Goal: Task Accomplishment & Management: Complete application form

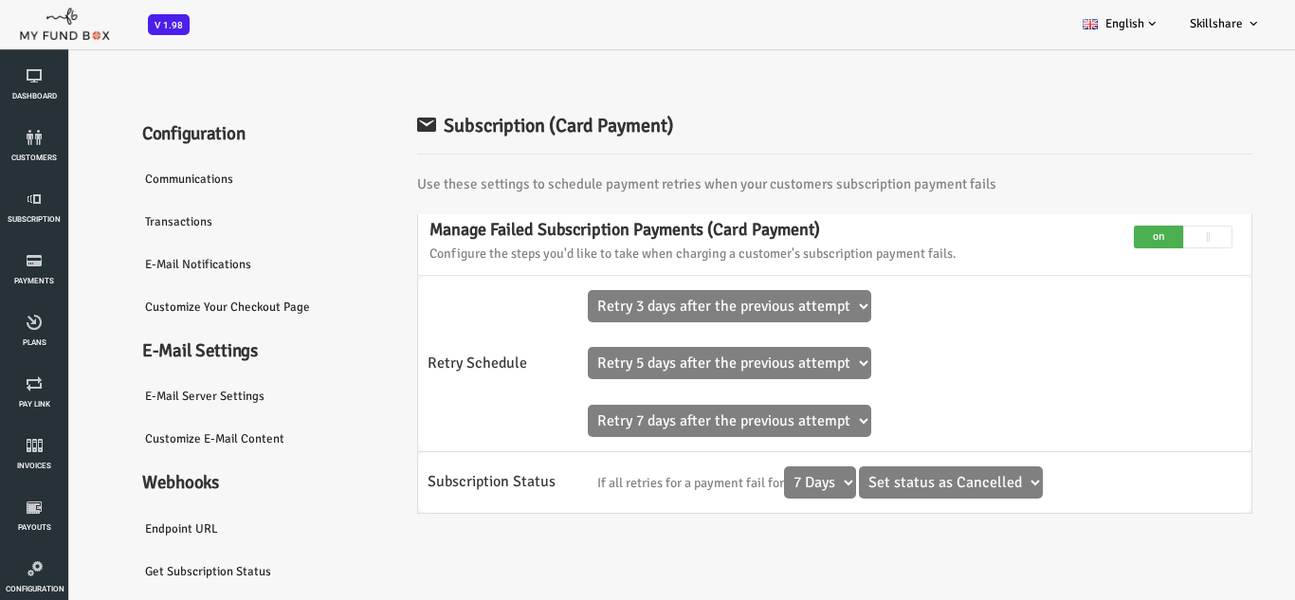
click at [150, 177] on link "Communications" at bounding box center [199, 179] width 246 height 44
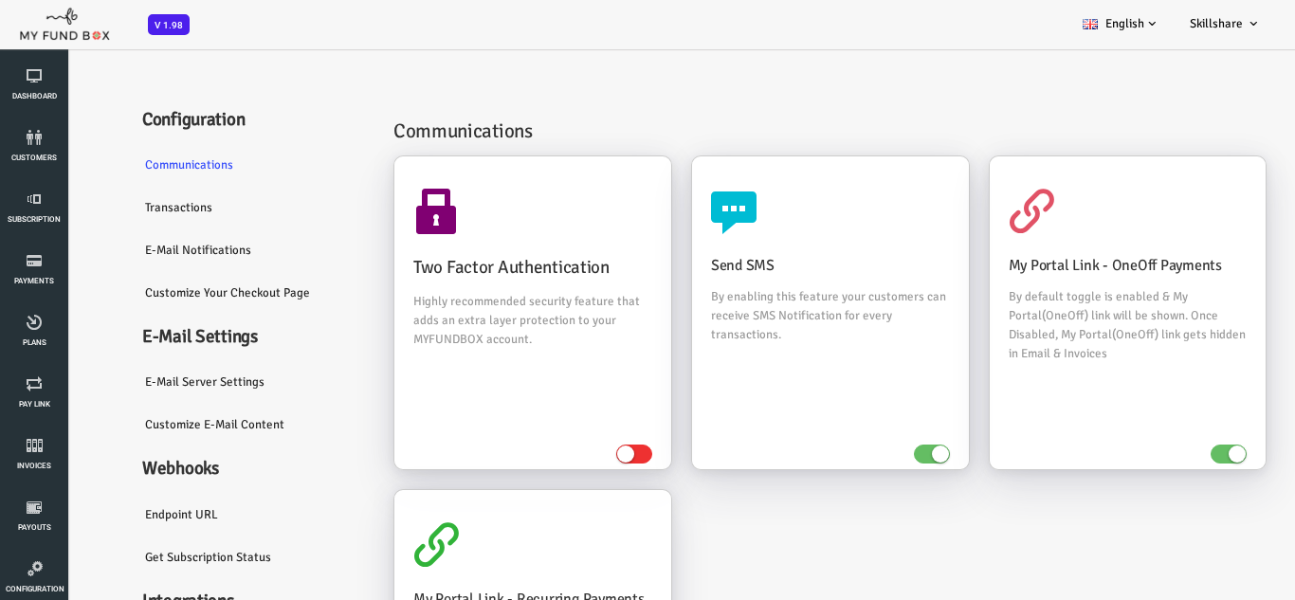
click at [126, 207] on link "Transactions" at bounding box center [199, 208] width 246 height 44
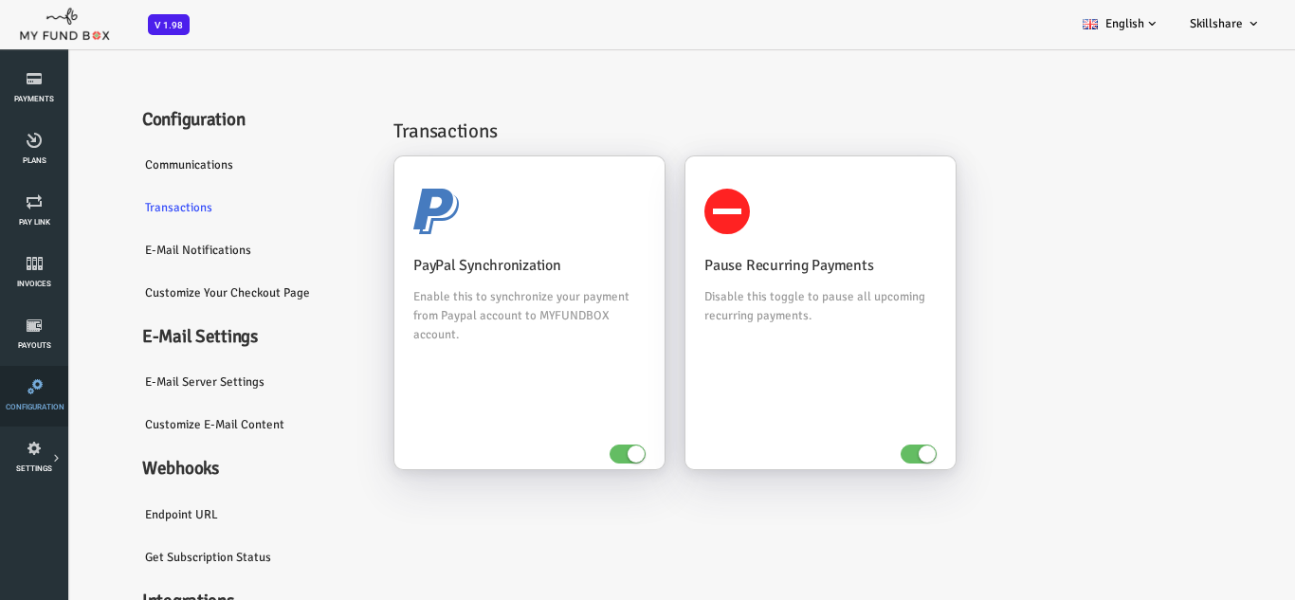
scroll to position [190, 0]
click at [0, 0] on icon at bounding box center [0, 0] width 0 height 0
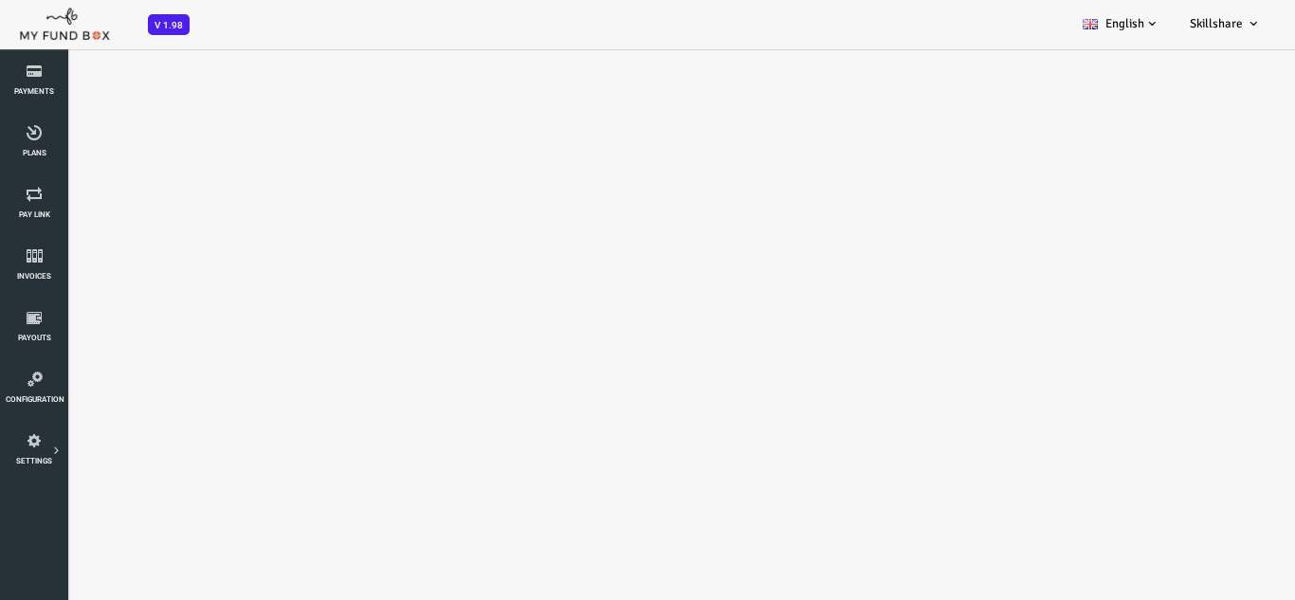
select select "100"
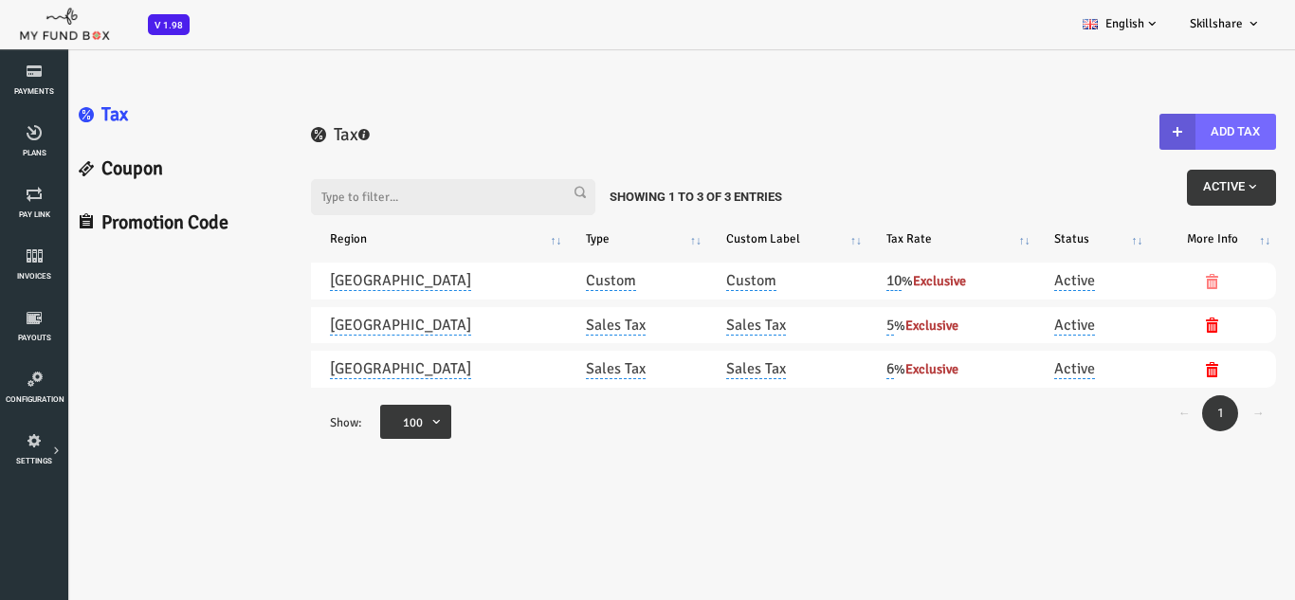
scroll to position [0, 0]
click at [93, 169] on link "Coupon" at bounding box center [124, 169] width 230 height 54
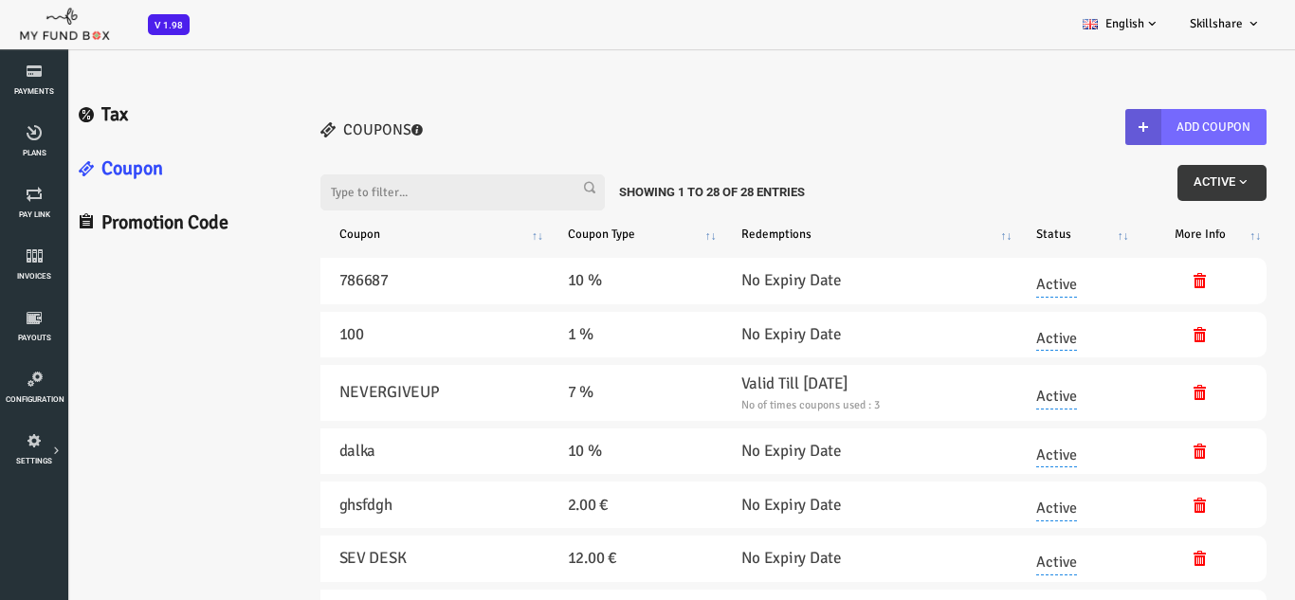
click at [1170, 192] on button "Active" at bounding box center [1169, 183] width 89 height 36
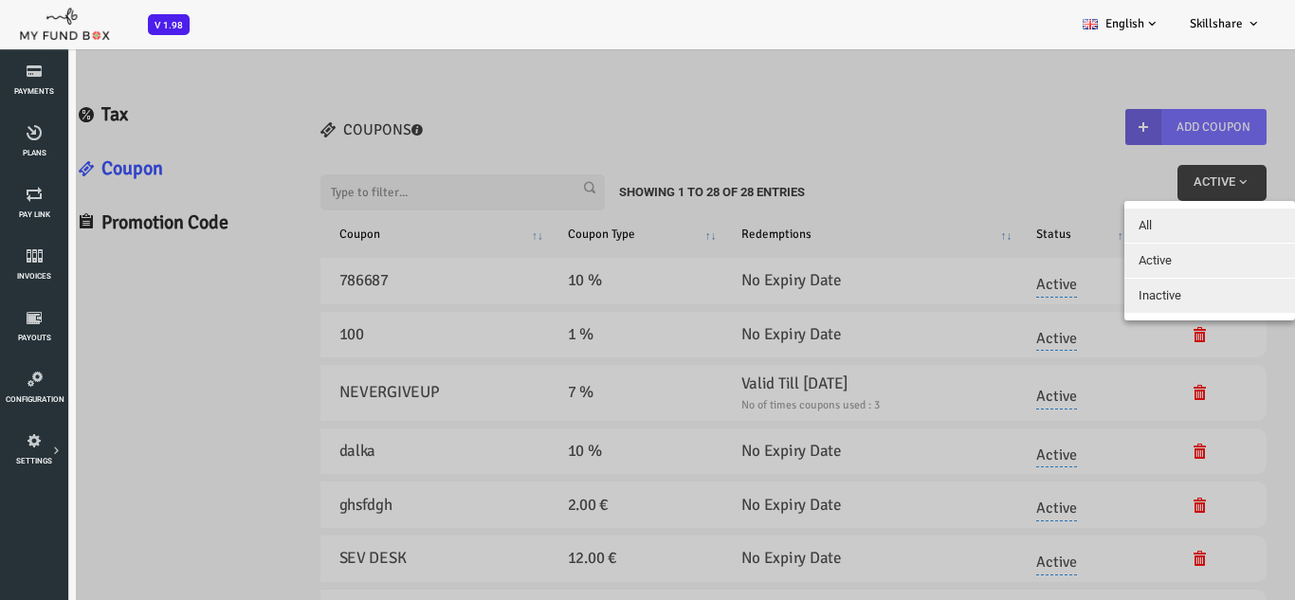
click at [869, 207] on div at bounding box center [621, 347] width 1242 height 600
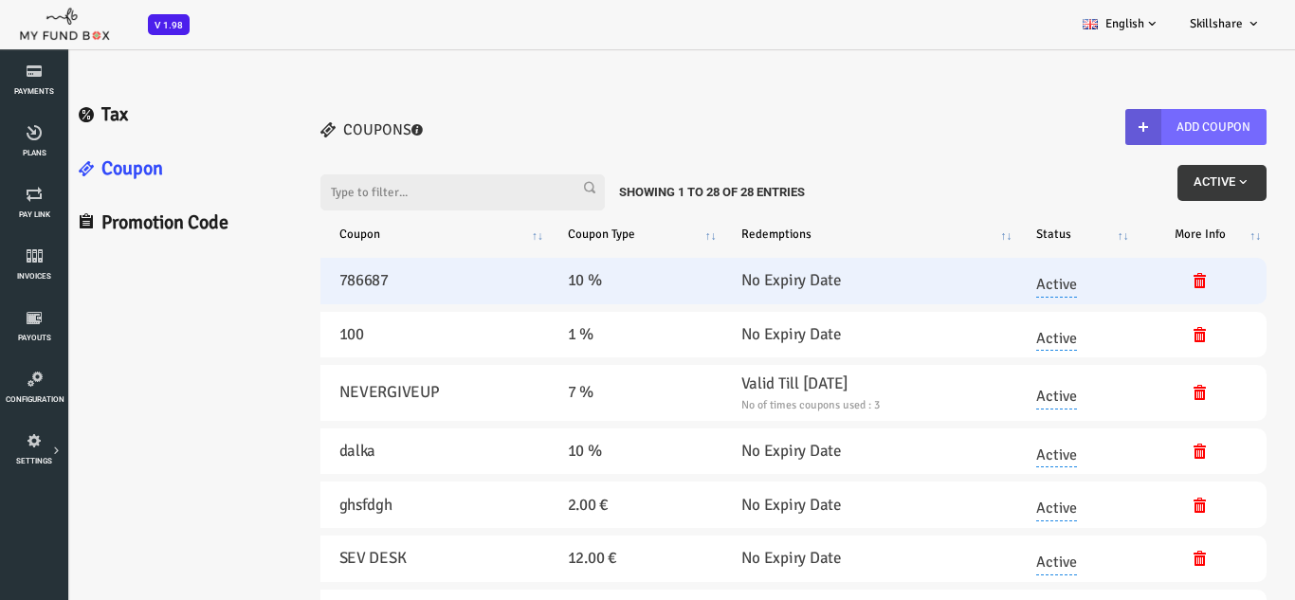
click at [1023, 285] on link "Active" at bounding box center [1004, 280] width 41 height 33
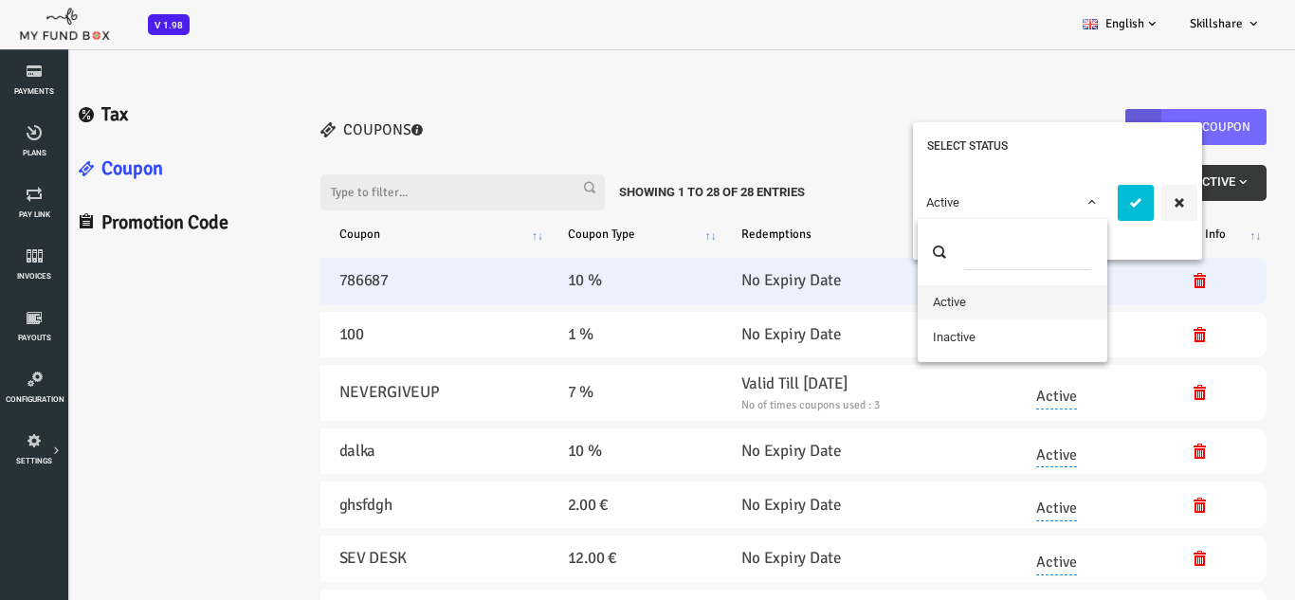
click at [1014, 198] on span "Active" at bounding box center [960, 202] width 172 height 19
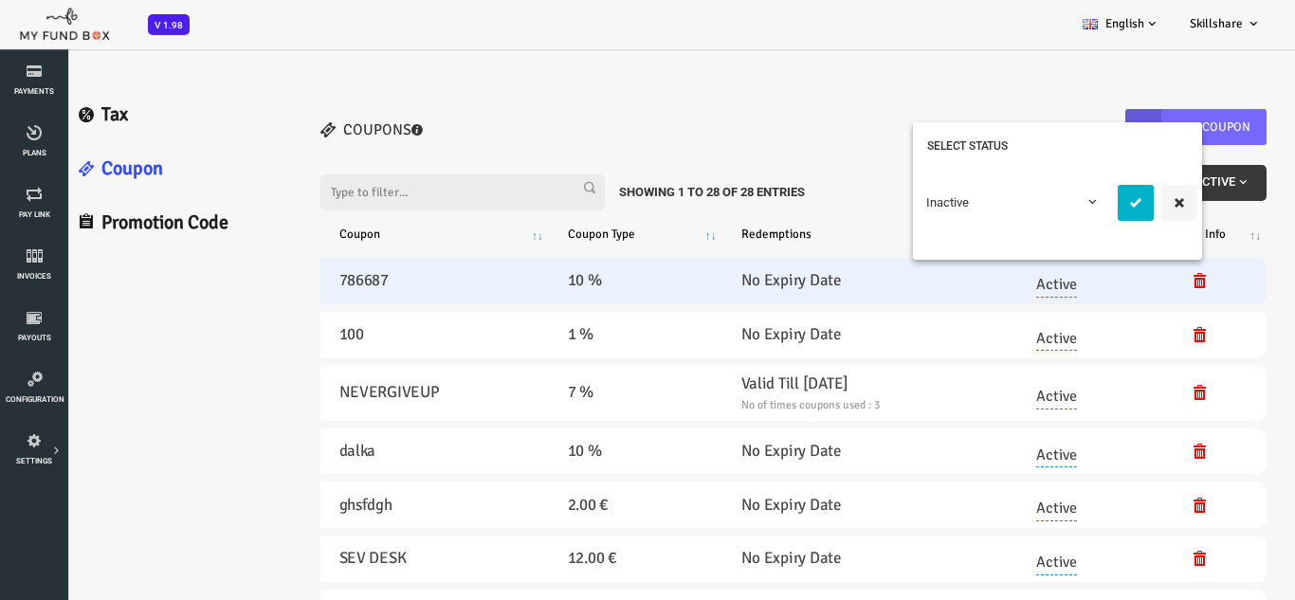
click at [1081, 195] on icon "submit" at bounding box center [1083, 202] width 15 height 15
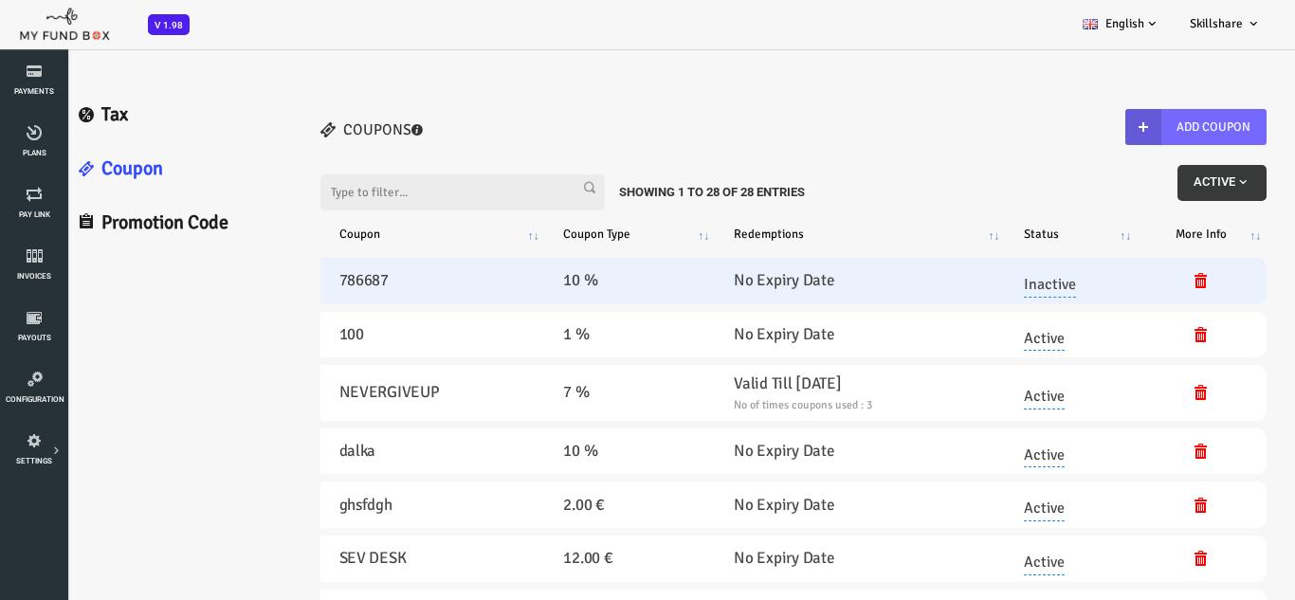
click at [1156, 181] on span "Active" at bounding box center [1169, 181] width 57 height 14
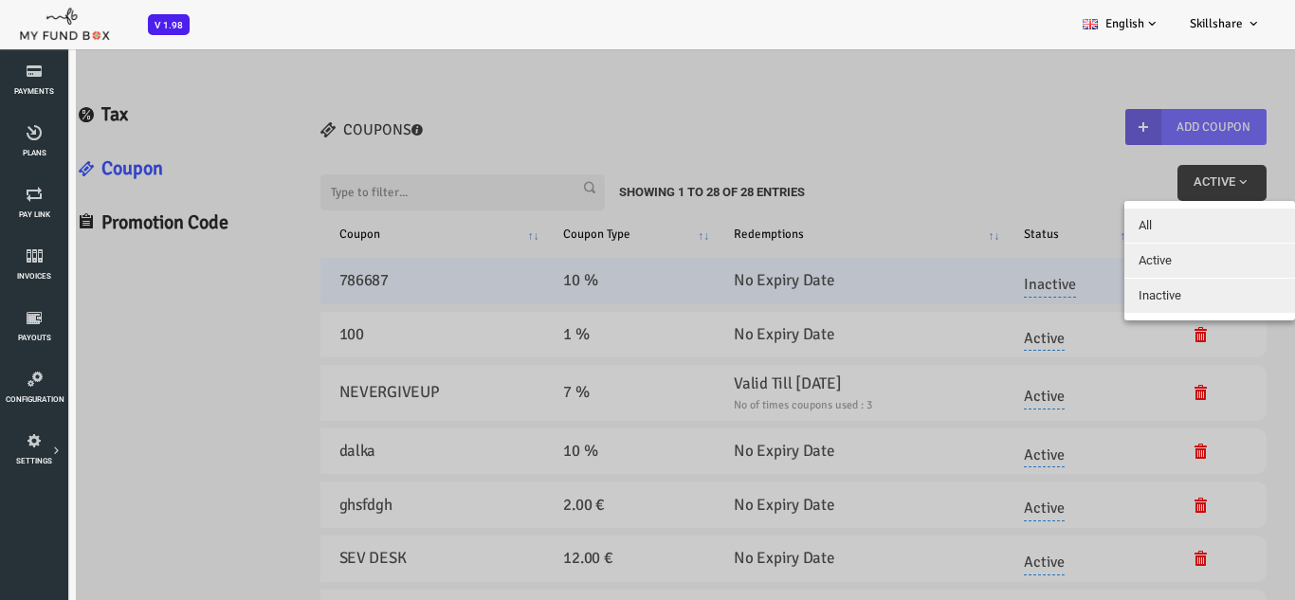
click at [1122, 262] on button "Active" at bounding box center [1157, 261] width 171 height 34
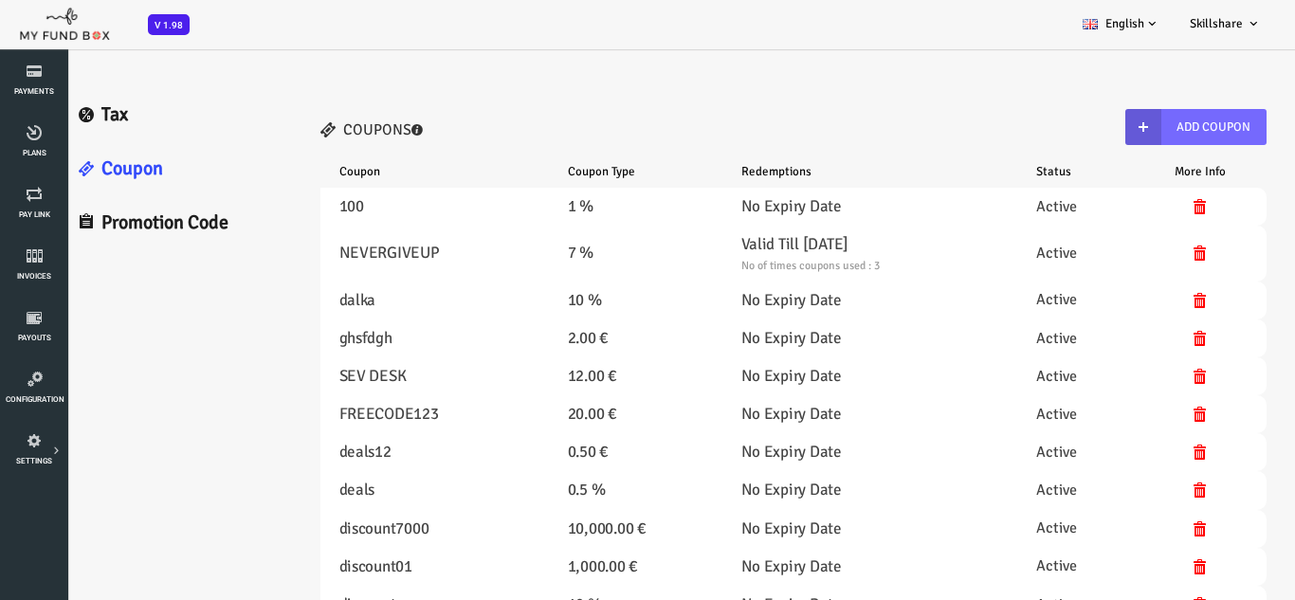
select select "100"
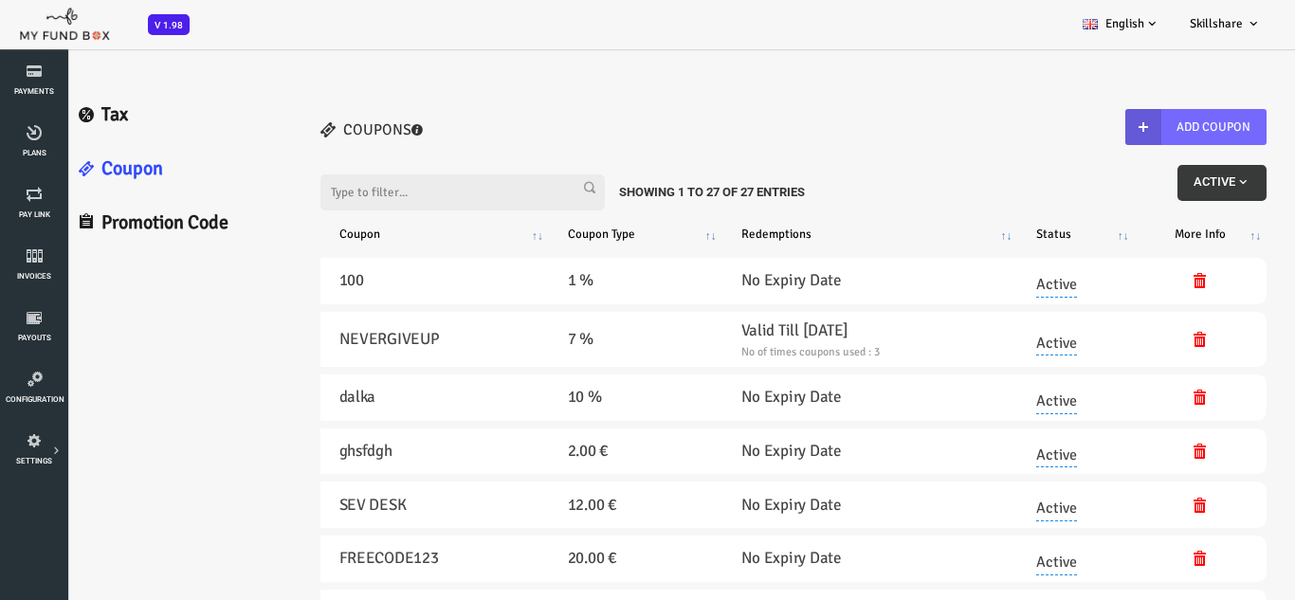
click at [1153, 182] on span "Active" at bounding box center [1169, 181] width 57 height 14
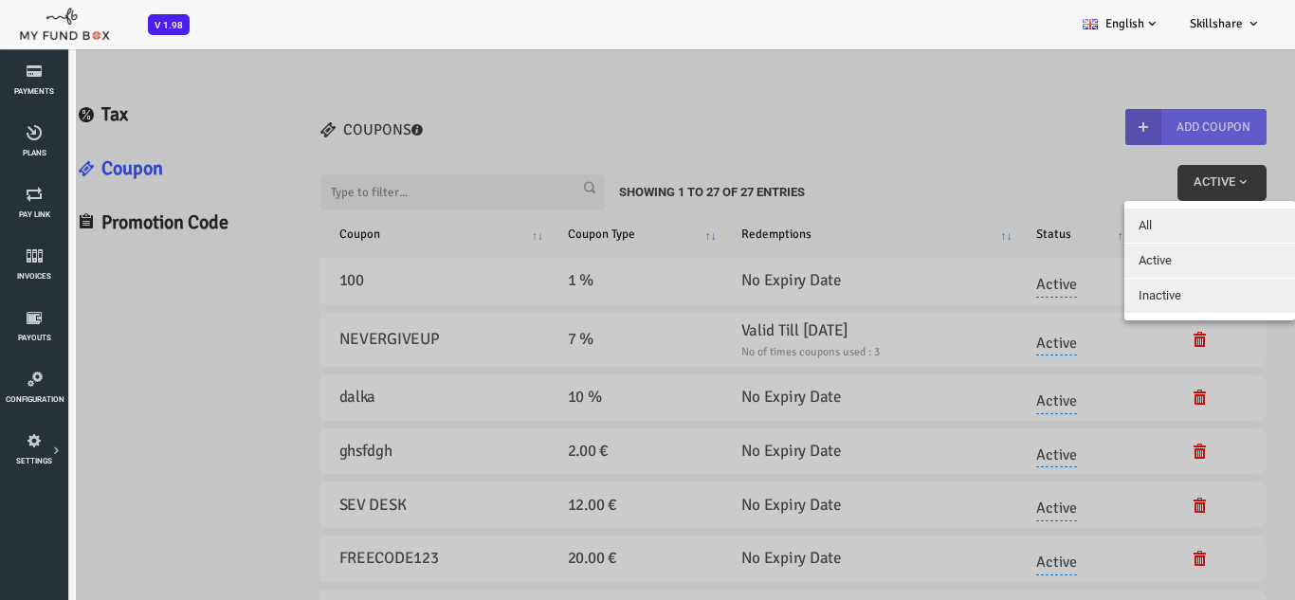
click at [1112, 293] on span "Inactive" at bounding box center [1107, 295] width 43 height 14
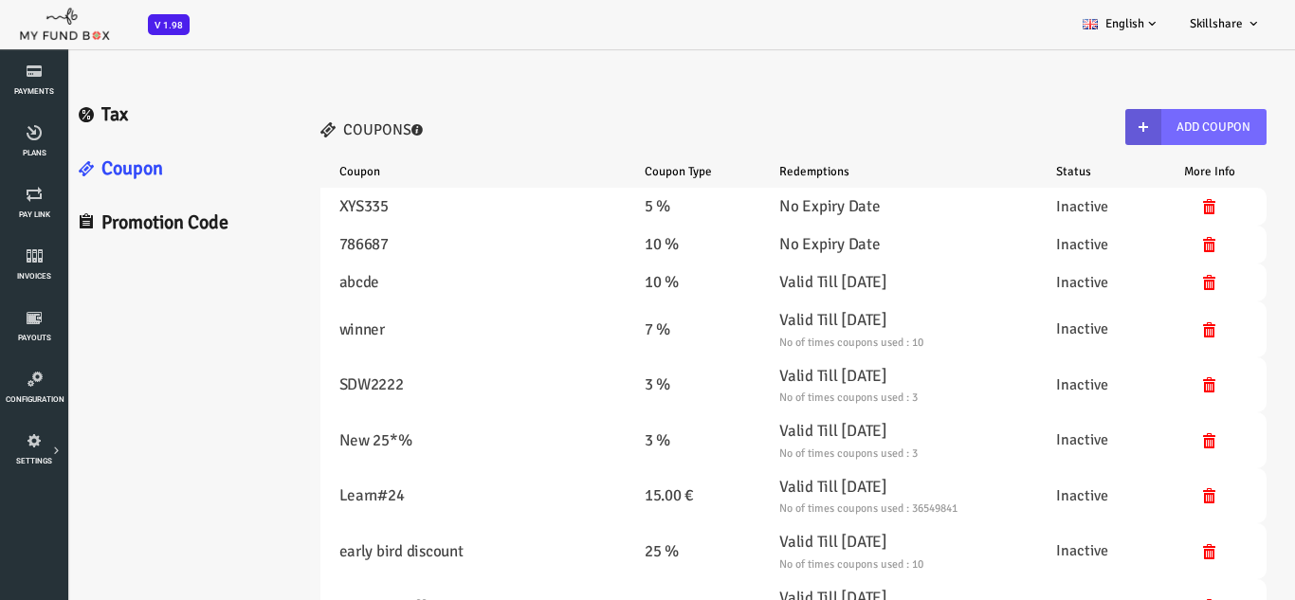
select select "100"
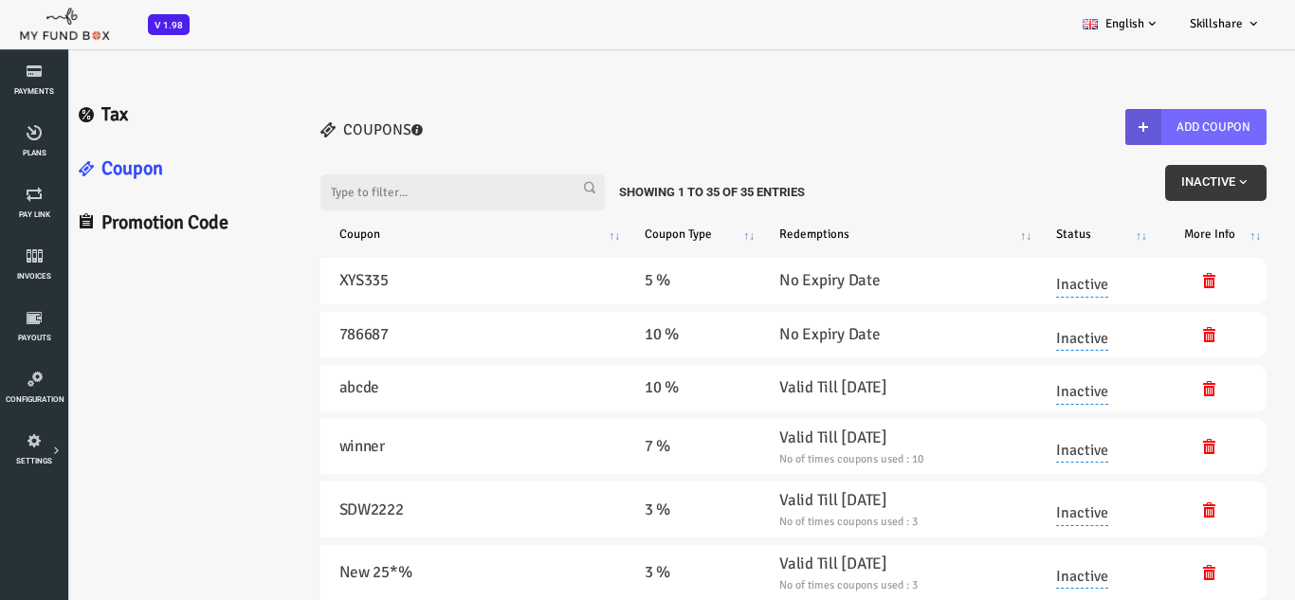
click at [1156, 184] on span "Inactive" at bounding box center [1163, 181] width 69 height 14
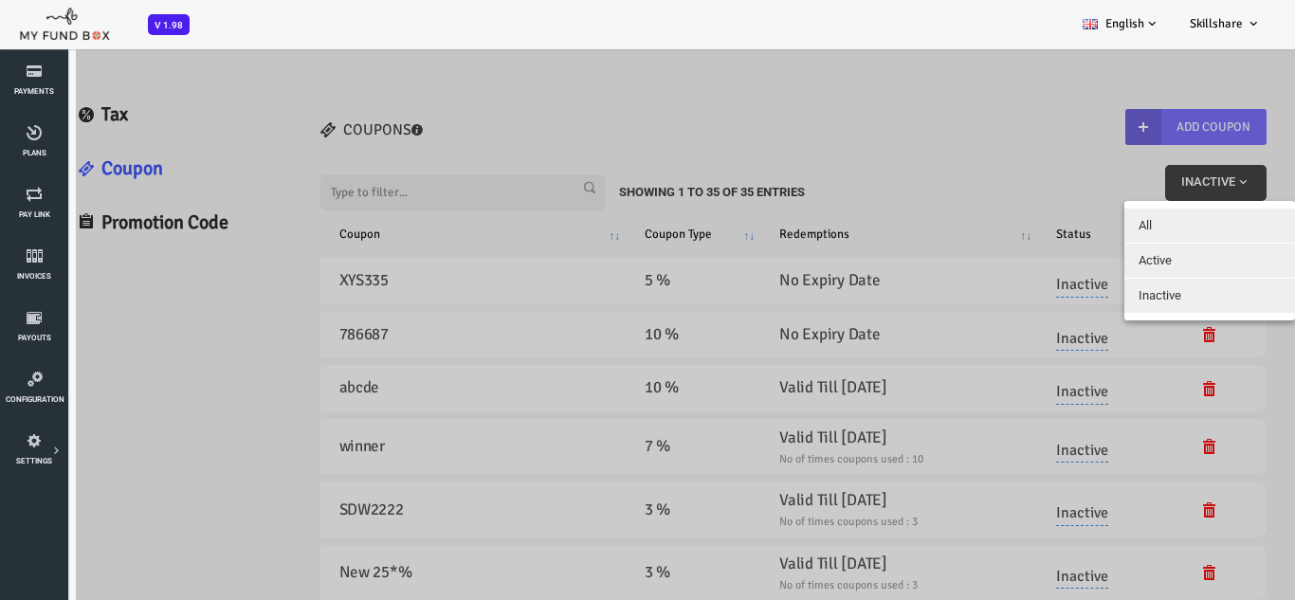
click at [769, 214] on div at bounding box center [621, 347] width 1242 height 600
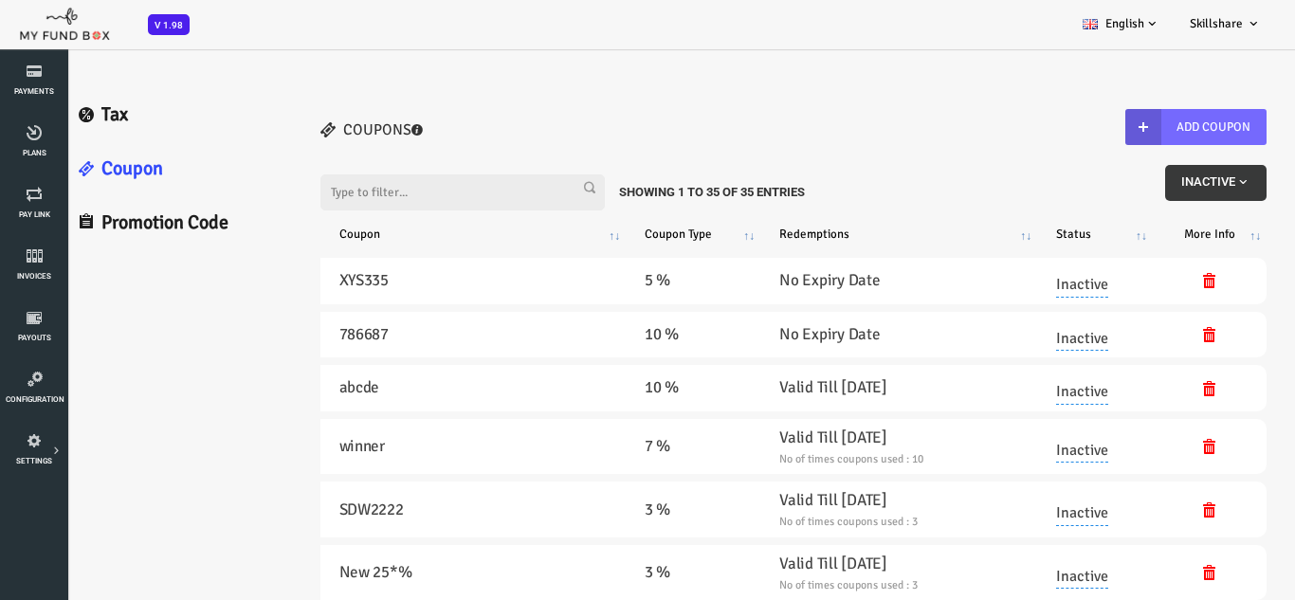
click at [1190, 188] on span "button" at bounding box center [1190, 181] width 15 height 15
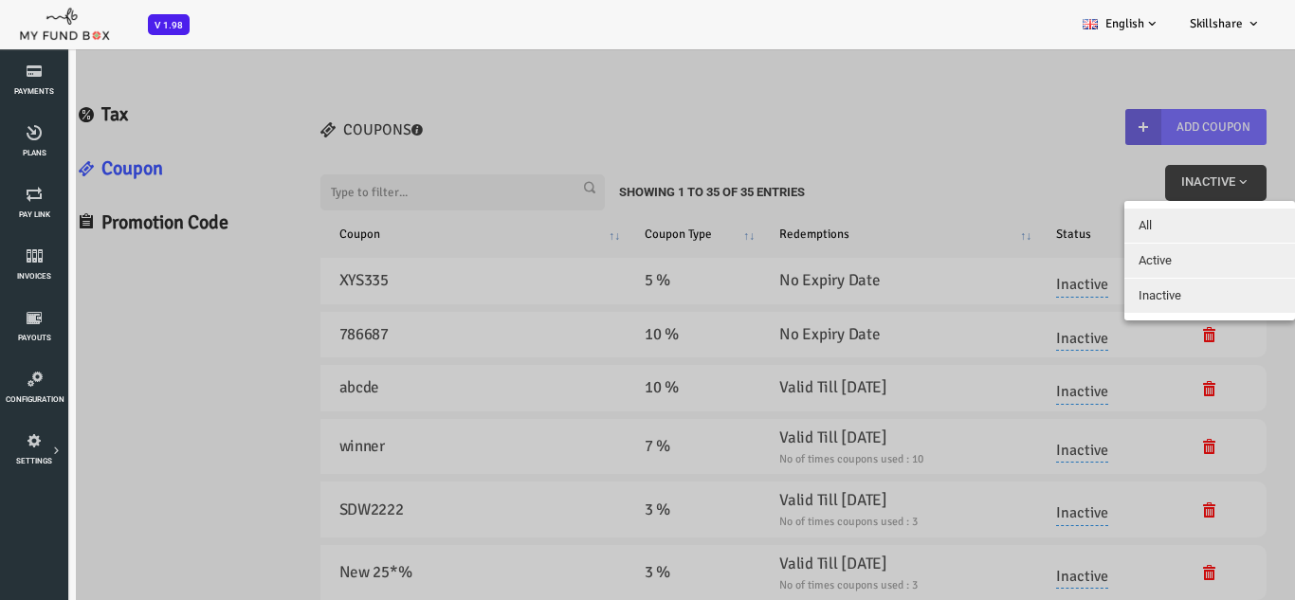
click at [1116, 234] on button "All" at bounding box center [1157, 225] width 171 height 34
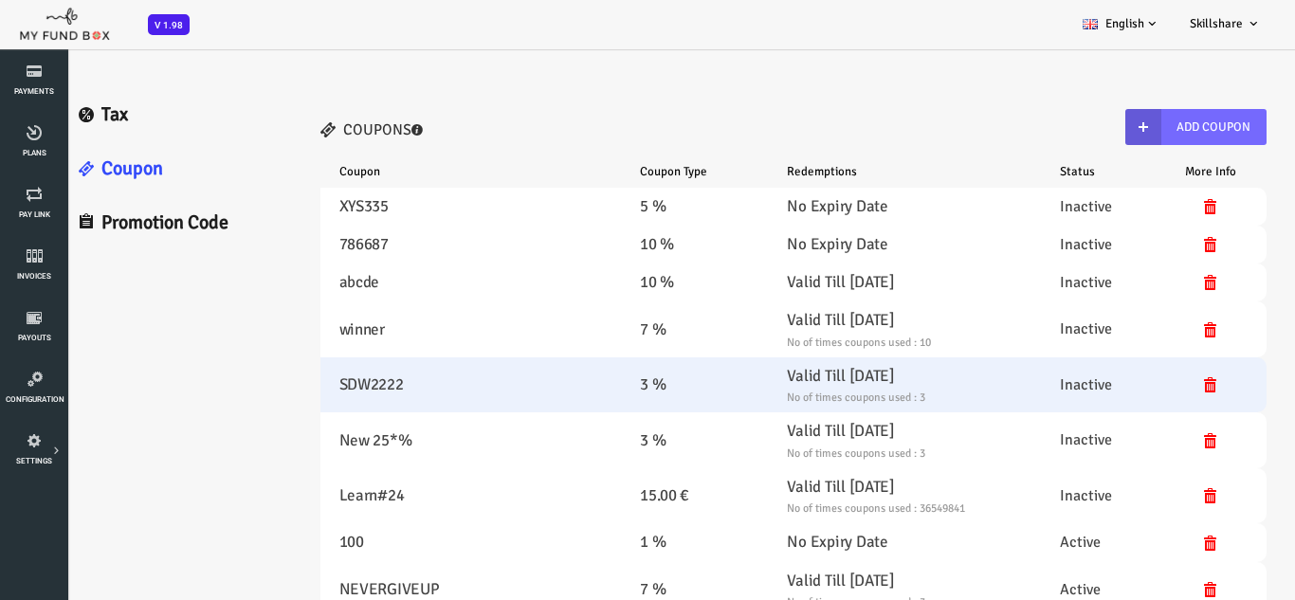
select select "100"
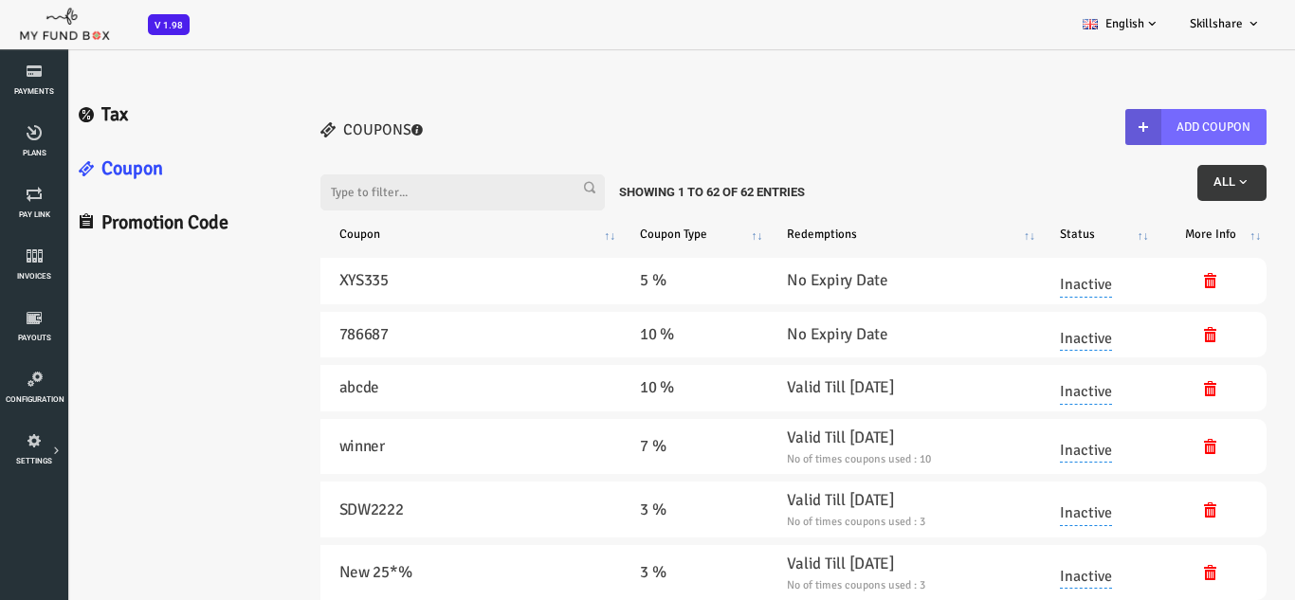
click at [1187, 190] on span "button" at bounding box center [1190, 181] width 15 height 15
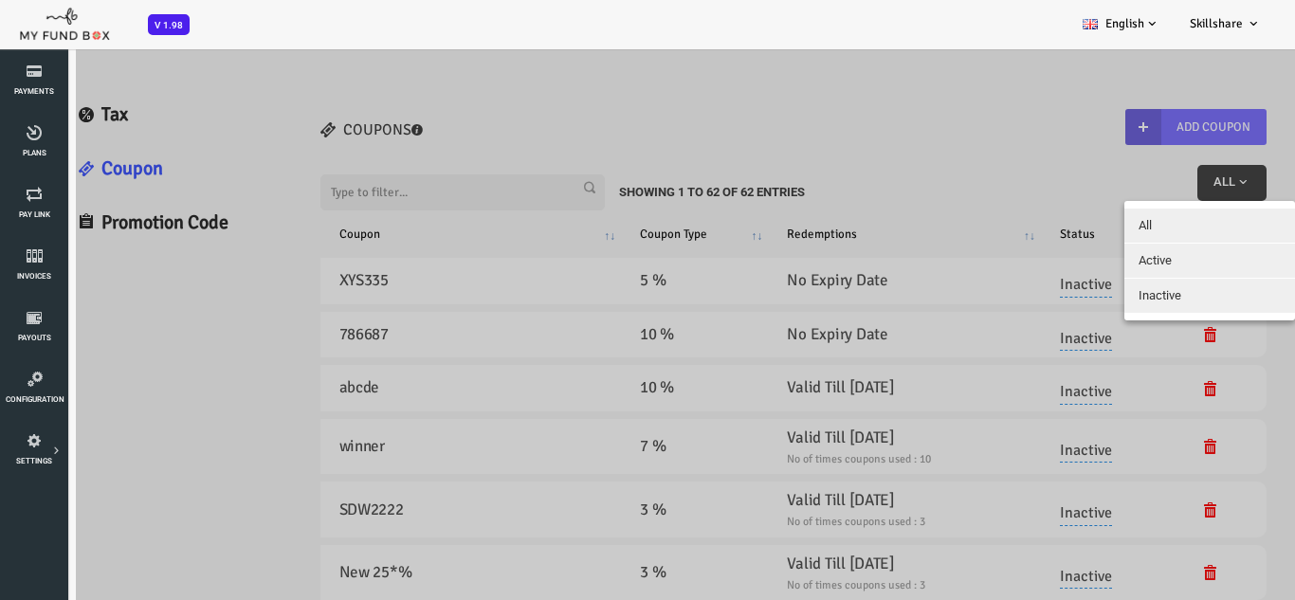
click at [1115, 274] on button "Active" at bounding box center [1157, 261] width 171 height 34
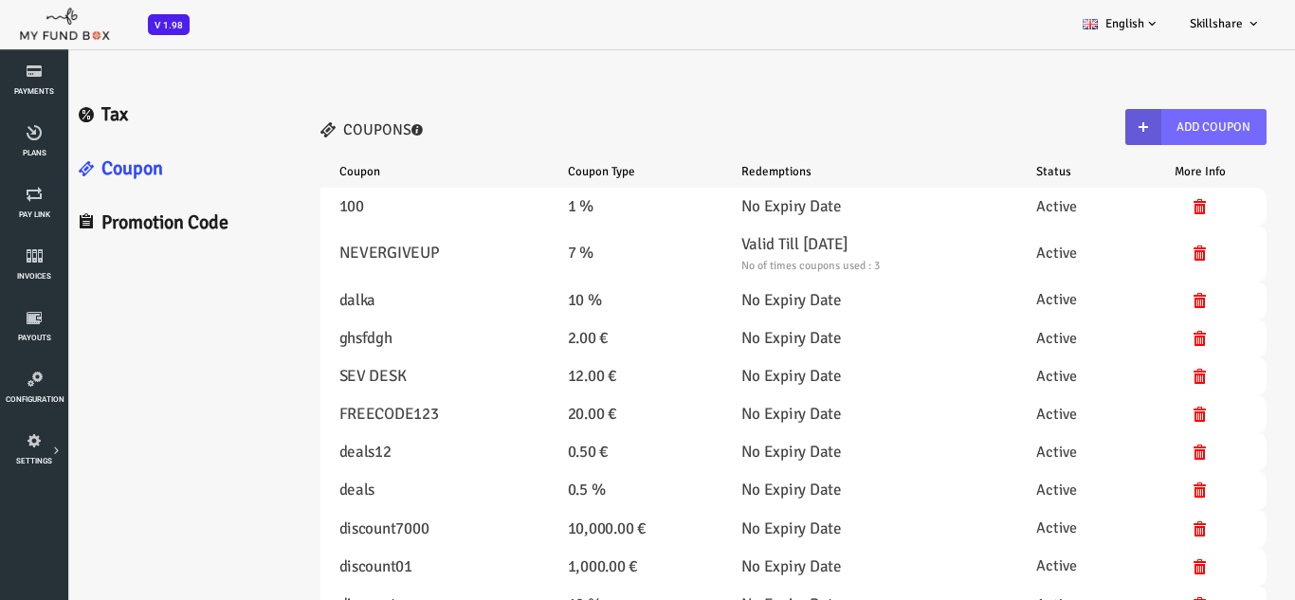
select select "100"
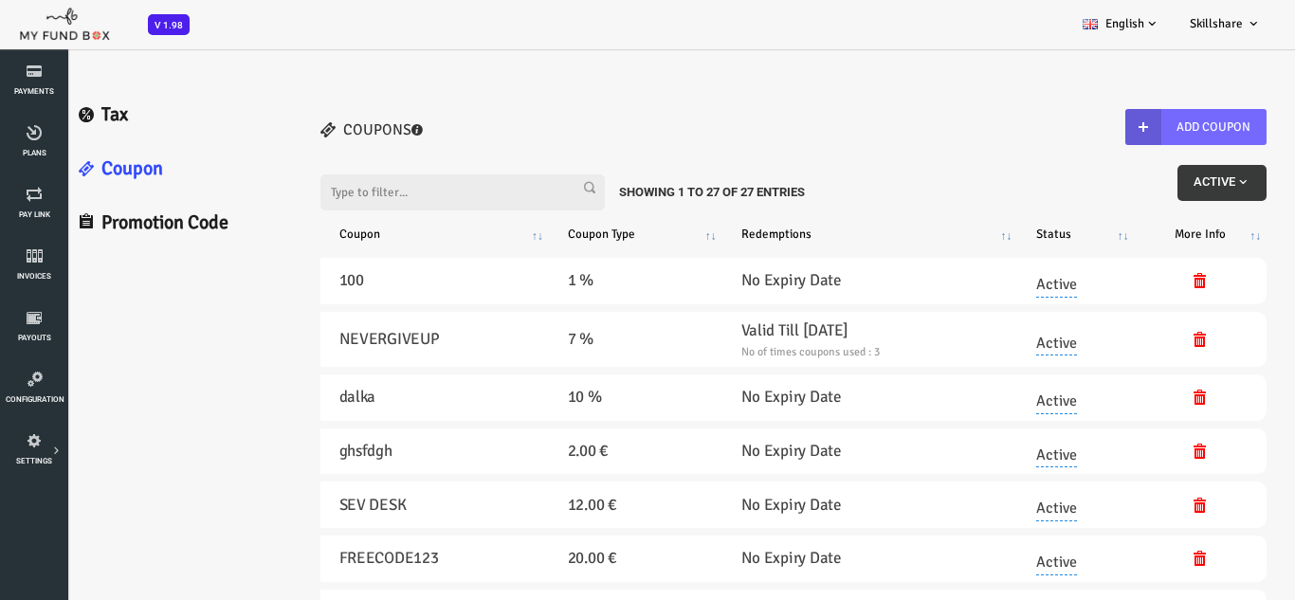
click at [1159, 189] on button "Active" at bounding box center [1169, 183] width 89 height 36
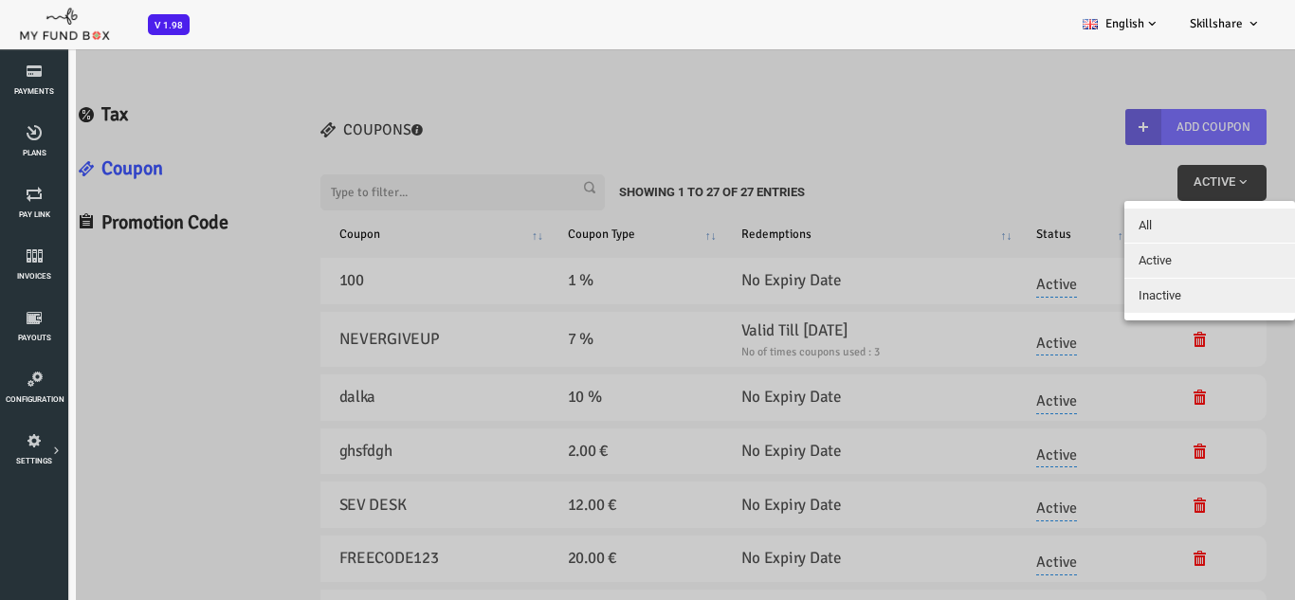
click at [1083, 292] on button "Inactive" at bounding box center [1157, 296] width 171 height 34
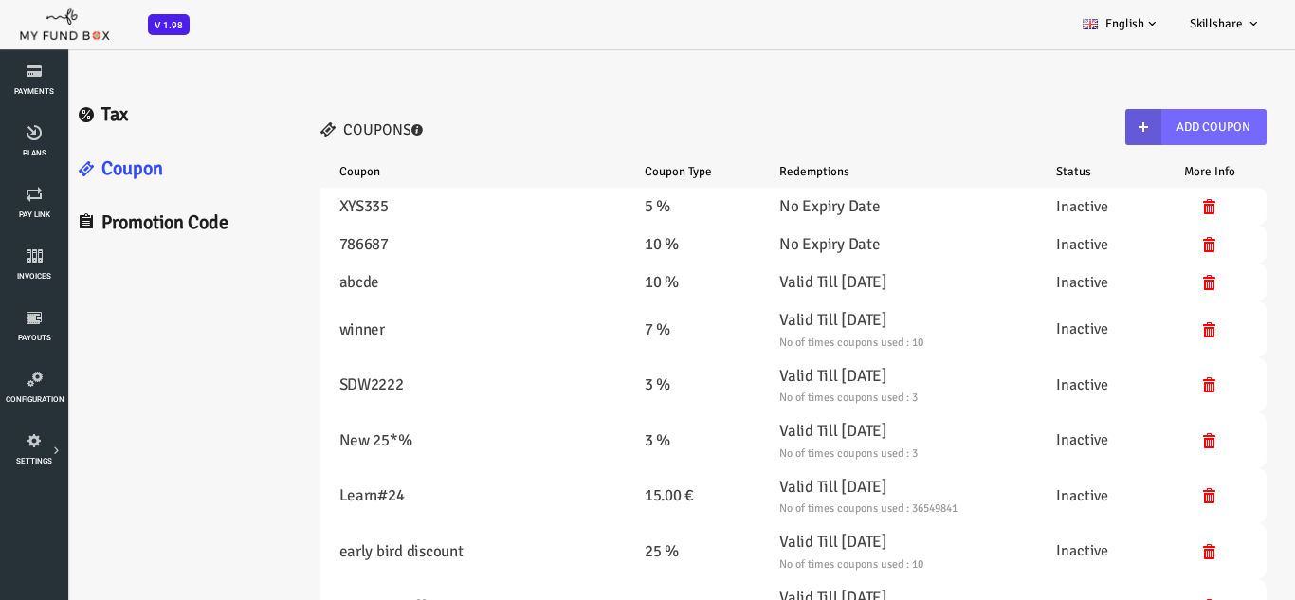
select select "100"
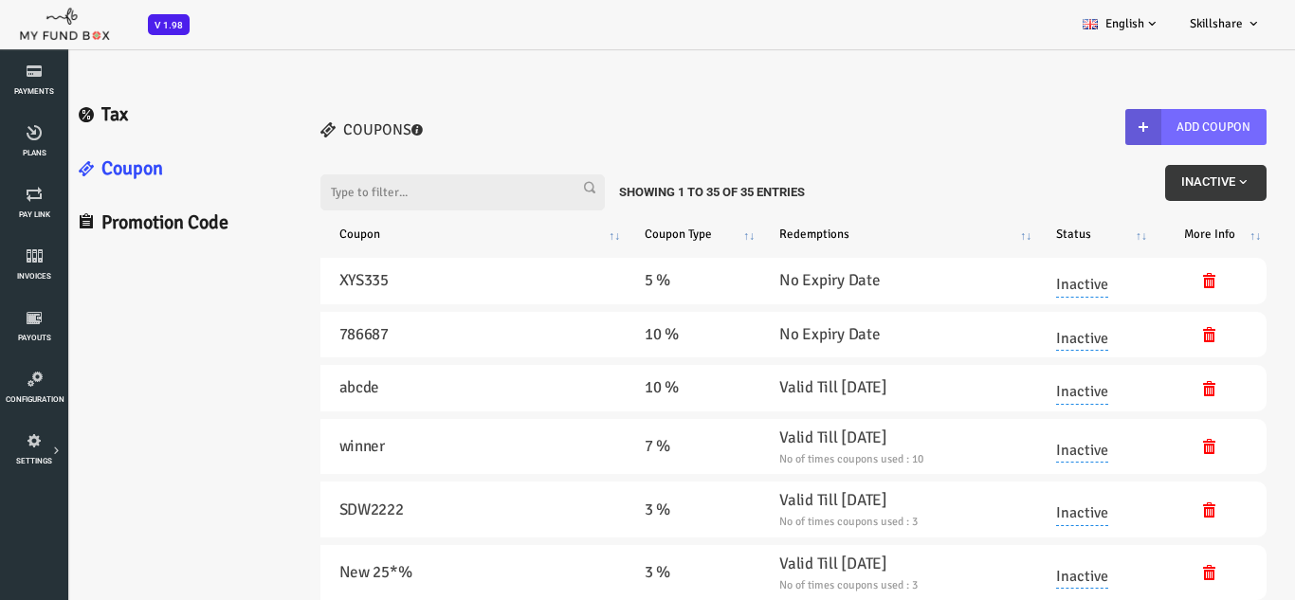
click at [1160, 185] on span "Inactive" at bounding box center [1163, 181] width 69 height 14
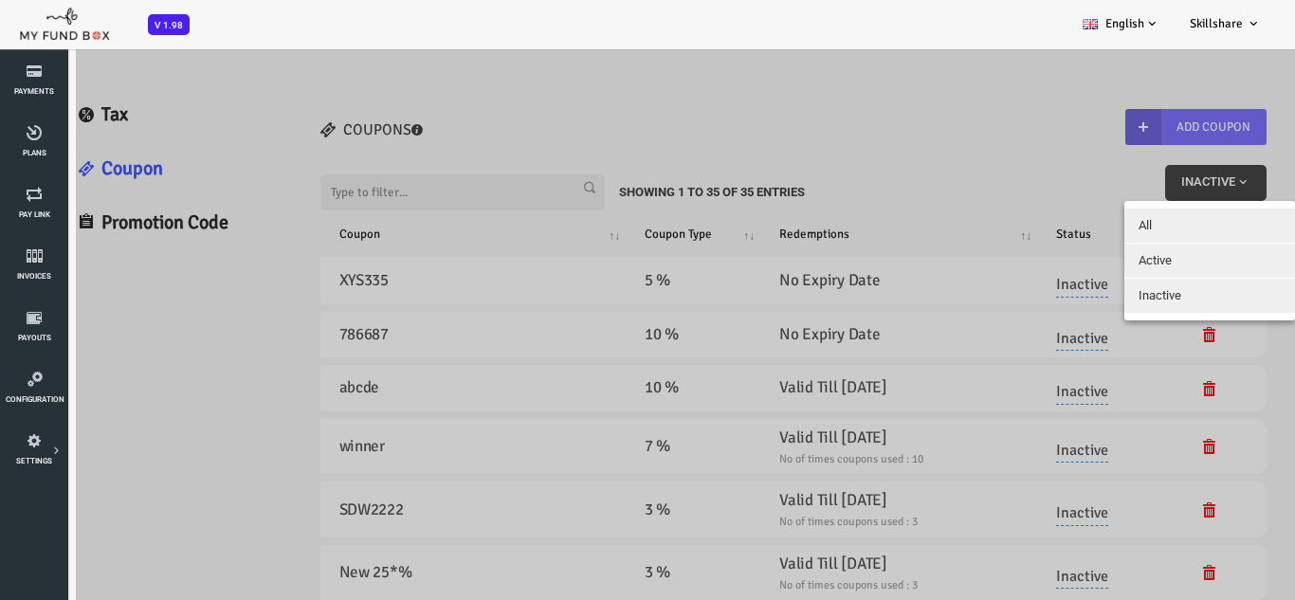
click at [1122, 260] on button "Active" at bounding box center [1157, 261] width 171 height 34
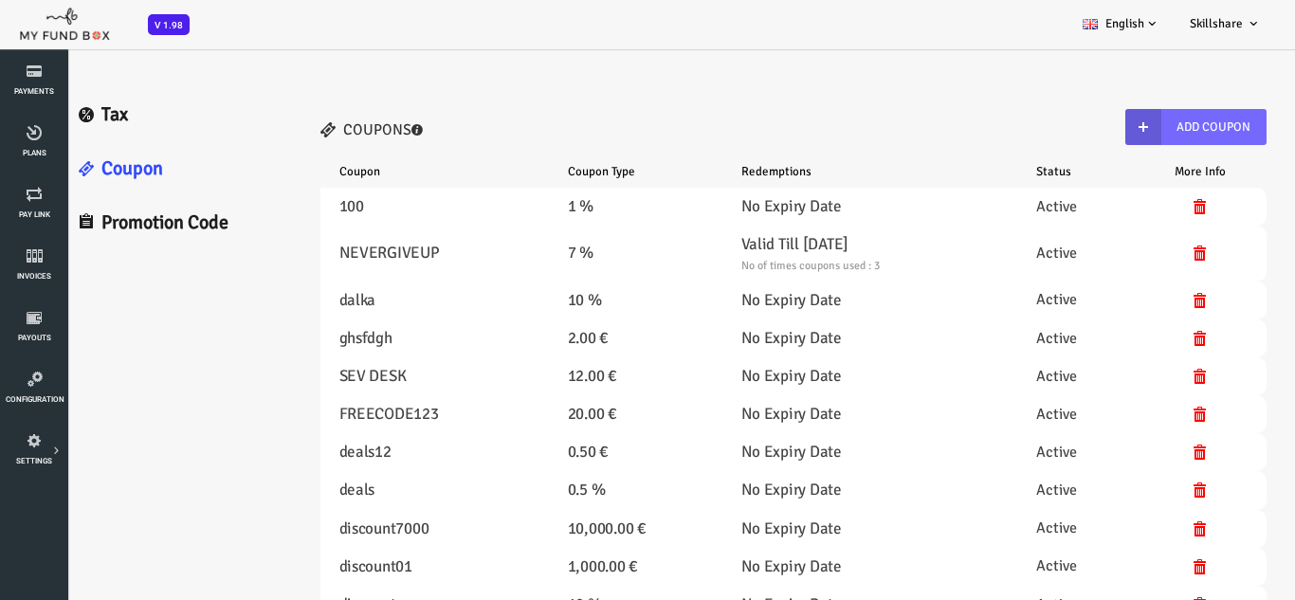
select select "100"
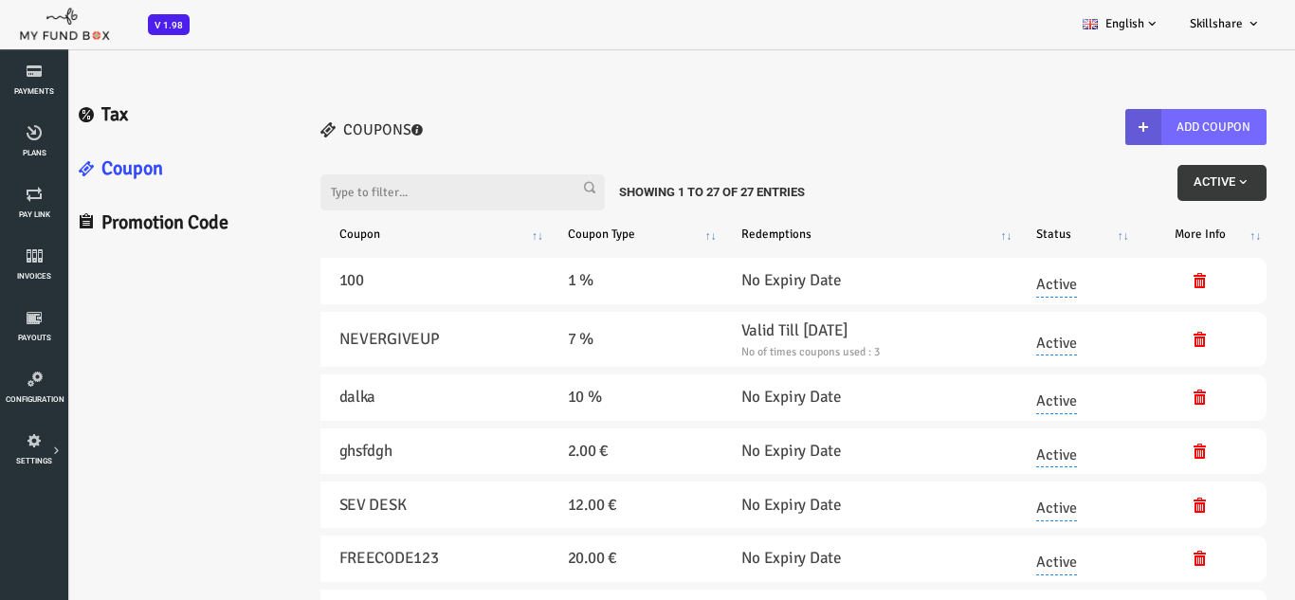
click at [1168, 175] on span "Active" at bounding box center [1169, 181] width 57 height 14
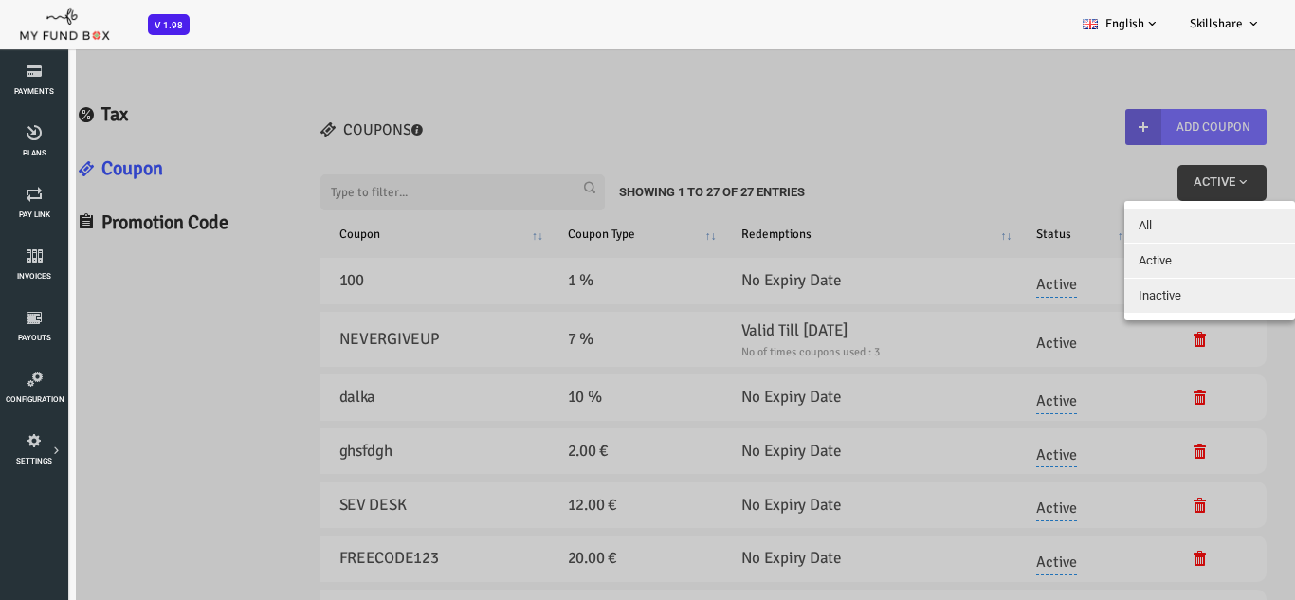
click at [1114, 235] on button "All" at bounding box center [1157, 225] width 171 height 34
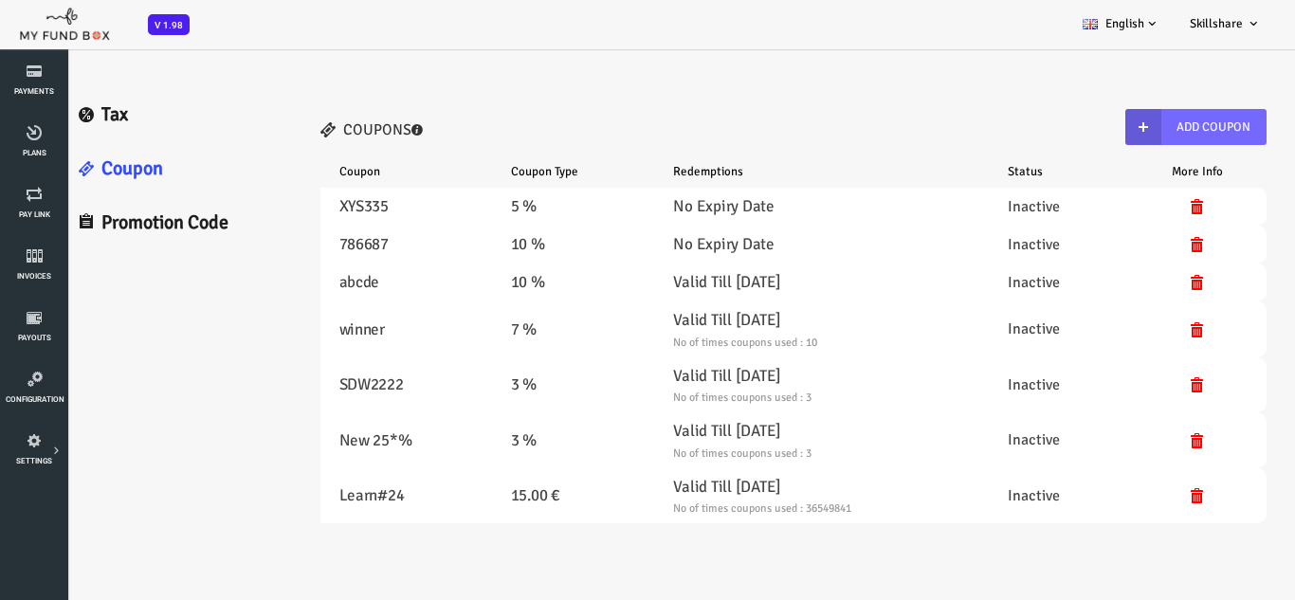
select select "100"
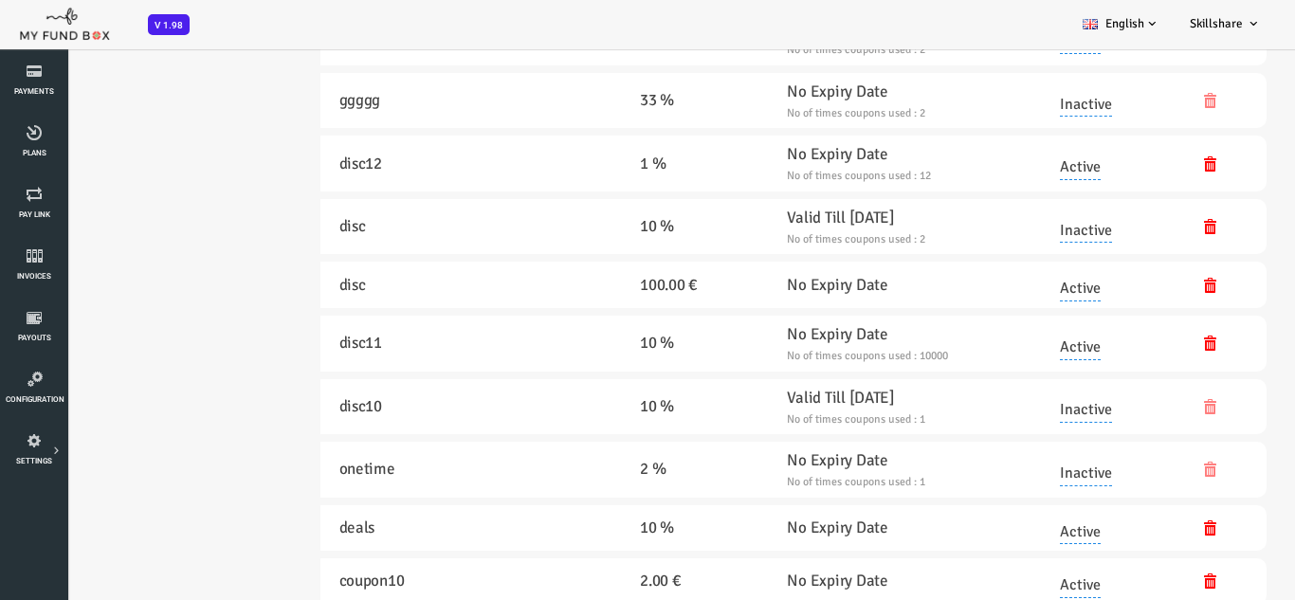
scroll to position [2221, 0]
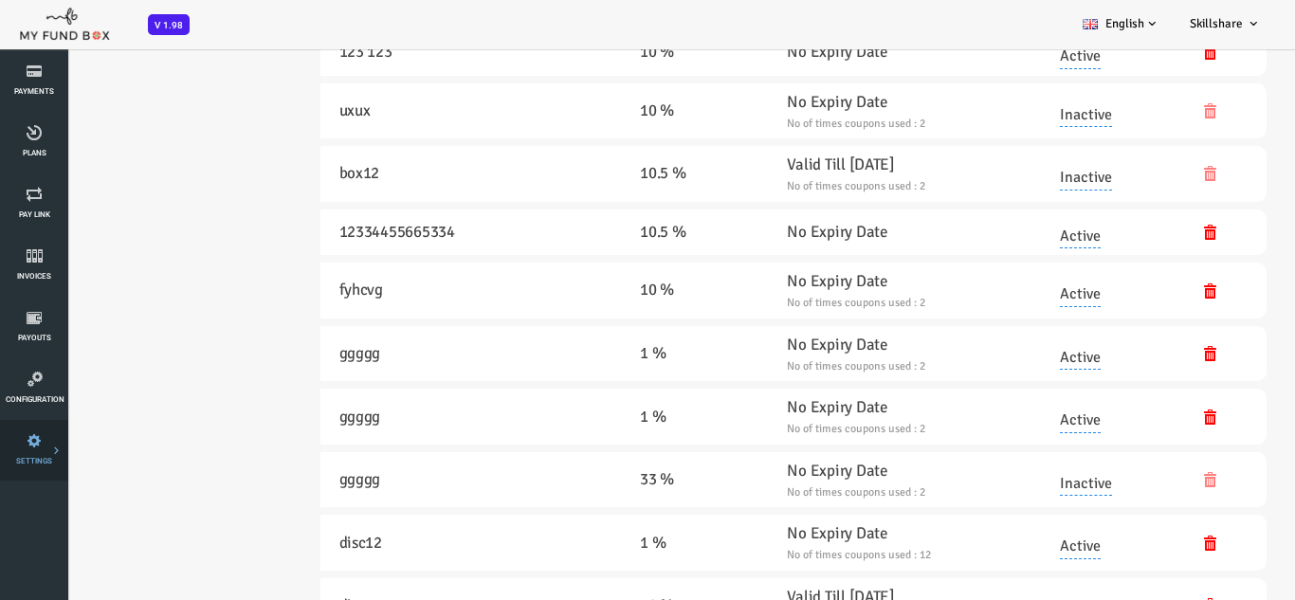
click at [0, 0] on link "Tax & Coupons" at bounding box center [0, 0] width 0 height 0
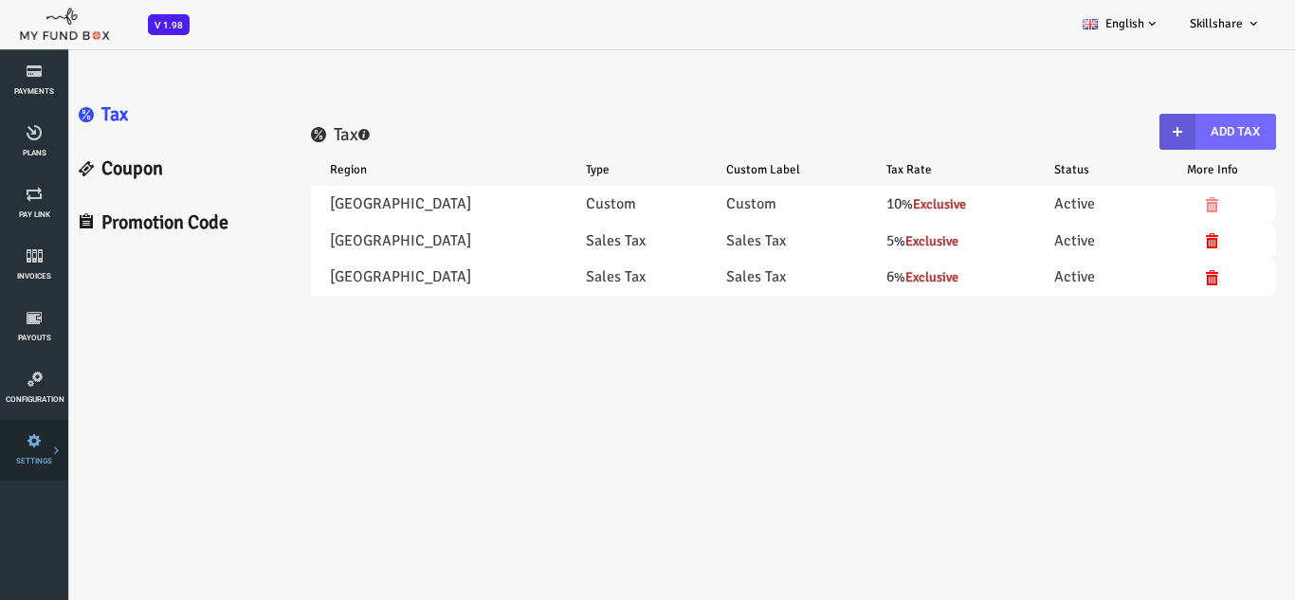
scroll to position [0, 0]
select select "100"
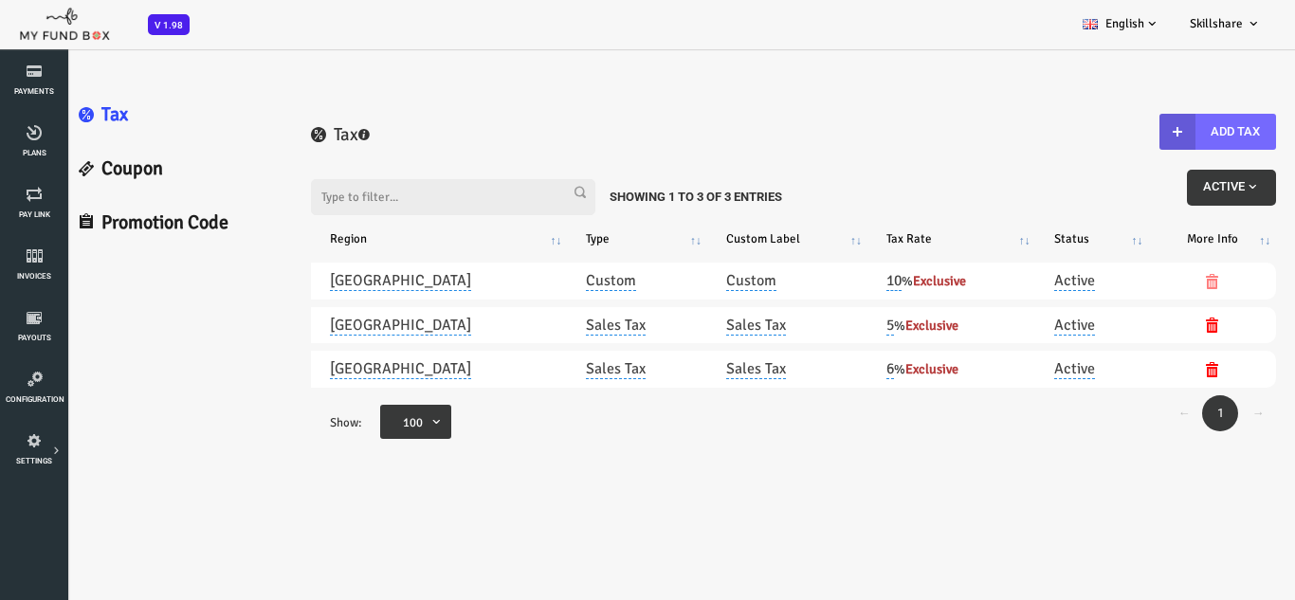
click at [969, 37] on div "BID OBID Orphan GID OGID Payment Status Partner OID Subscription Customers Invo…" at bounding box center [638, 24] width 1276 height 49
click at [69, 218] on link "Promotion Code" at bounding box center [124, 223] width 230 height 54
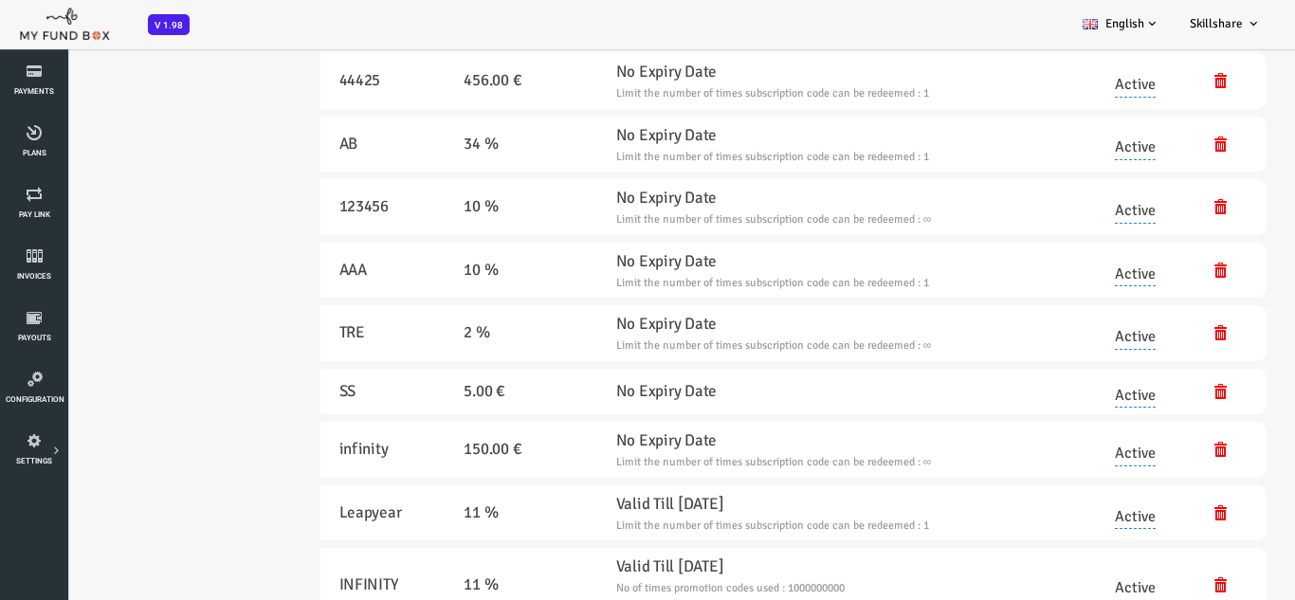
scroll to position [86, 0]
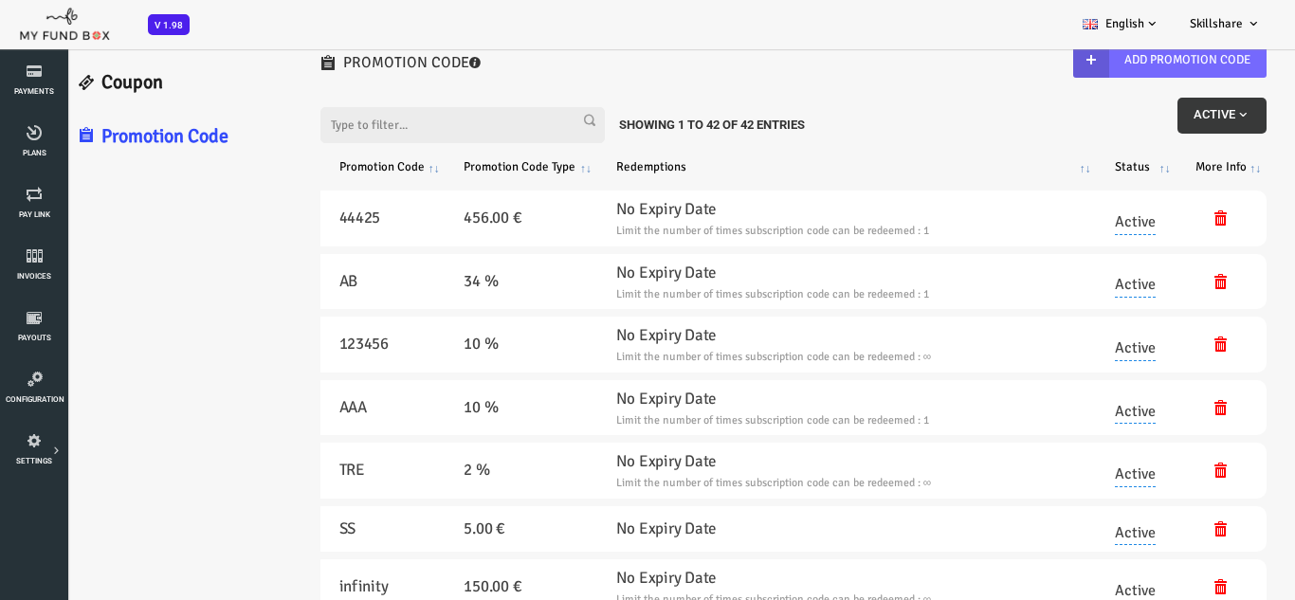
click at [1170, 115] on span "Active" at bounding box center [1169, 114] width 57 height 14
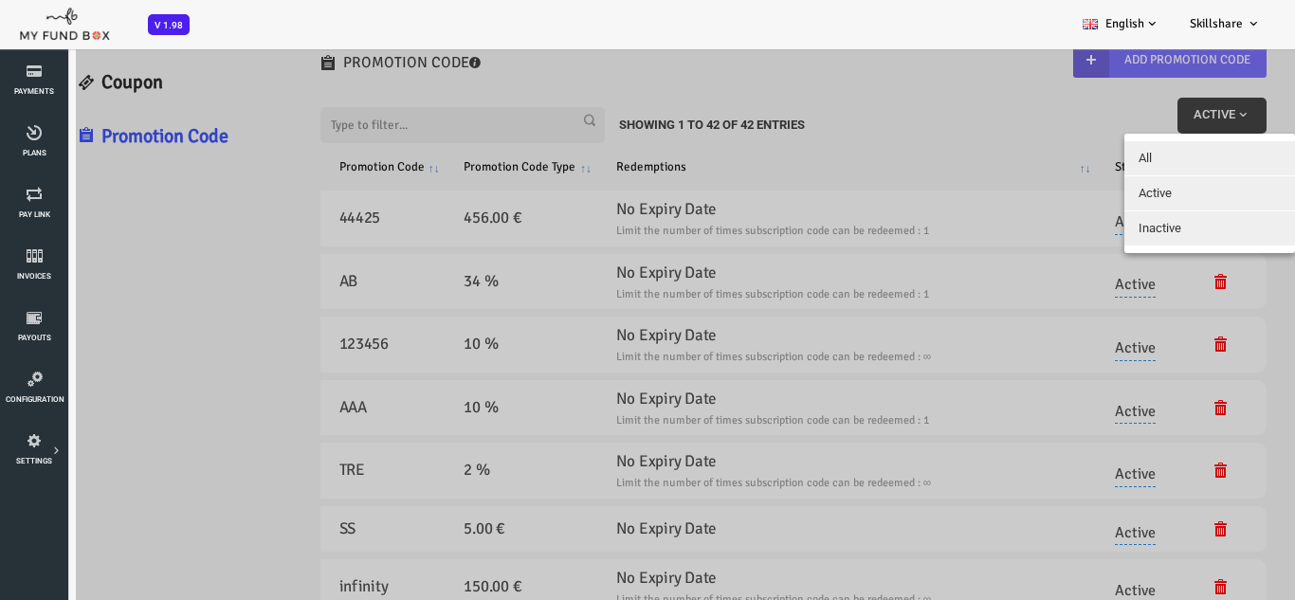
click at [1111, 231] on span "Inactive" at bounding box center [1107, 228] width 43 height 14
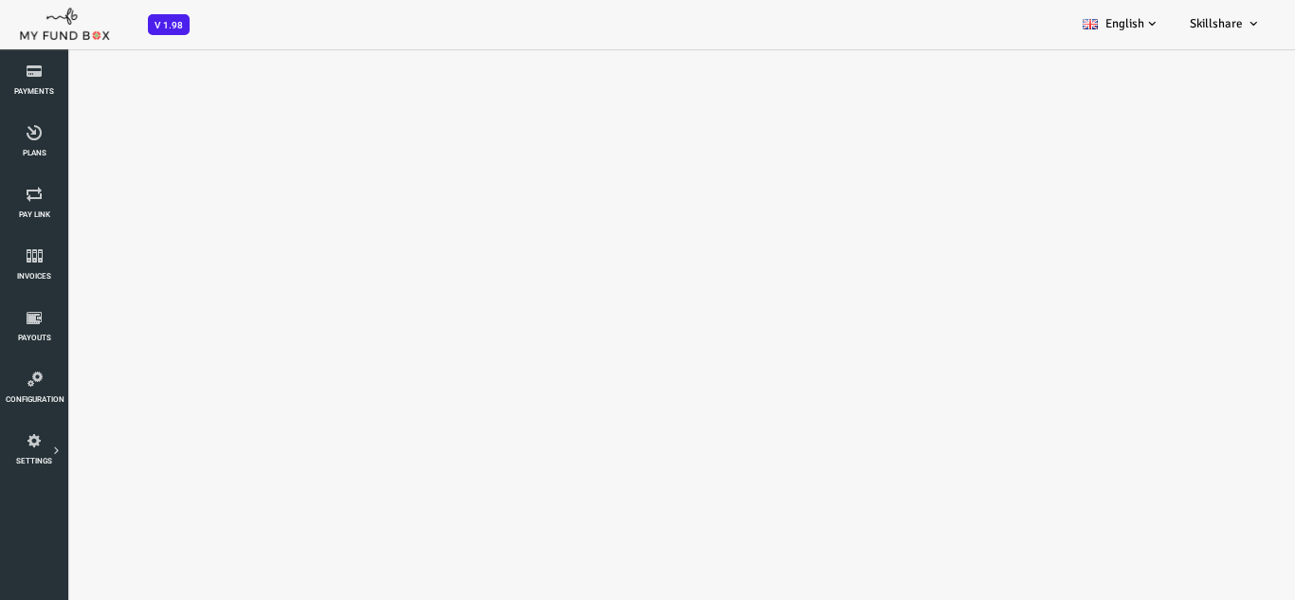
scroll to position [0, 0]
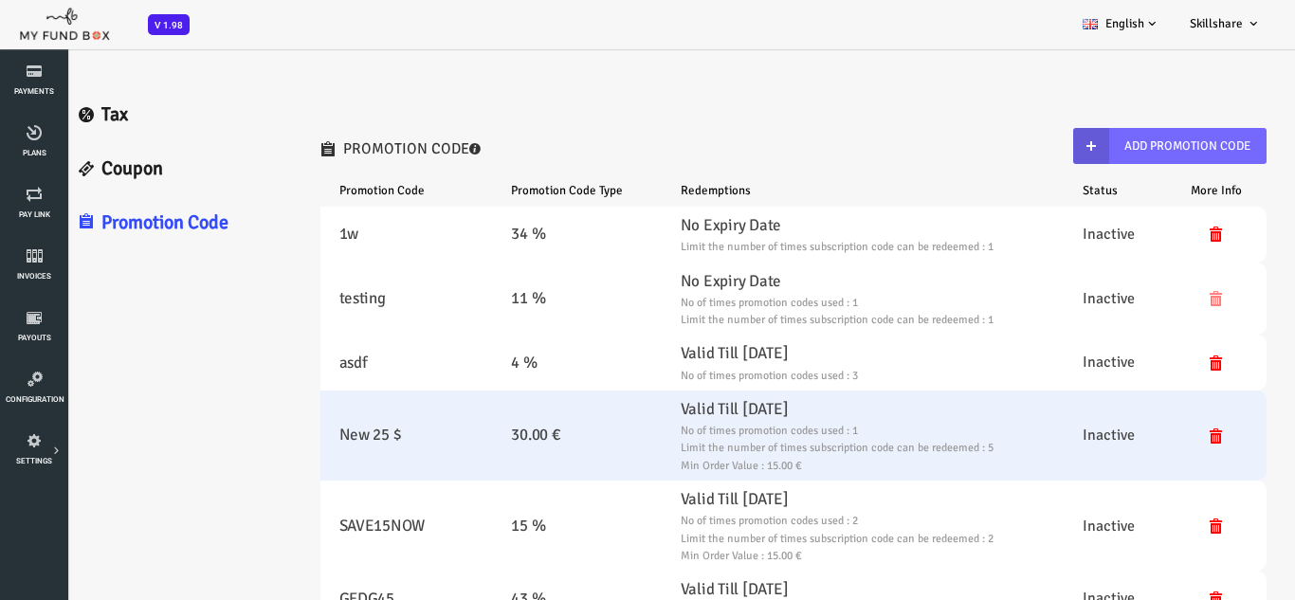
select select "100"
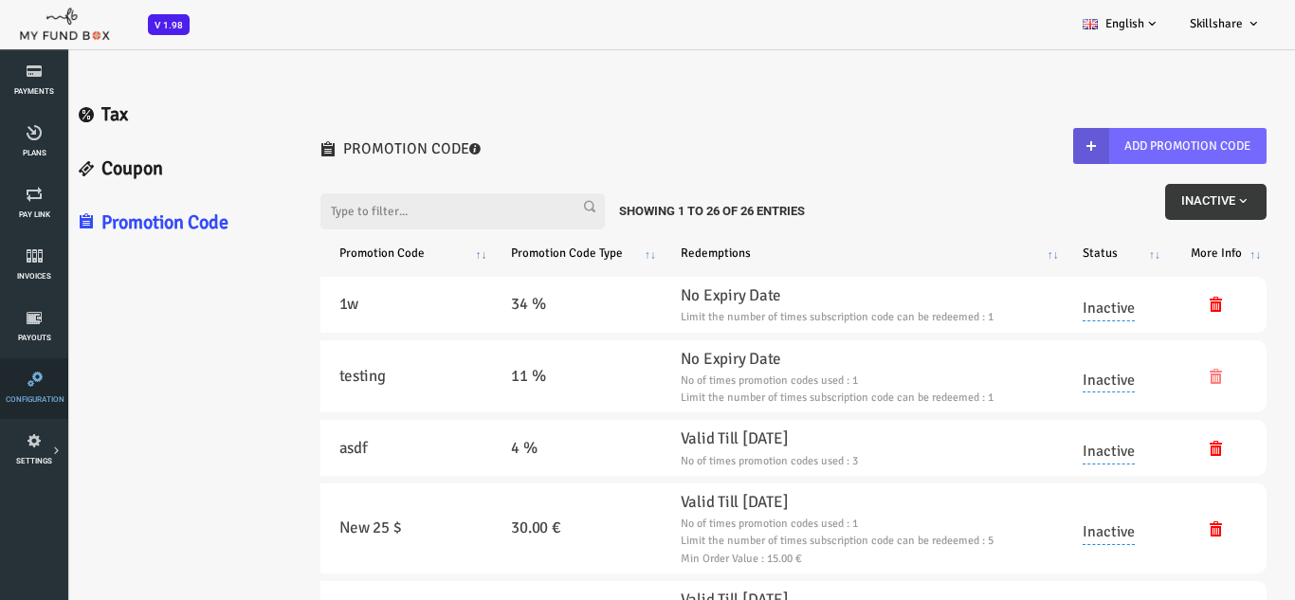
click at [0, 0] on span "Configuration" at bounding box center [0, 0] width 0 height 0
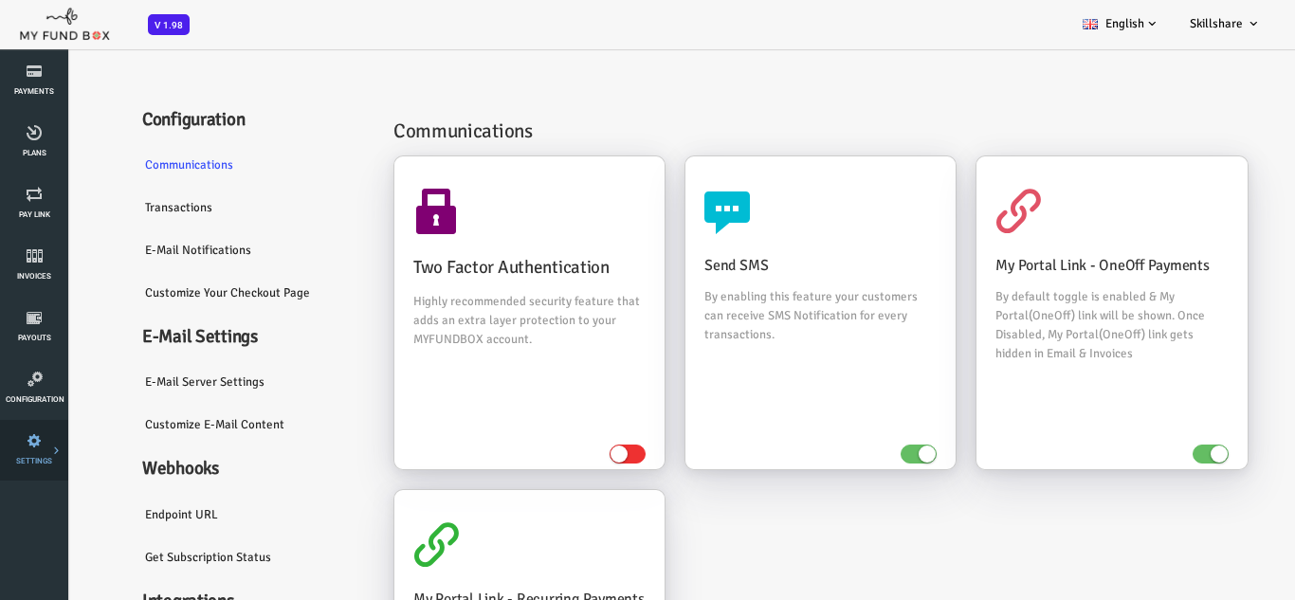
click at [0, 0] on icon at bounding box center [0, 0] width 0 height 0
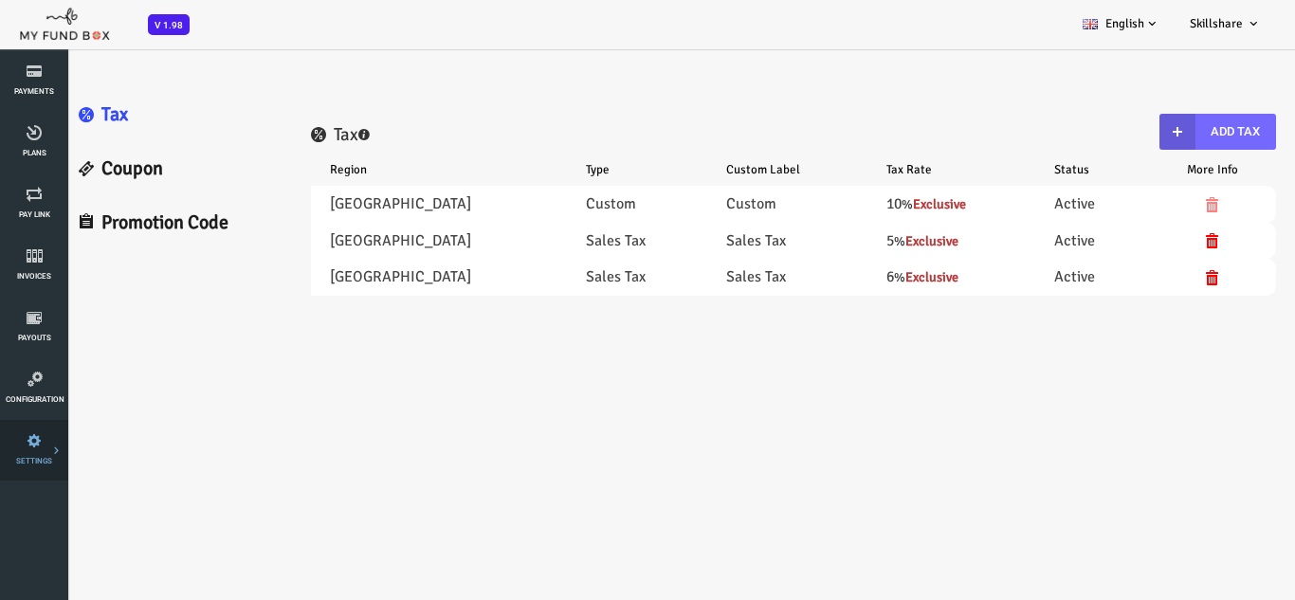
select select "100"
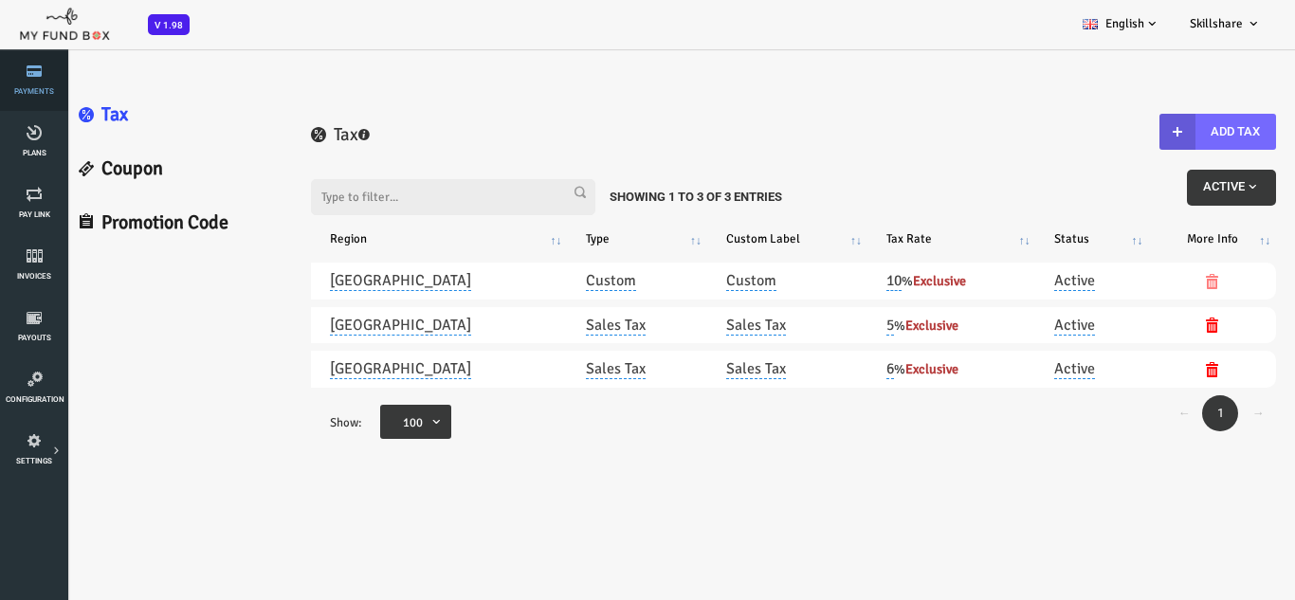
click at [13, 79] on link "Payments" at bounding box center [34, 80] width 57 height 61
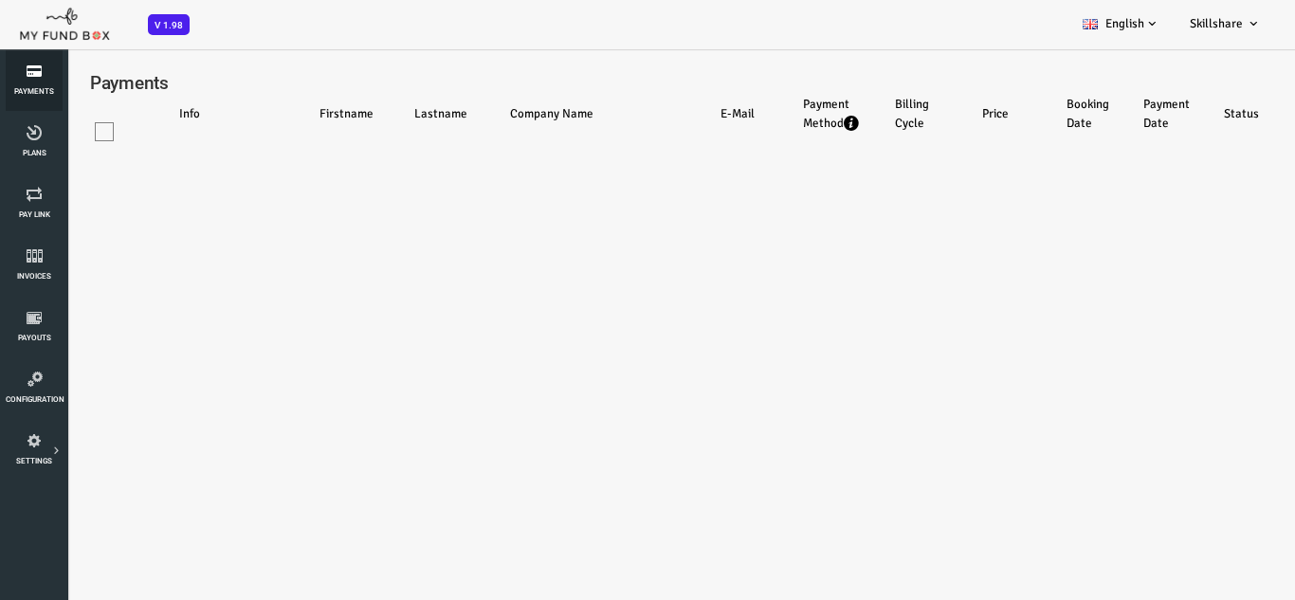
select select "100"
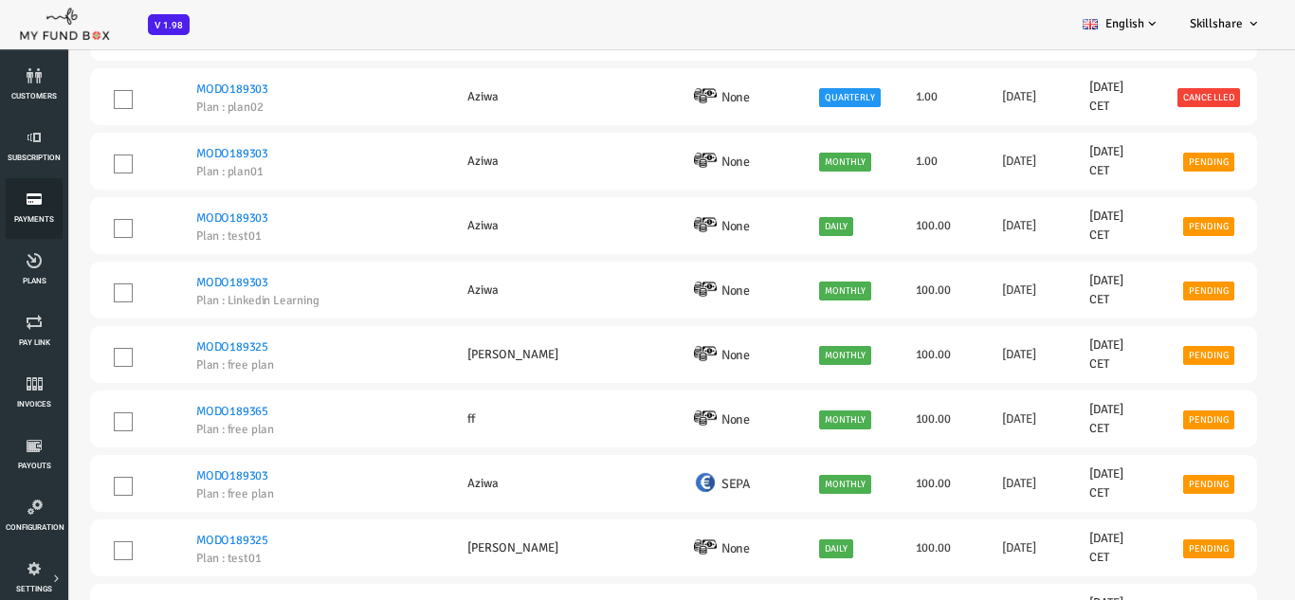
scroll to position [95, 0]
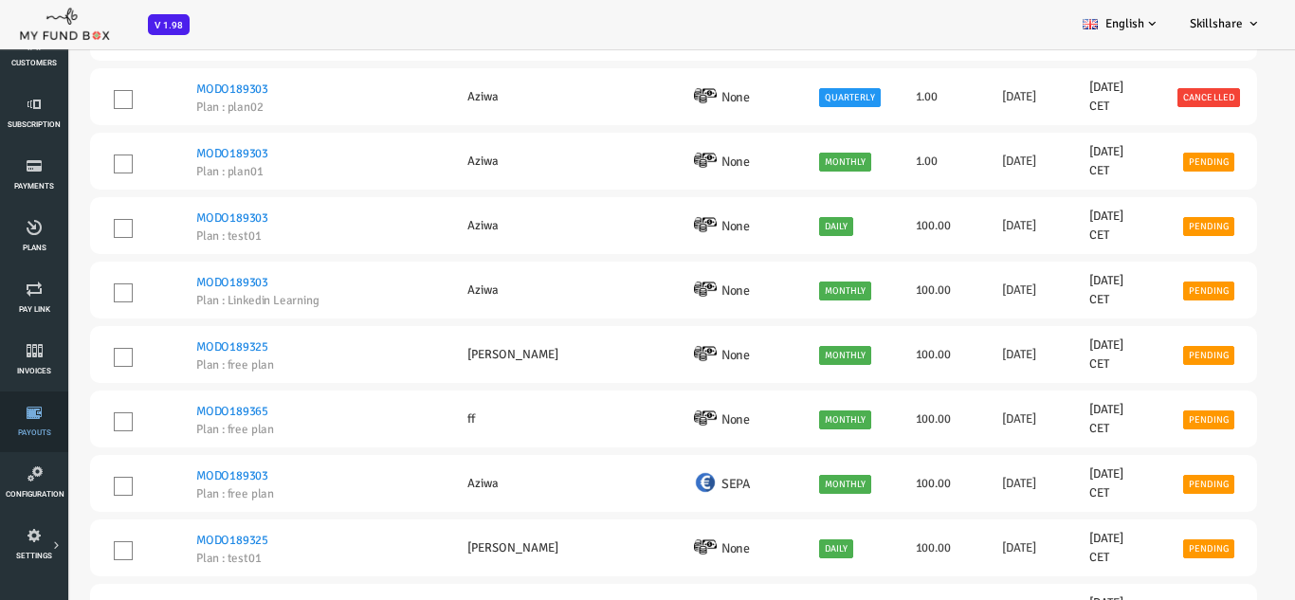
click at [30, 426] on link "Payouts" at bounding box center [34, 421] width 57 height 61
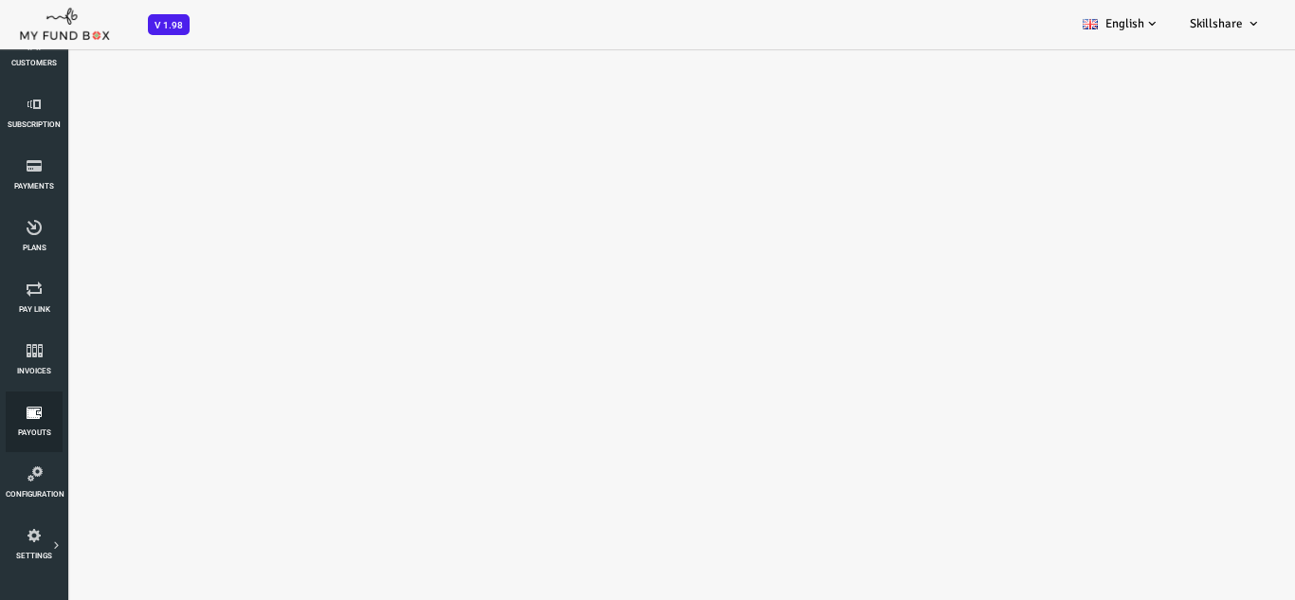
scroll to position [0, 0]
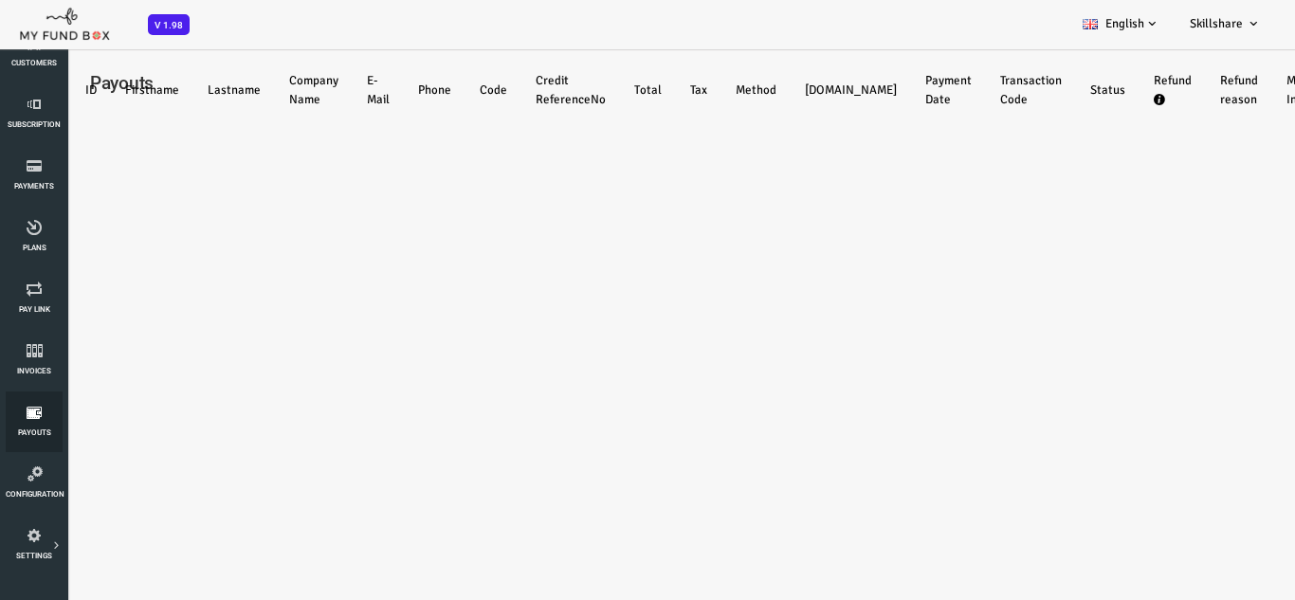
select select "100"
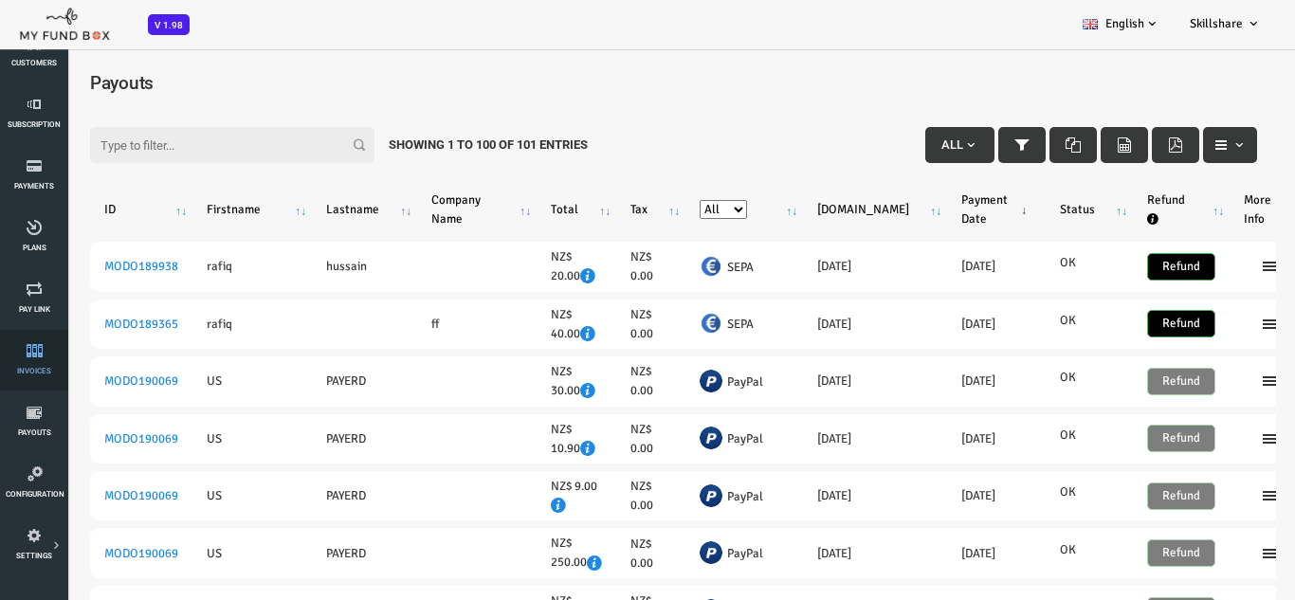
click at [26, 361] on link "Invoices" at bounding box center [34, 360] width 57 height 61
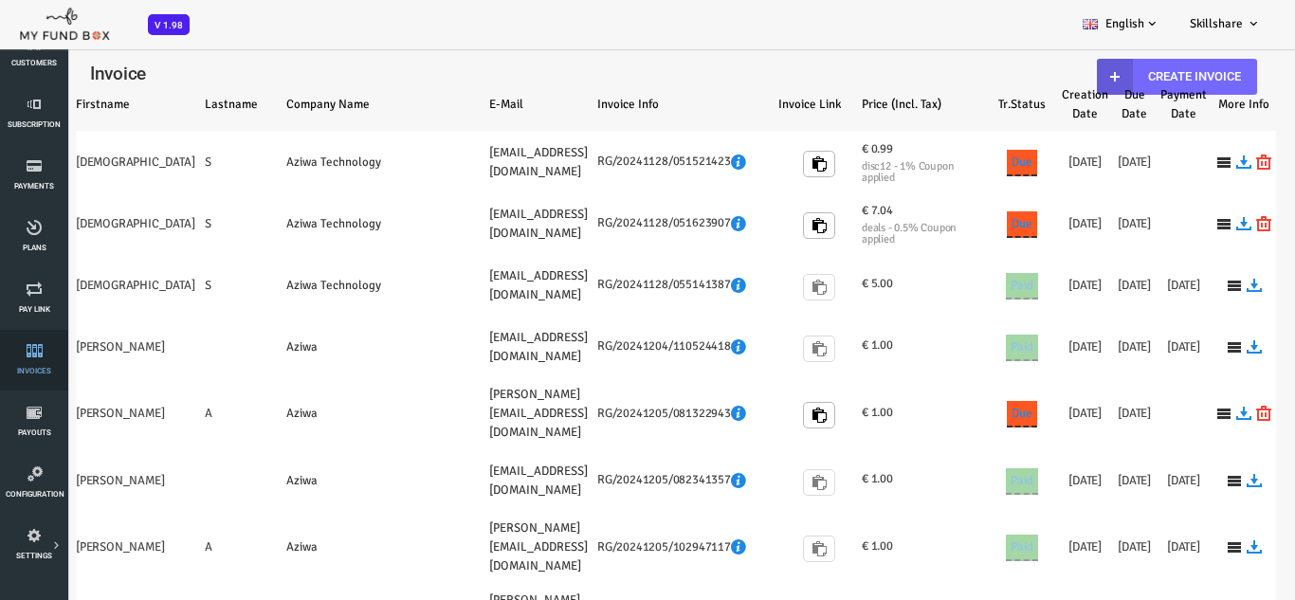
select select "100"
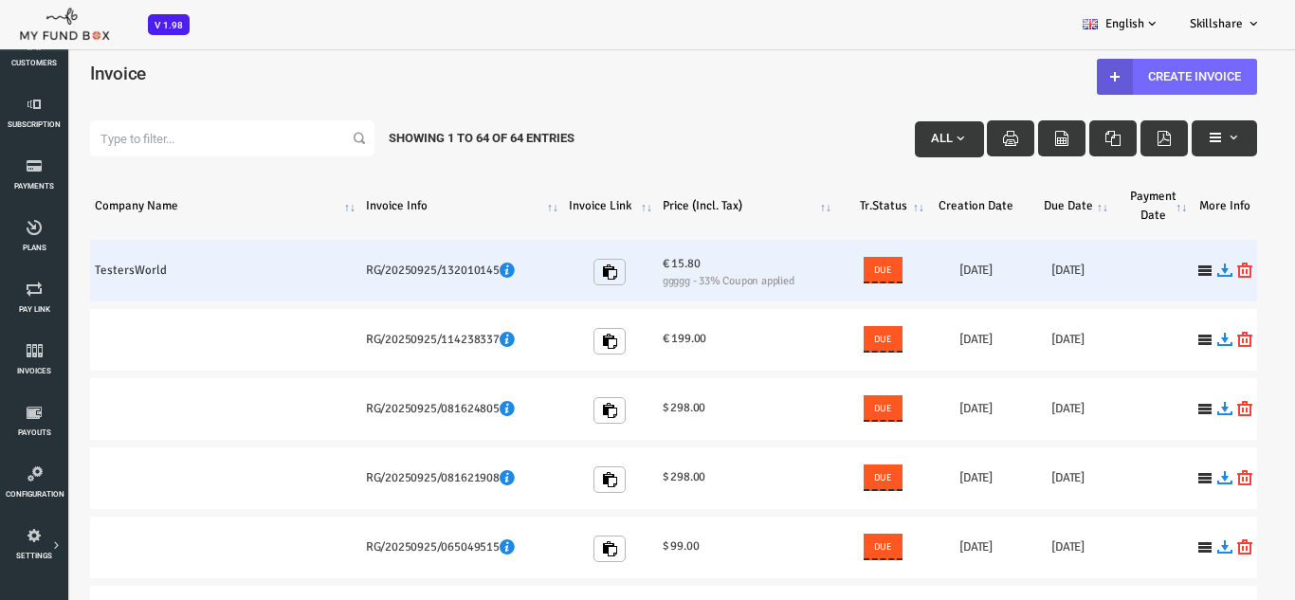
click at [79, 287] on td "TestersWorld" at bounding box center [173, 271] width 271 height 62
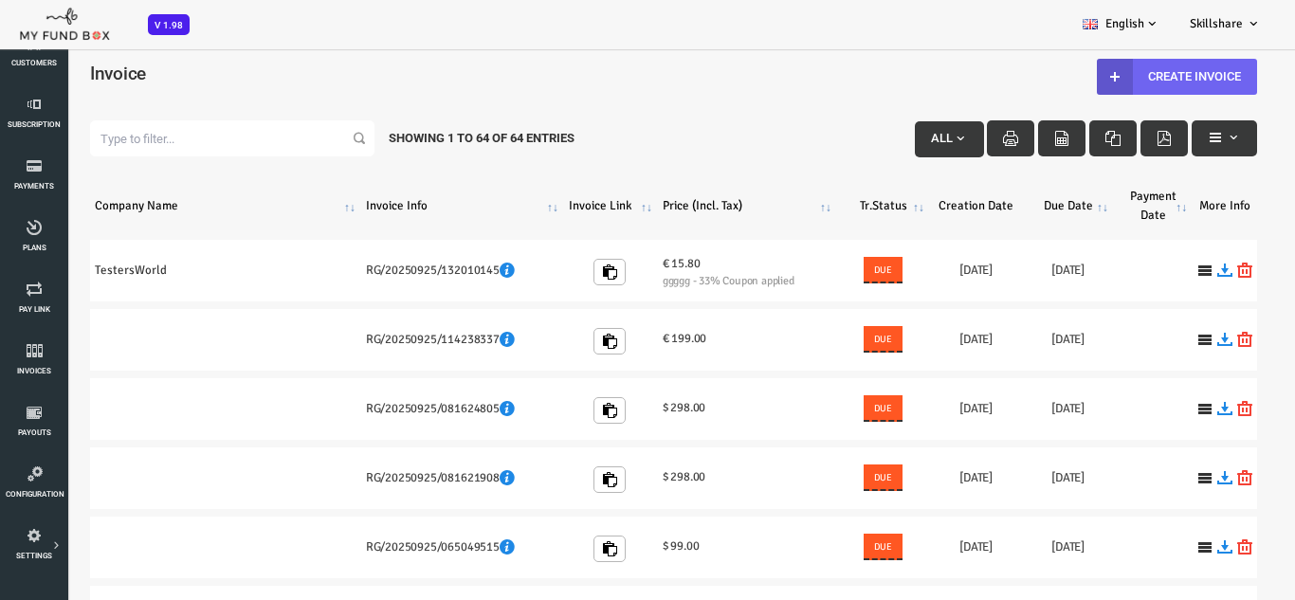
click at [1115, 66] on link "Create Invoice" at bounding box center [1124, 77] width 160 height 36
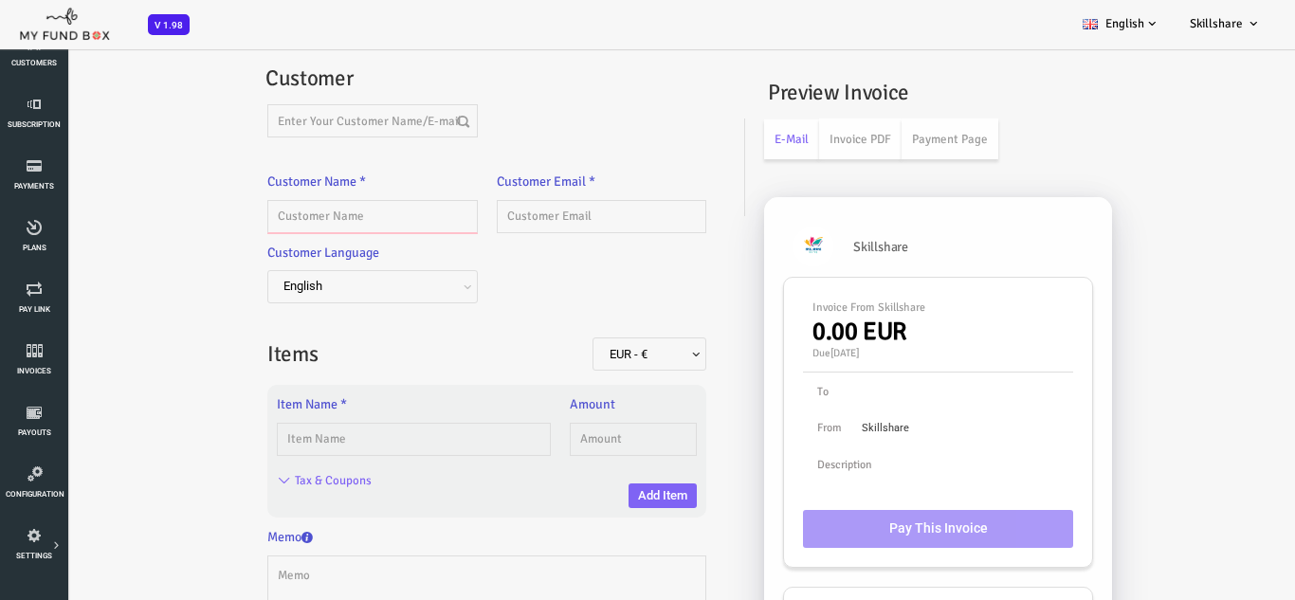
click at [319, 200] on input "text" at bounding box center [319, 216] width 209 height 33
click at [480, 211] on input "text" at bounding box center [548, 216] width 209 height 33
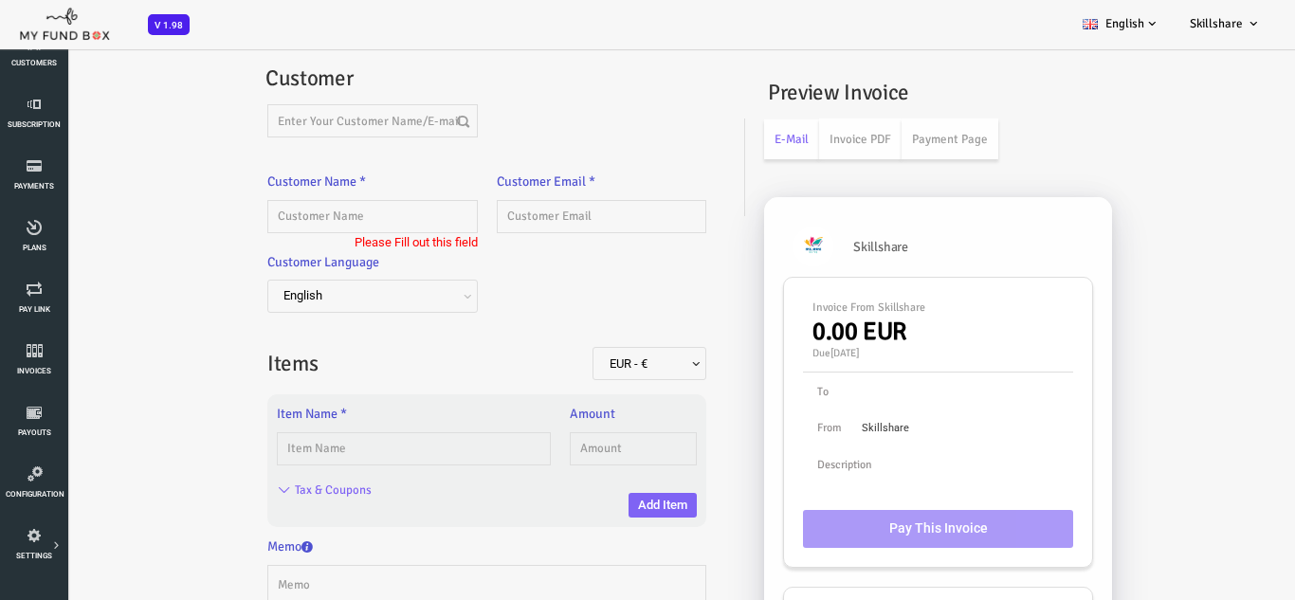
click at [471, 253] on div "Customer Language English Deutsch Turkish French Arabic Swedish Danish Bosnian …" at bounding box center [435, 290] width 458 height 77
click at [367, 285] on span "English" at bounding box center [319, 296] width 209 height 33
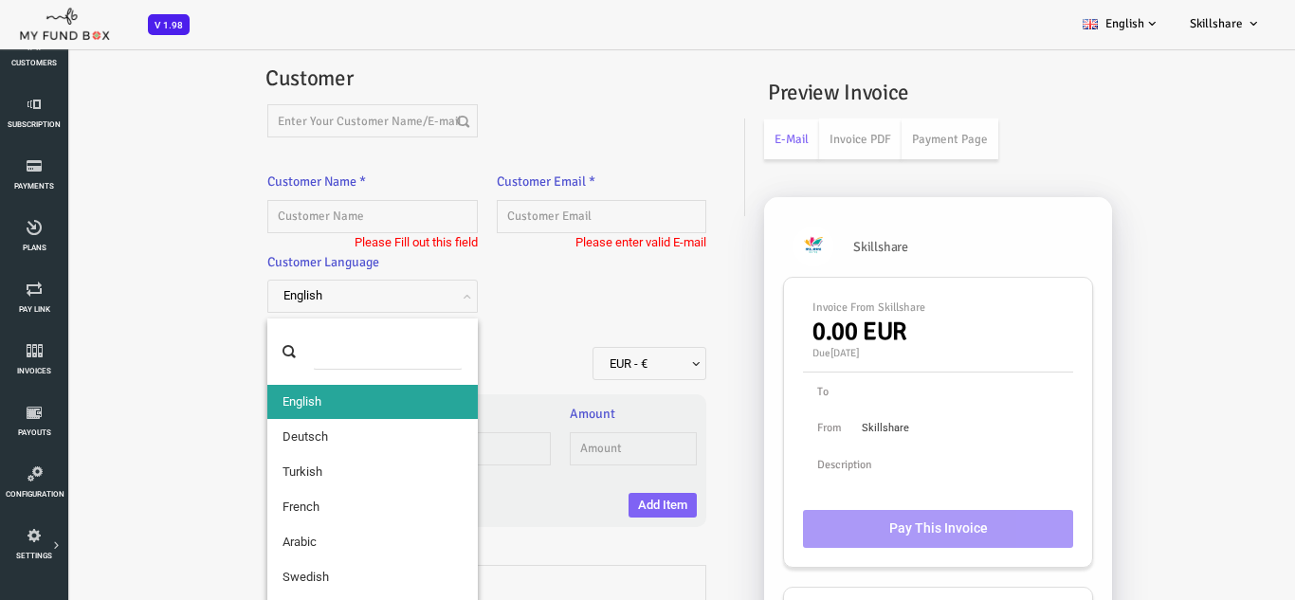
click at [367, 285] on span "English" at bounding box center [319, 296] width 209 height 33
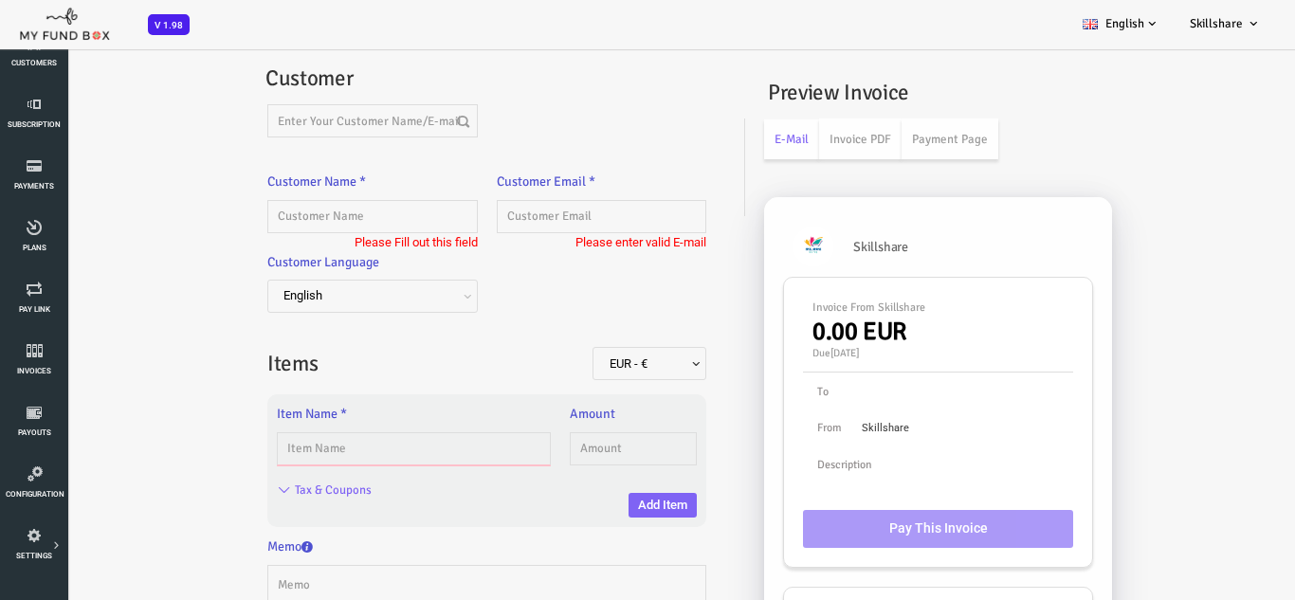
drag, startPoint x: 403, startPoint y: 452, endPoint x: 377, endPoint y: 470, distance: 31.3
click at [372, 444] on input "text" at bounding box center [362, 448] width 274 height 33
click at [373, 349] on h2 "Items" at bounding box center [319, 363] width 209 height 33
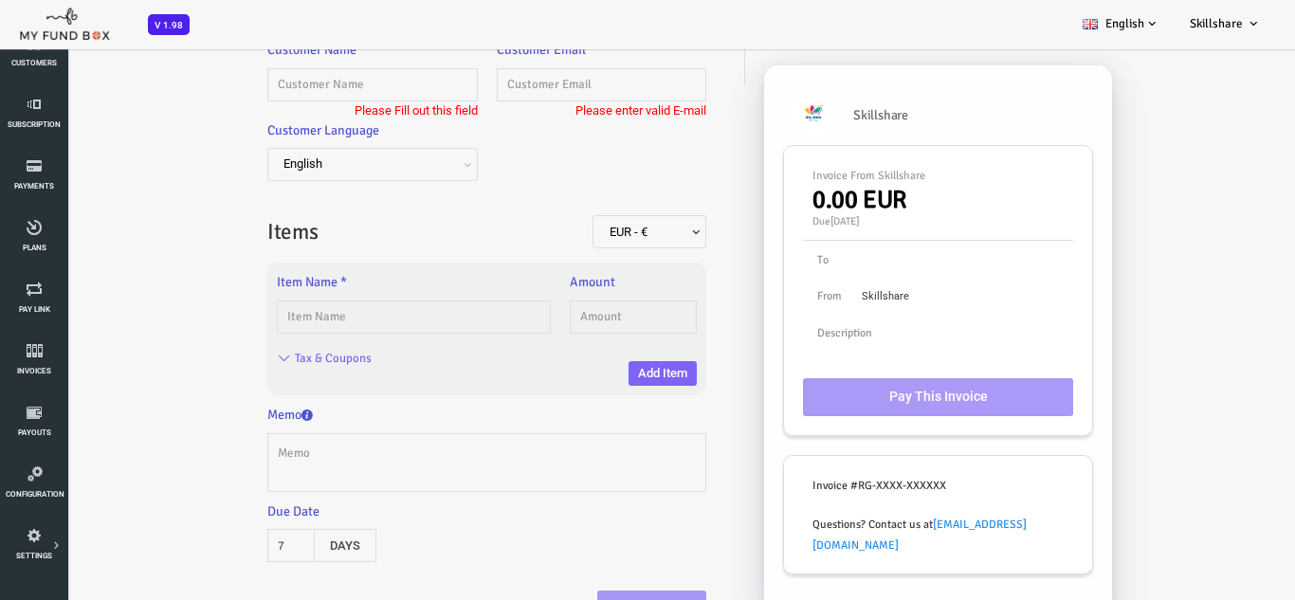
scroll to position [151, 0]
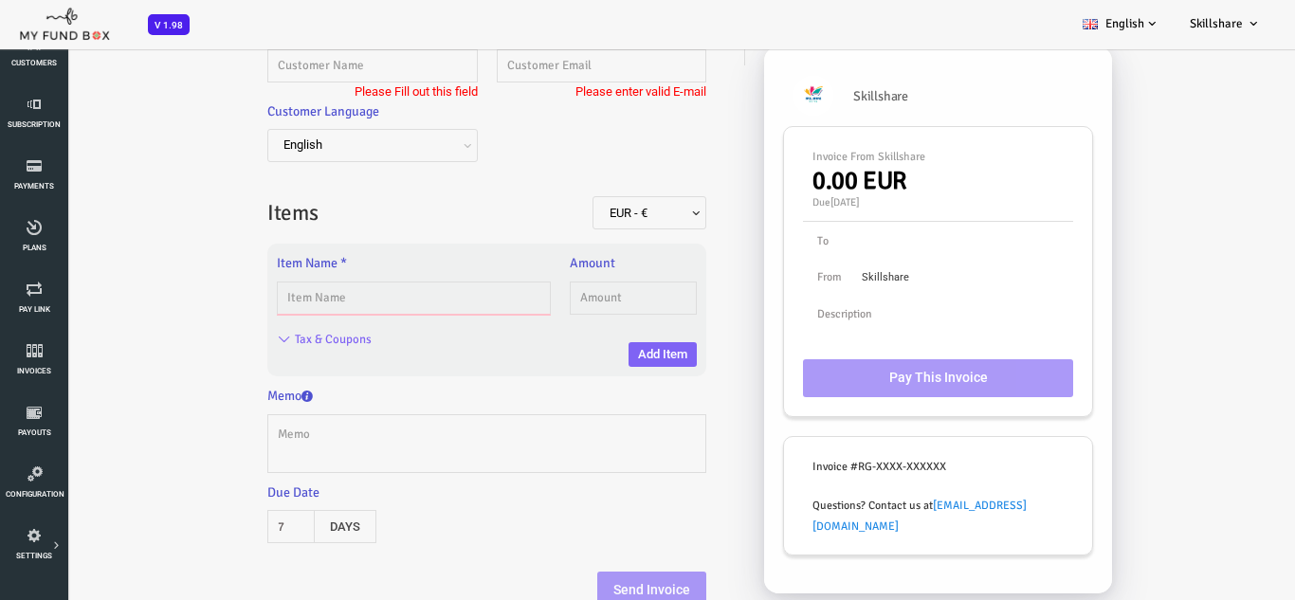
click at [346, 292] on input "text" at bounding box center [362, 297] width 274 height 33
click at [353, 343] on div "Tax & Coupons" at bounding box center [425, 342] width 439 height 37
click at [528, 296] on input "text" at bounding box center [580, 297] width 127 height 33
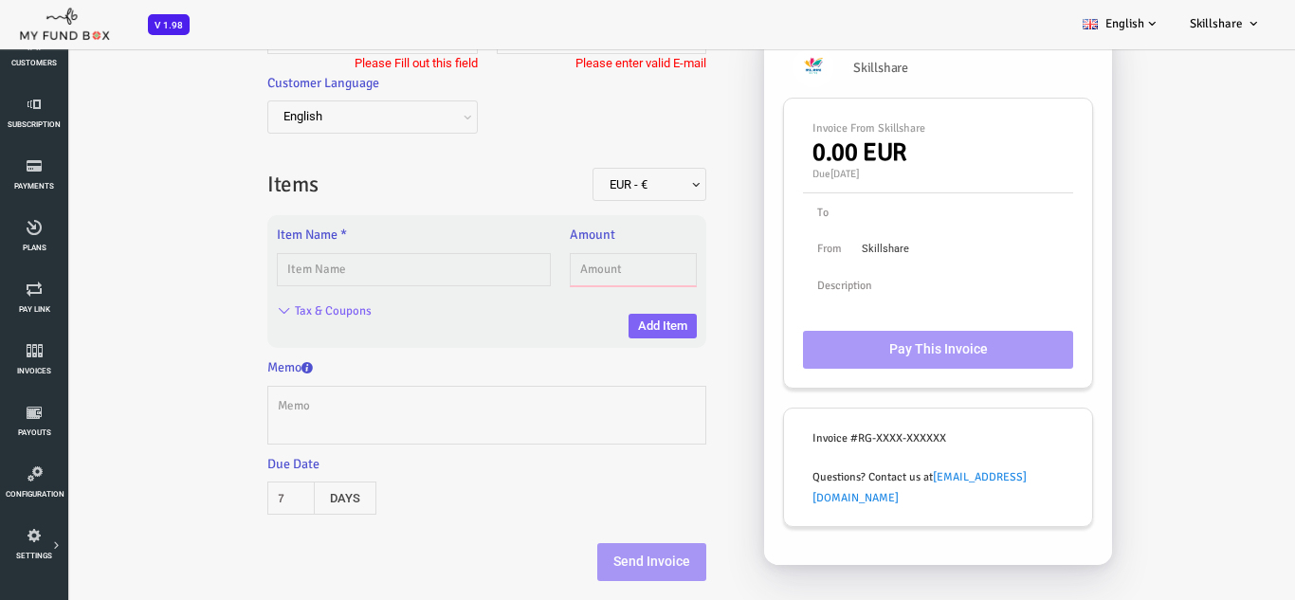
scroll to position [53, 0]
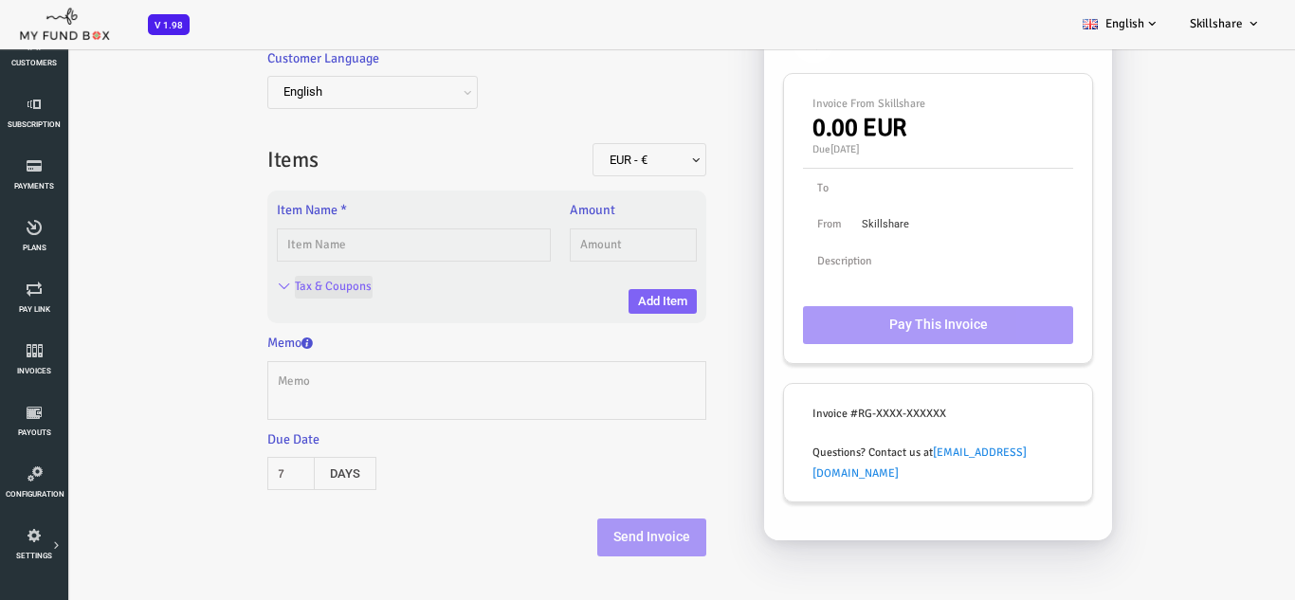
click at [285, 289] on input "Tax & Coupons" at bounding box center [282, 287] width 78 height 23
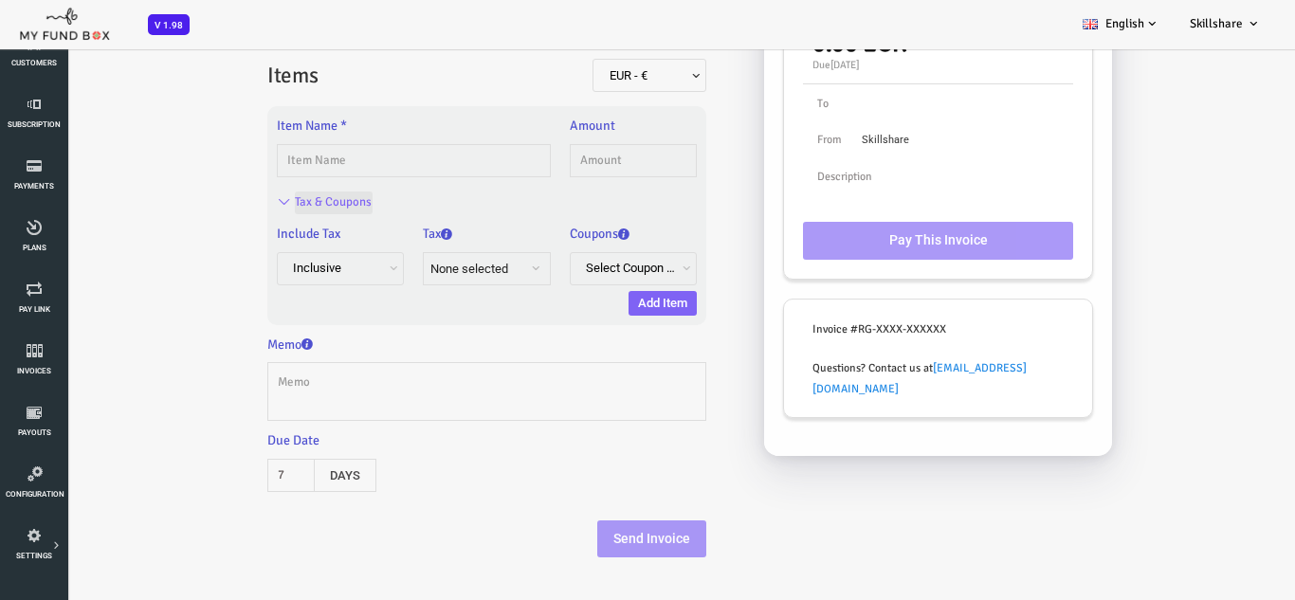
scroll to position [236, 0]
click at [371, 388] on textarea at bounding box center [434, 390] width 439 height 59
drag, startPoint x: 528, startPoint y: 524, endPoint x: 551, endPoint y: 531, distance: 23.7
click at [537, 526] on div "Send Invoice" at bounding box center [435, 533] width 458 height 47
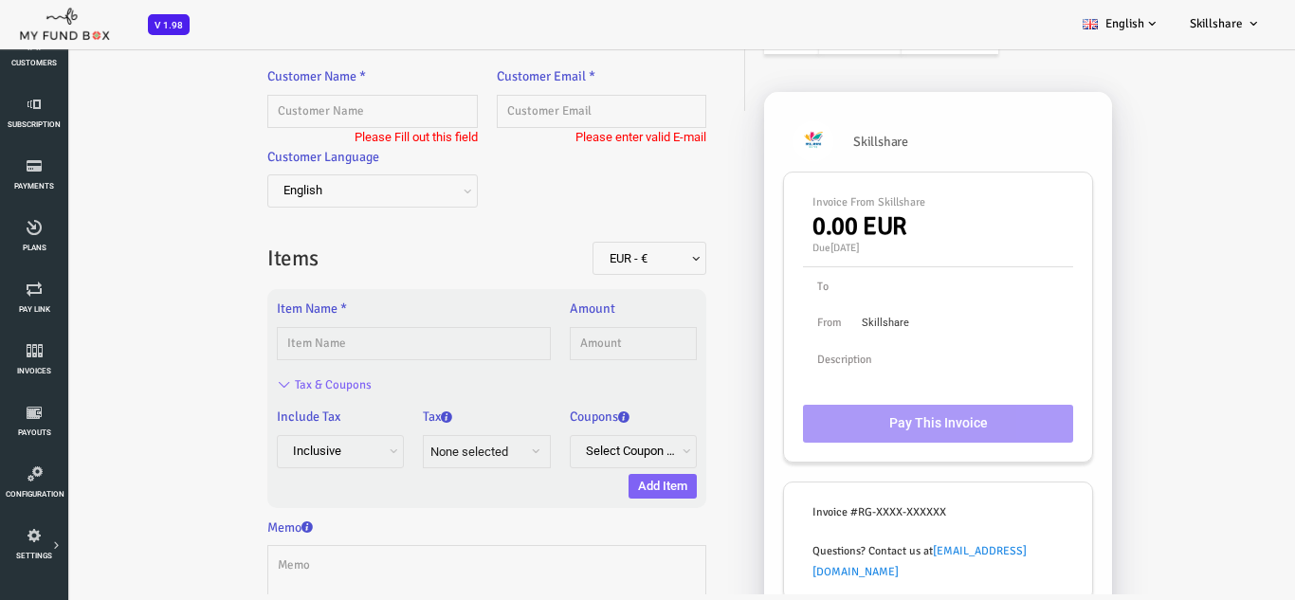
scroll to position [46, 0]
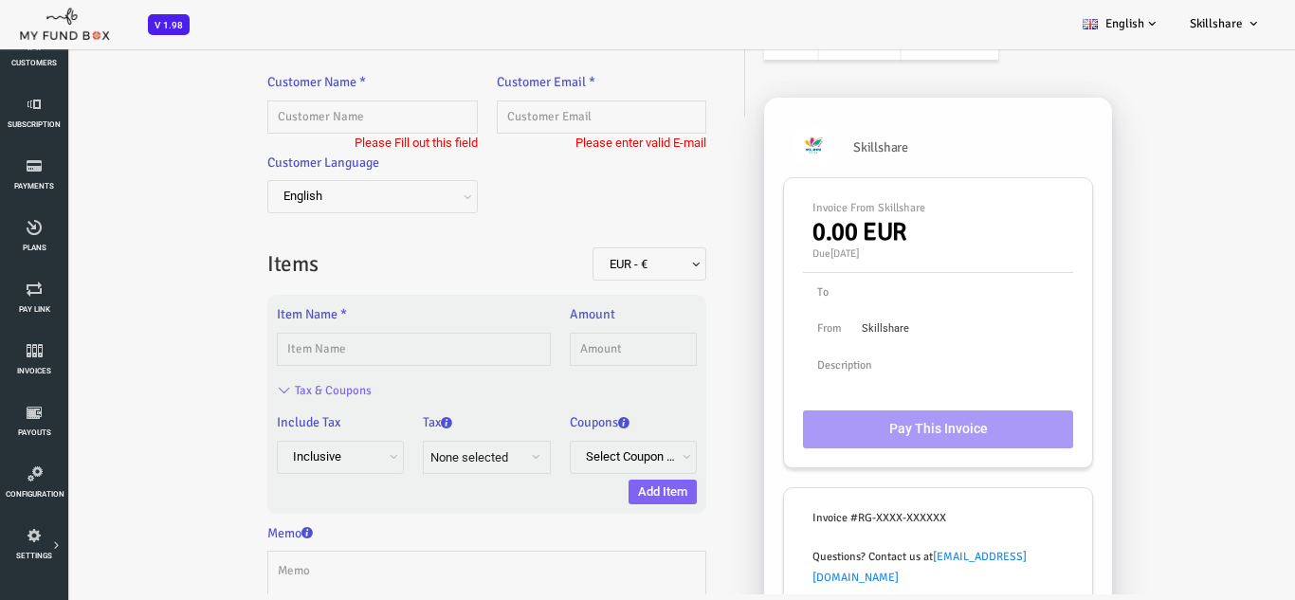
click at [514, 213] on div "Customer Language English Deutsch Turkish French Arabic Swedish Danish Bosnian …" at bounding box center [435, 191] width 458 height 77
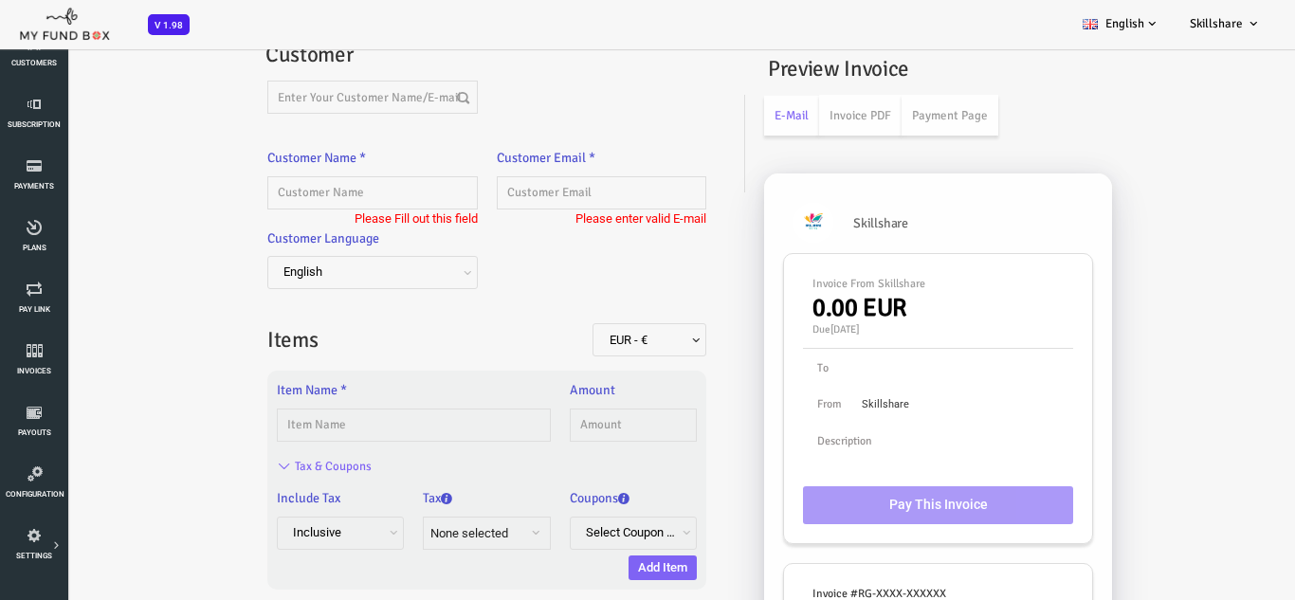
scroll to position [0, 0]
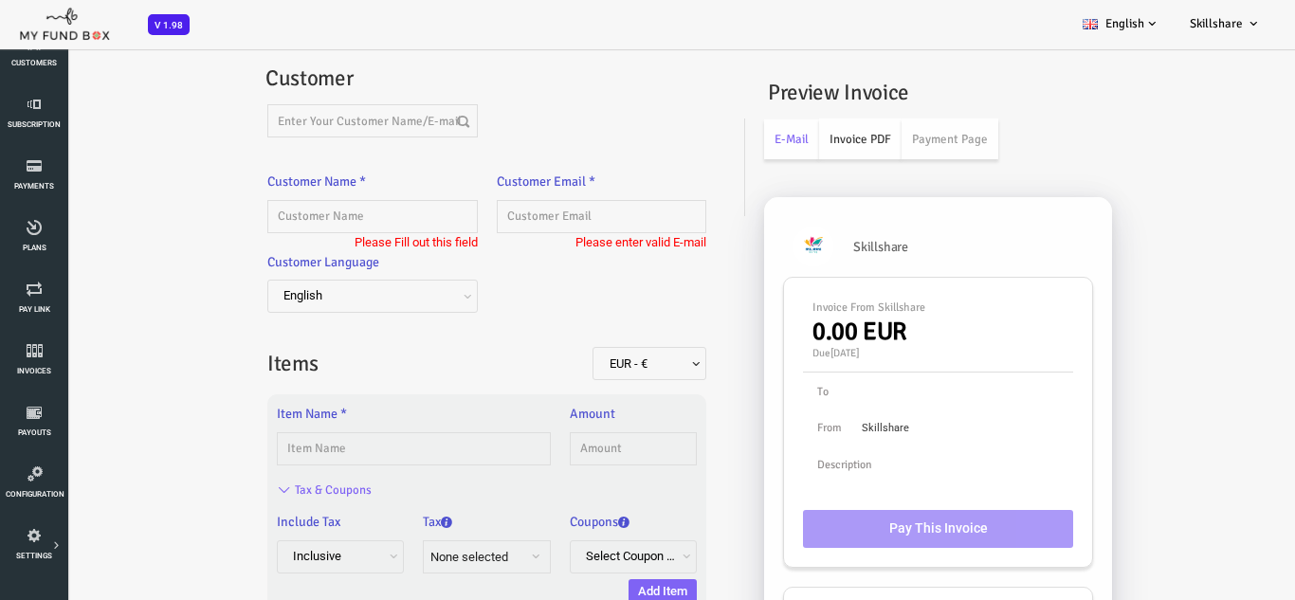
click at [819, 122] on link "Invoice PDF" at bounding box center [808, 138] width 82 height 41
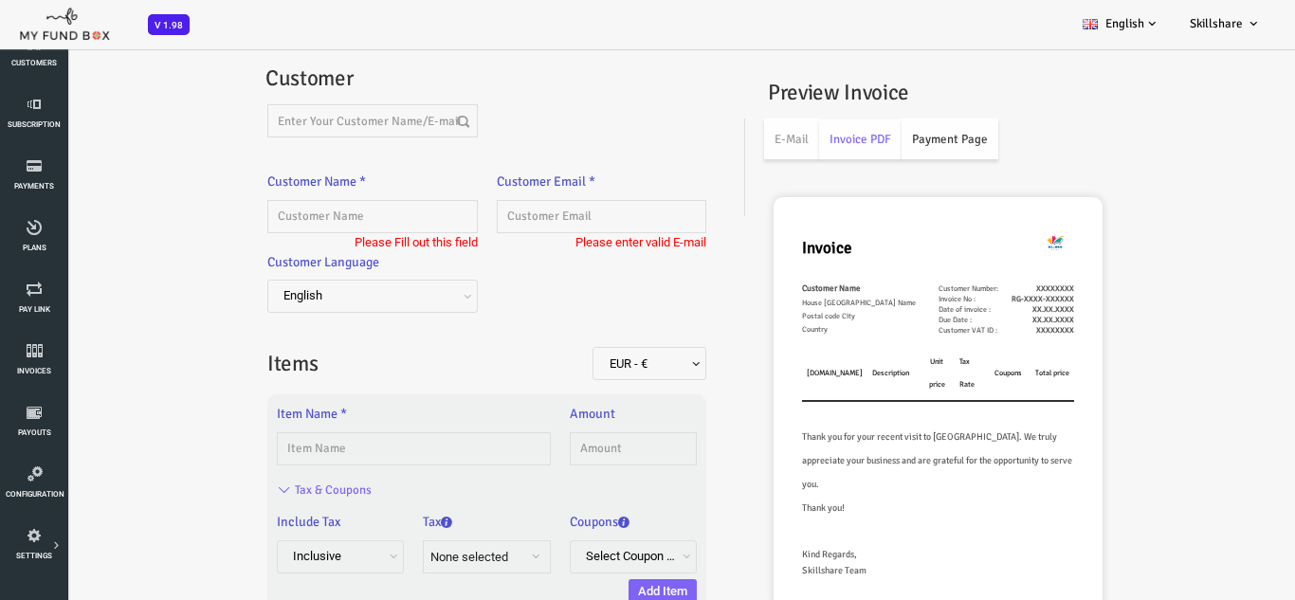
click at [921, 146] on link "Payment Page" at bounding box center [897, 138] width 97 height 41
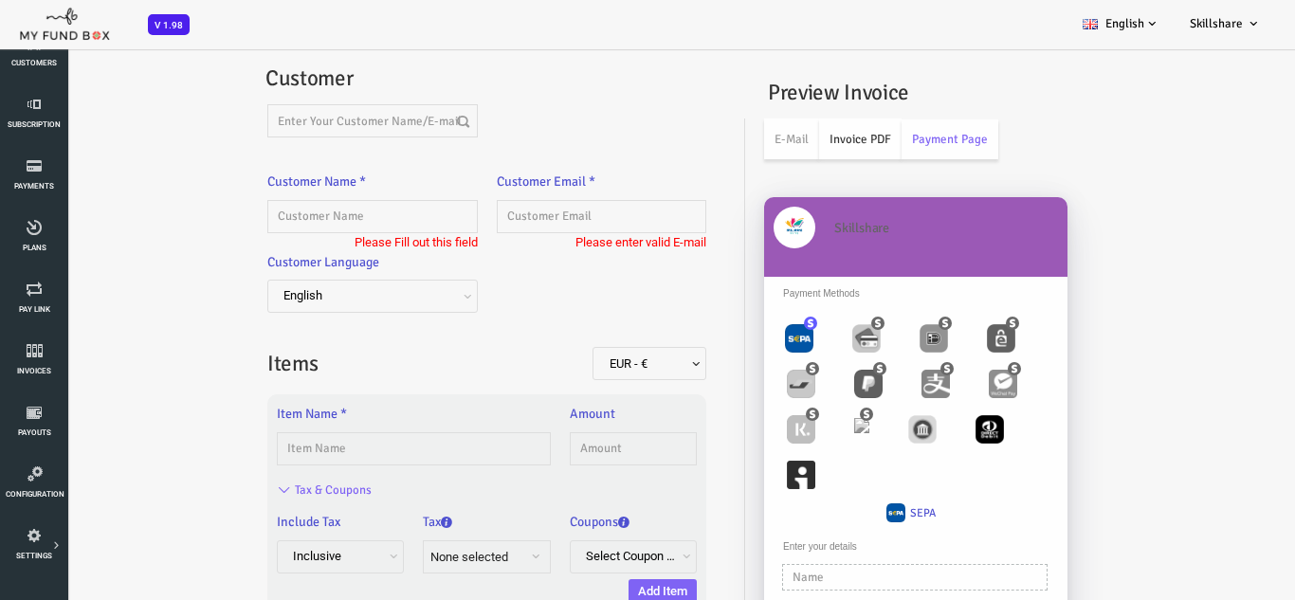
click at [824, 140] on link "Invoice PDF" at bounding box center [808, 138] width 82 height 41
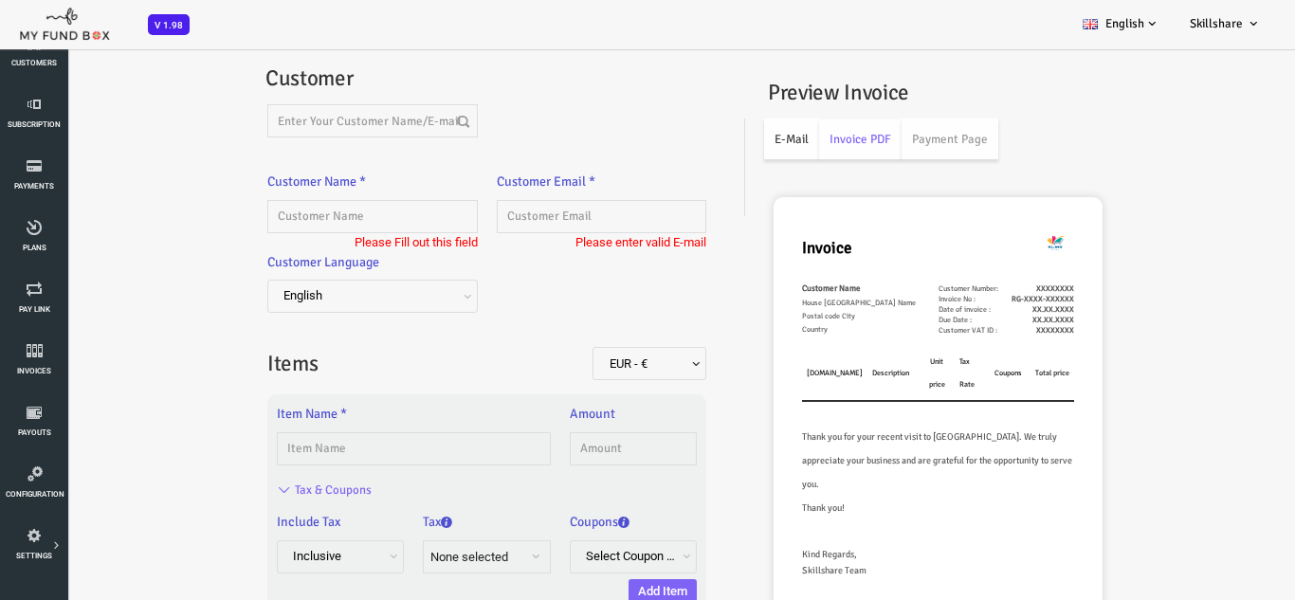
click at [738, 133] on link "E-Mail" at bounding box center [739, 138] width 55 height 41
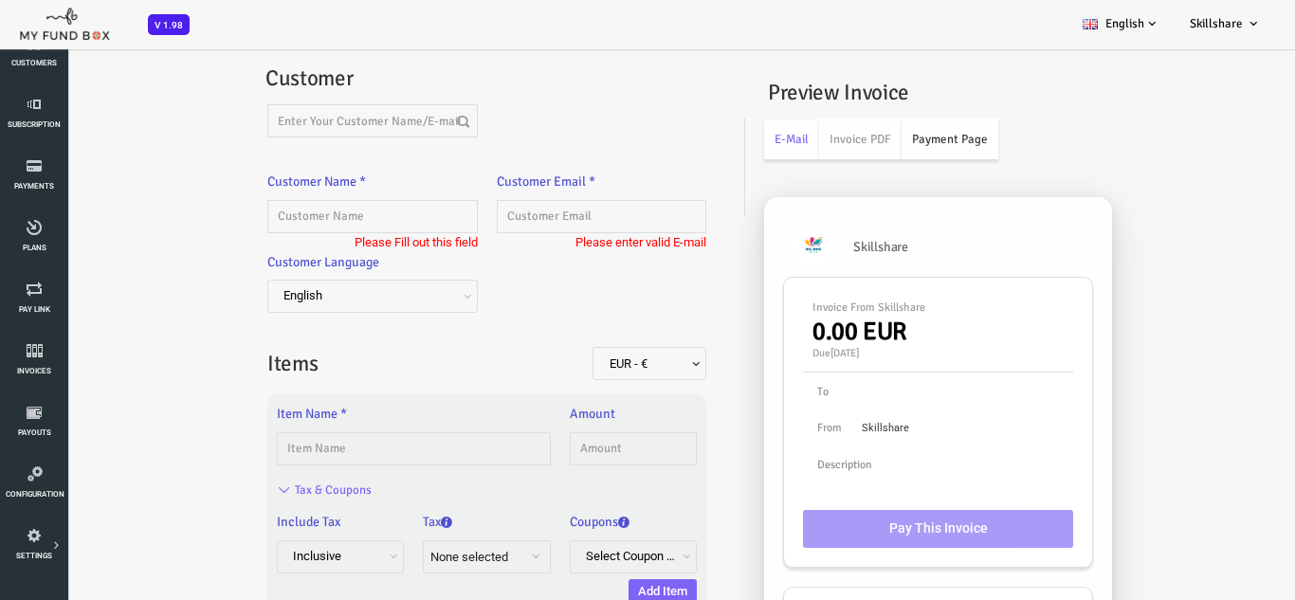
click at [888, 145] on link "Payment Page" at bounding box center [897, 138] width 97 height 41
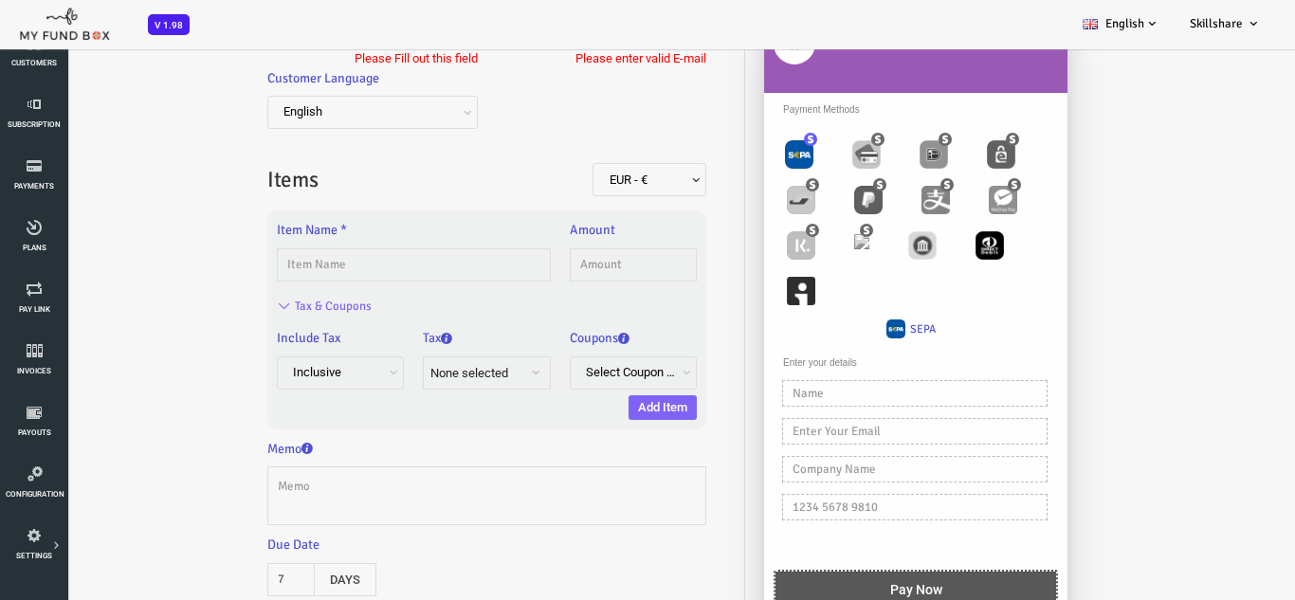
scroll to position [190, 0]
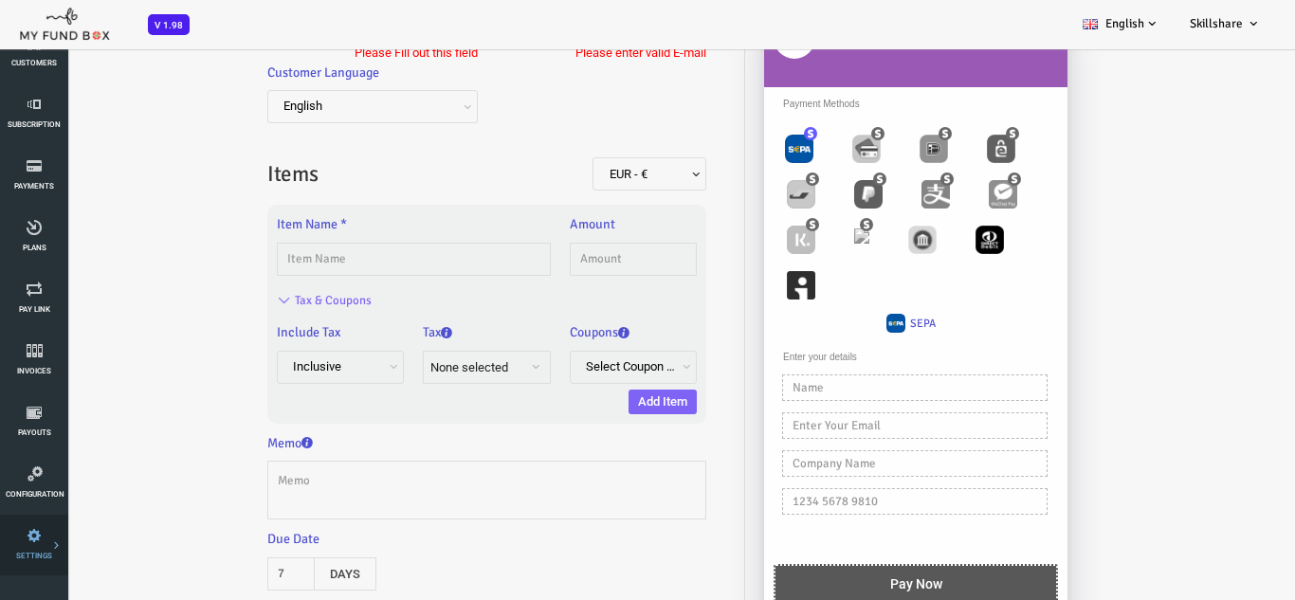
click at [0, 0] on link "Import" at bounding box center [0, 0] width 0 height 0
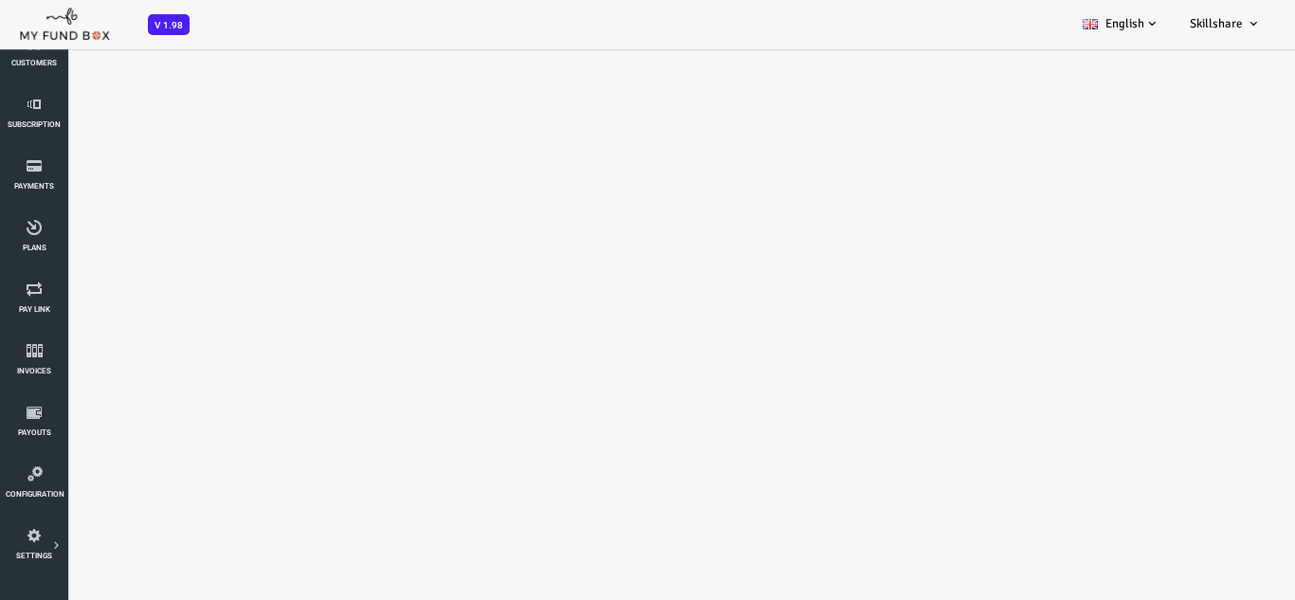
scroll to position [0, 0]
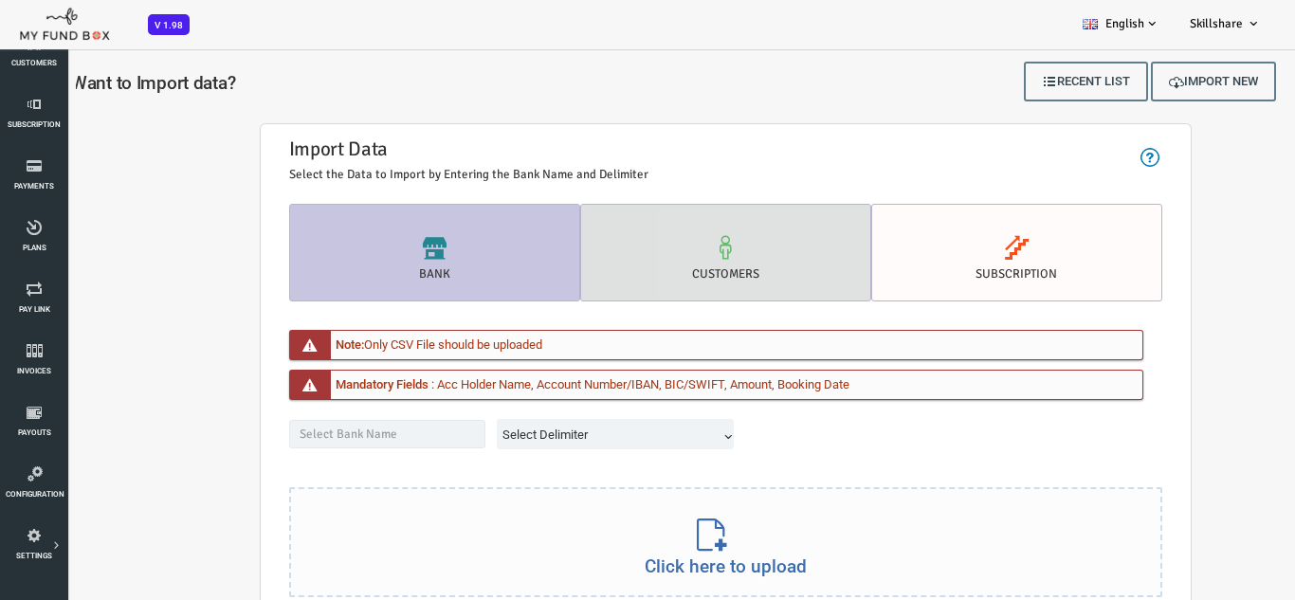
click at [664, 278] on label "customers" at bounding box center [673, 253] width 291 height 98
radio input "true"
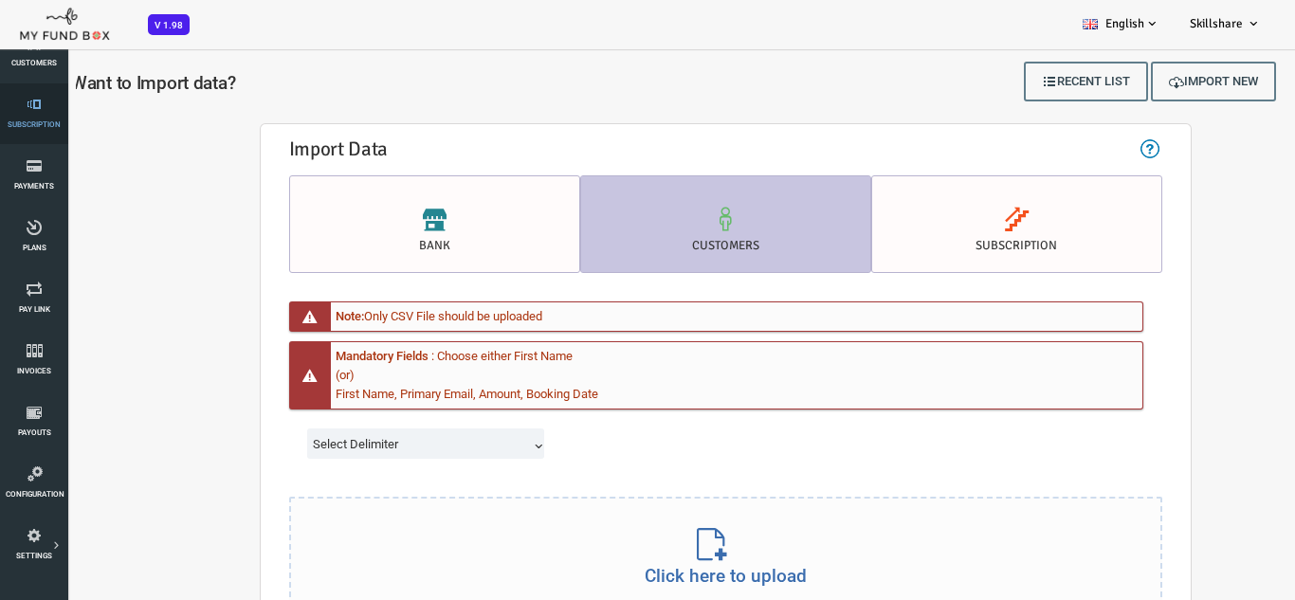
click at [37, 118] on link "Subscription" at bounding box center [34, 113] width 57 height 61
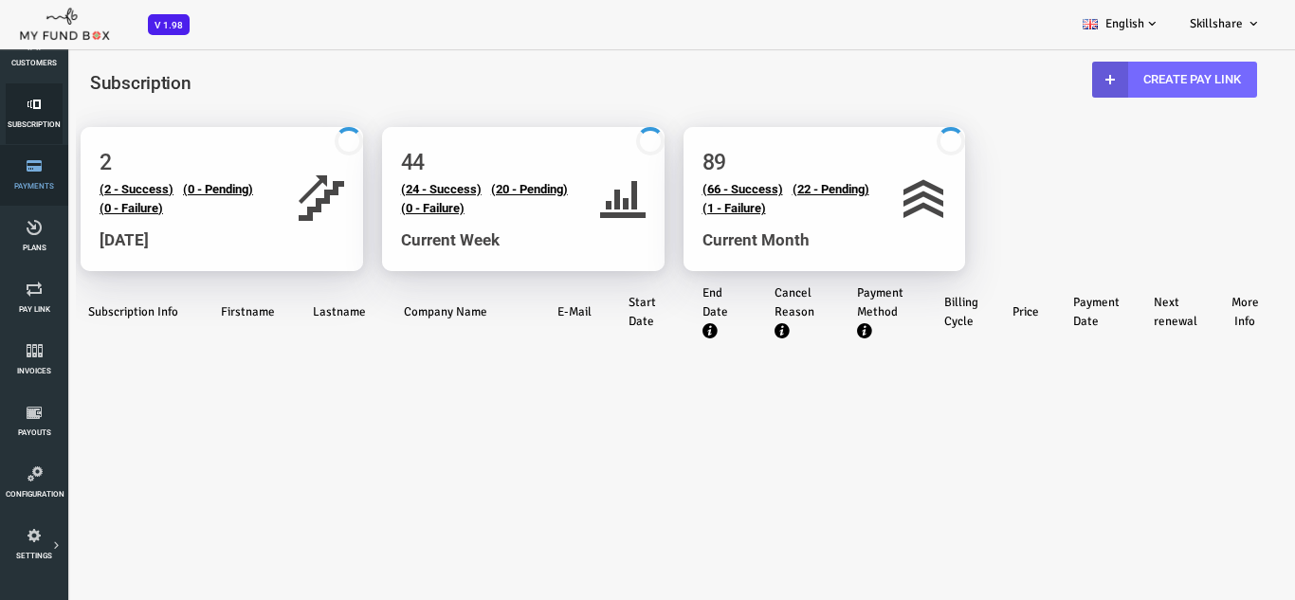
select select "100"
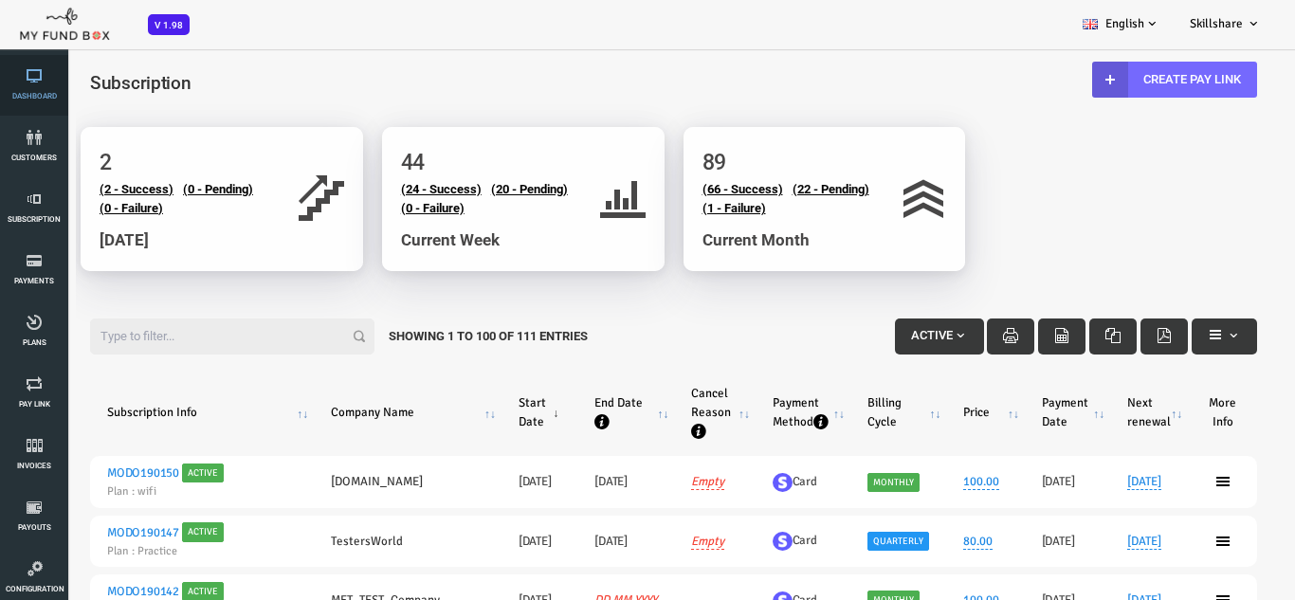
click at [0, 0] on span "Dashboard" at bounding box center [0, 0] width 0 height 0
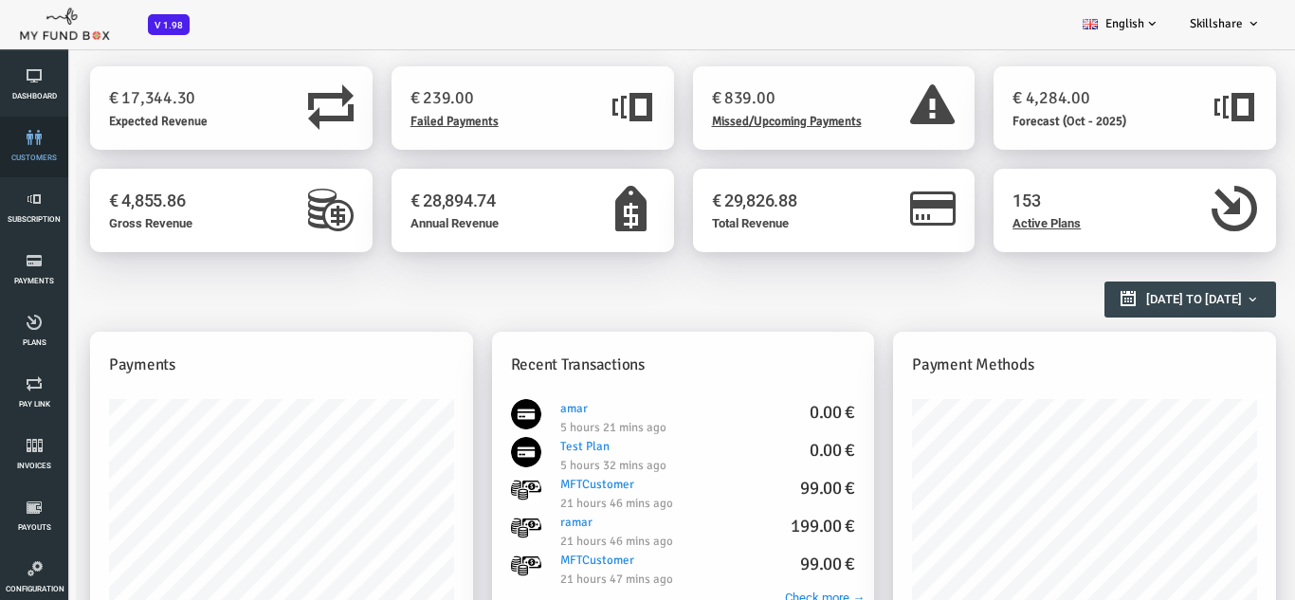
click at [36, 150] on link "customers" at bounding box center [34, 147] width 57 height 61
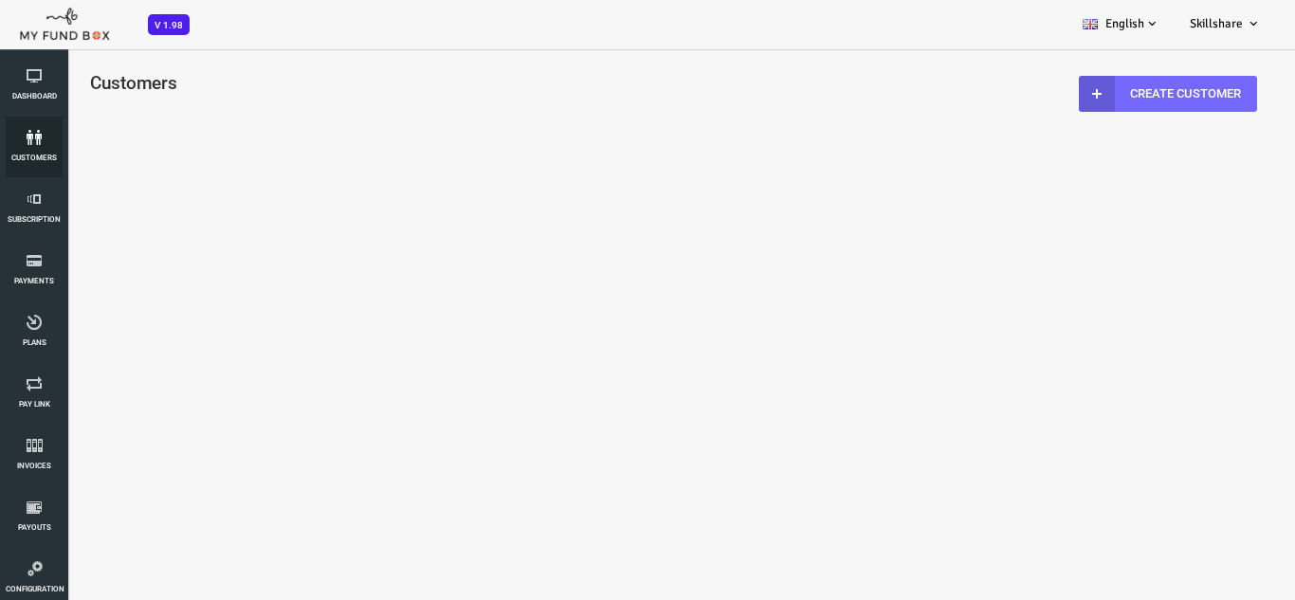
select select "100"
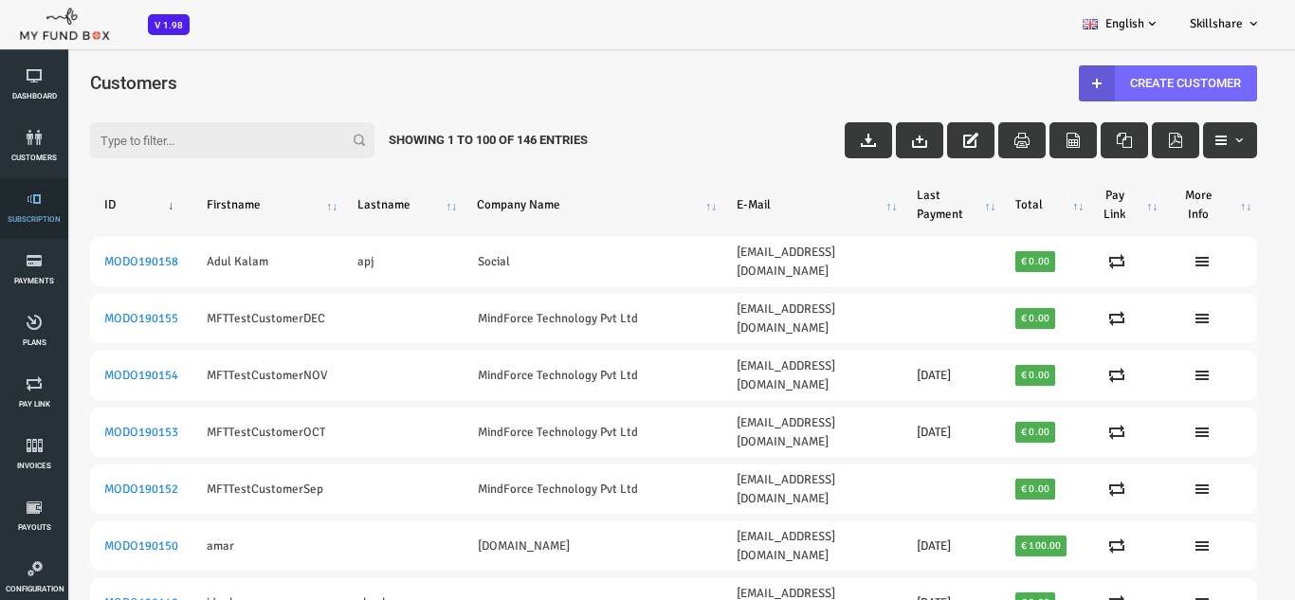
click at [41, 208] on link "Subscription" at bounding box center [34, 208] width 57 height 61
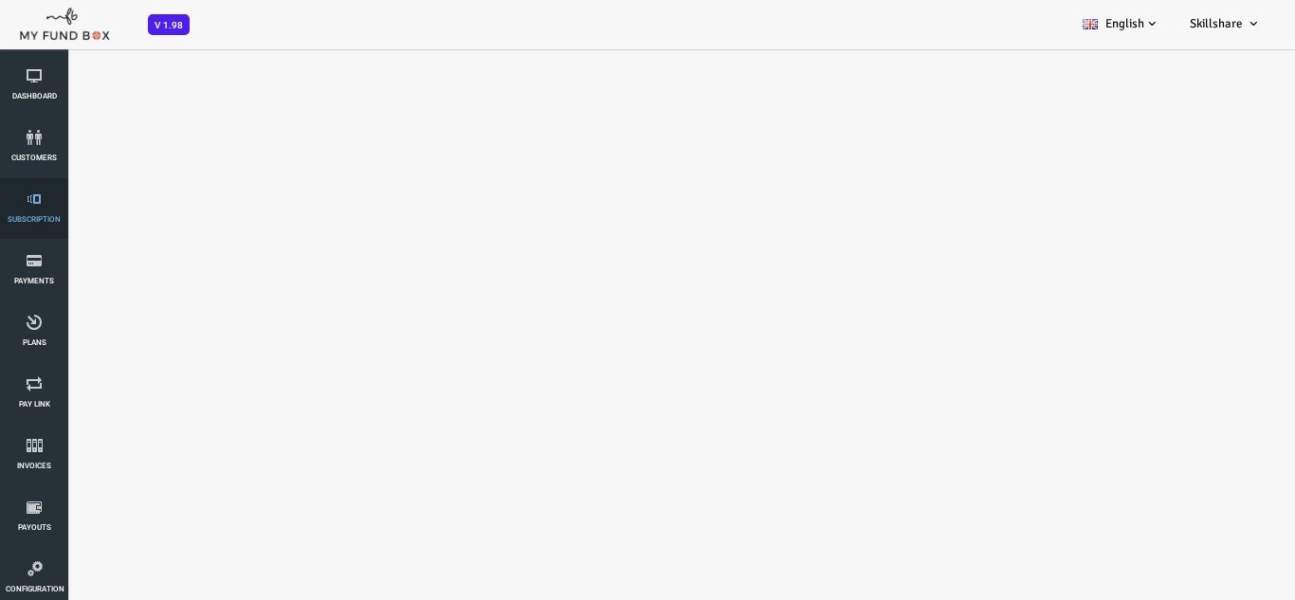
select select "100"
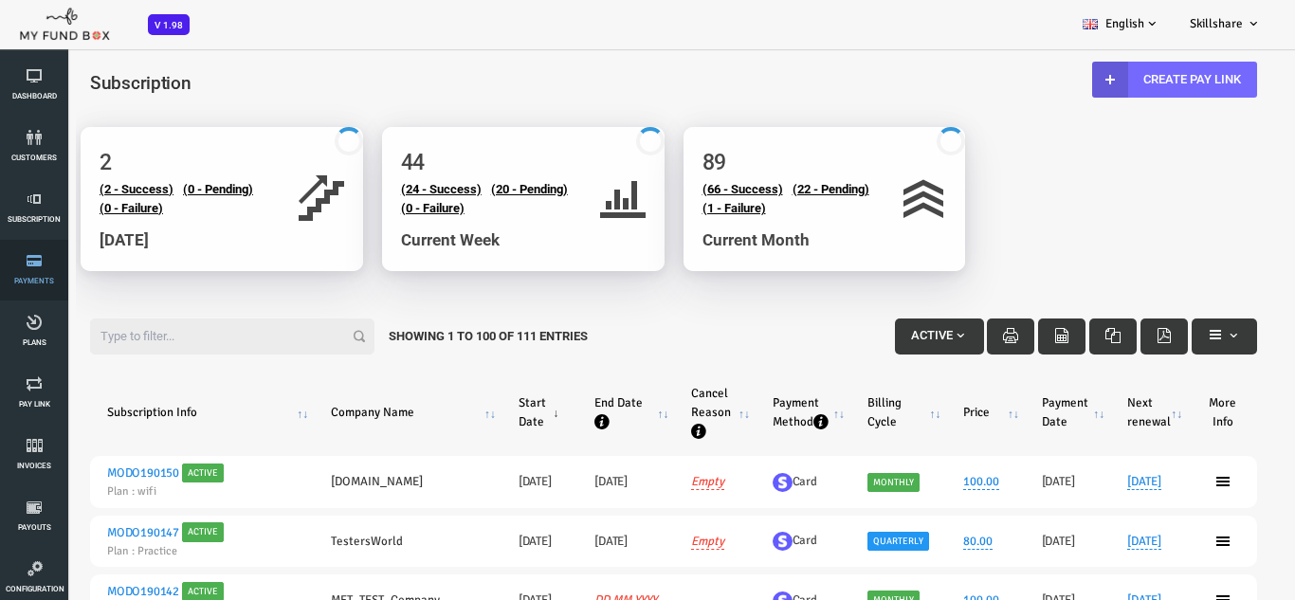
click at [41, 259] on icon at bounding box center [34, 260] width 57 height 15
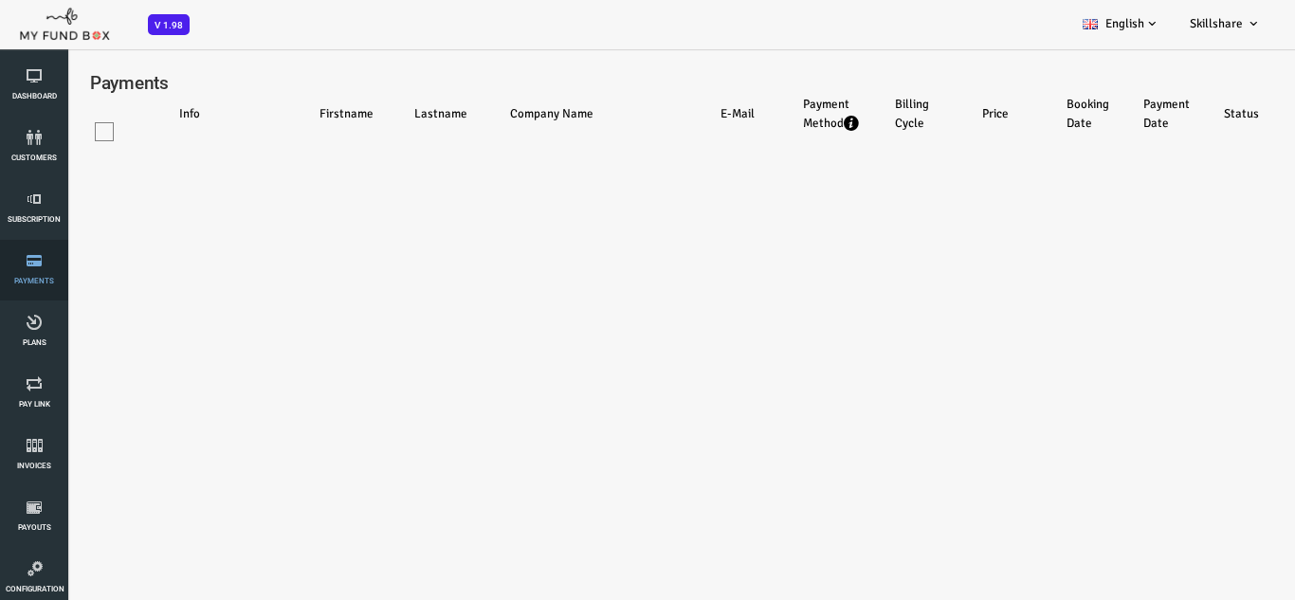
select select "100"
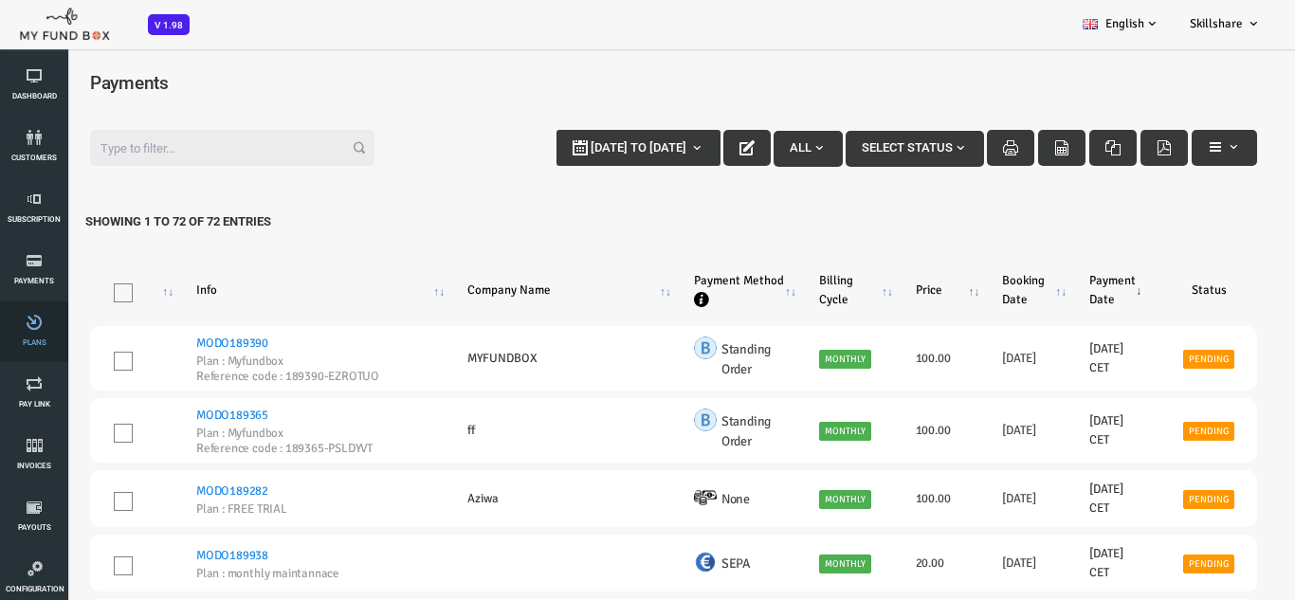
click at [43, 327] on icon at bounding box center [34, 322] width 57 height 15
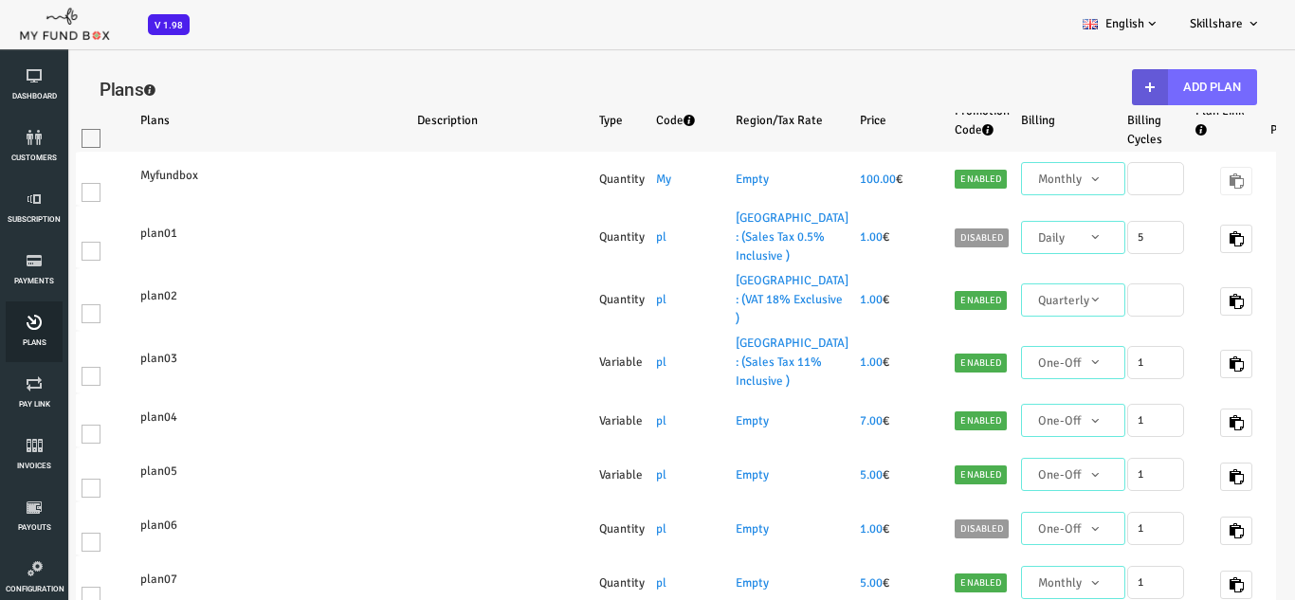
select select "100"
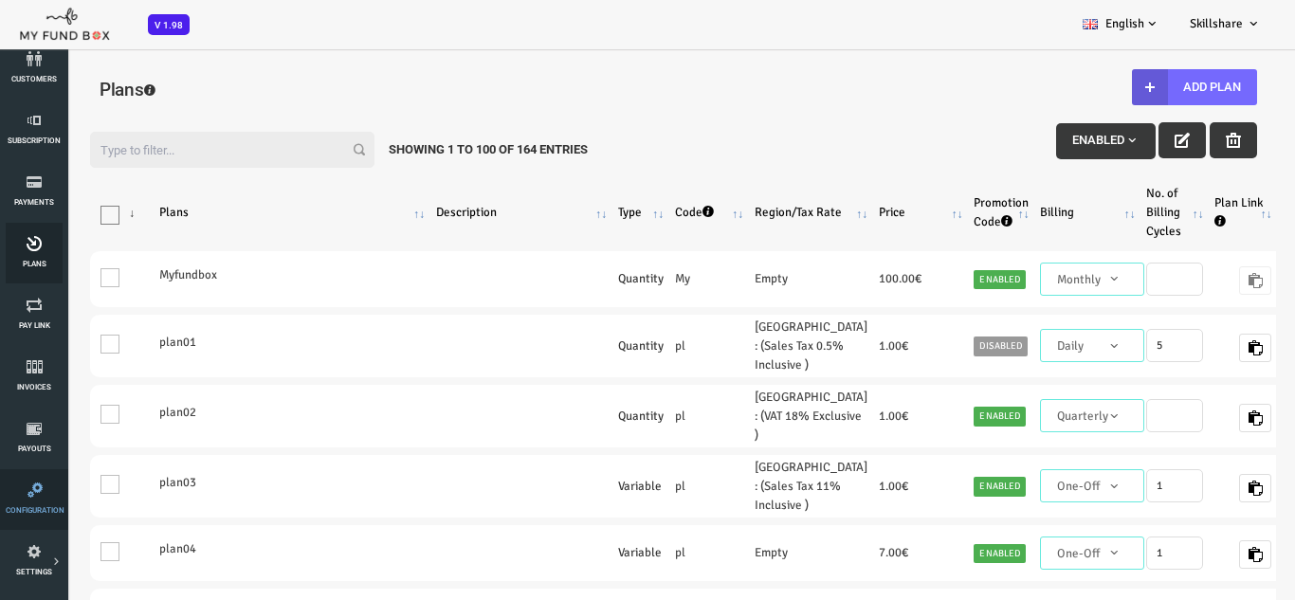
scroll to position [190, 0]
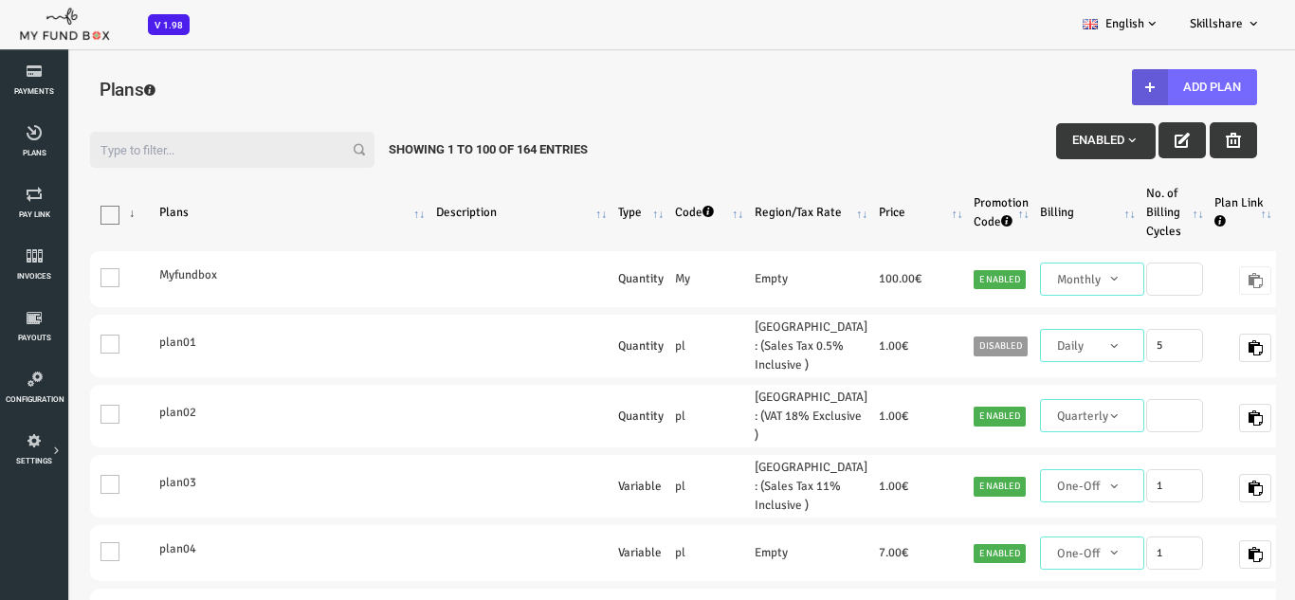
click at [135, 118] on div "Filter: Enabled Showing 1 to 100 of 164 Entries" at bounding box center [621, 145] width 1205 height 64
click at [16, 182] on link "Subscription" at bounding box center [34, 208] width 57 height 61
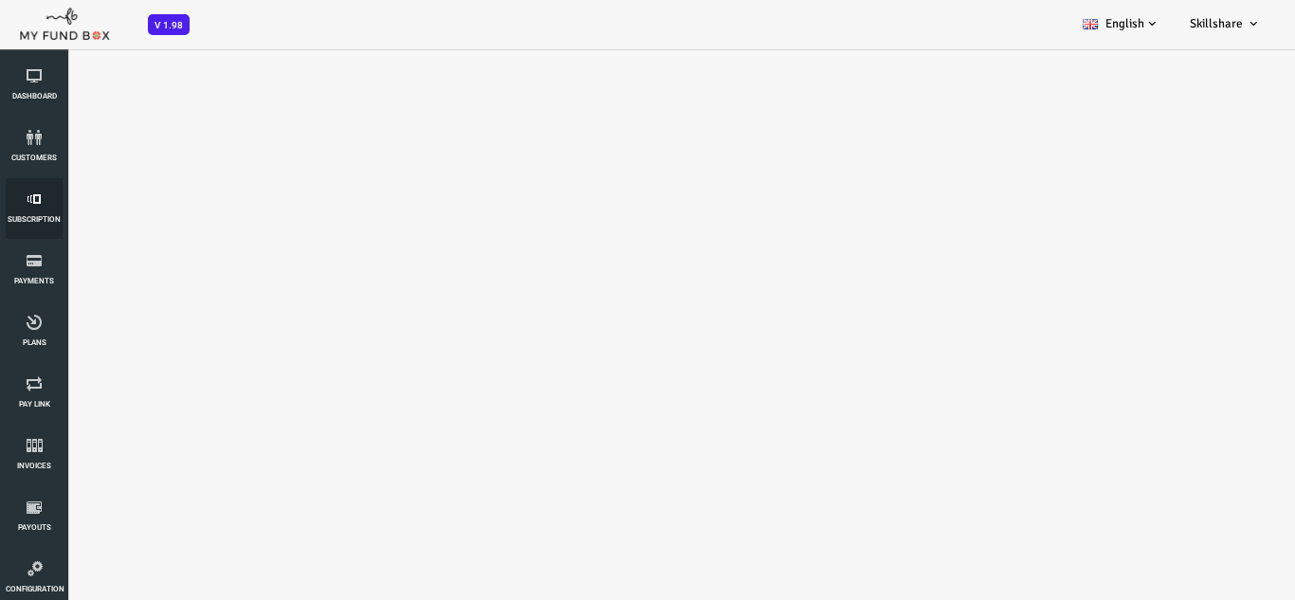
select select "100"
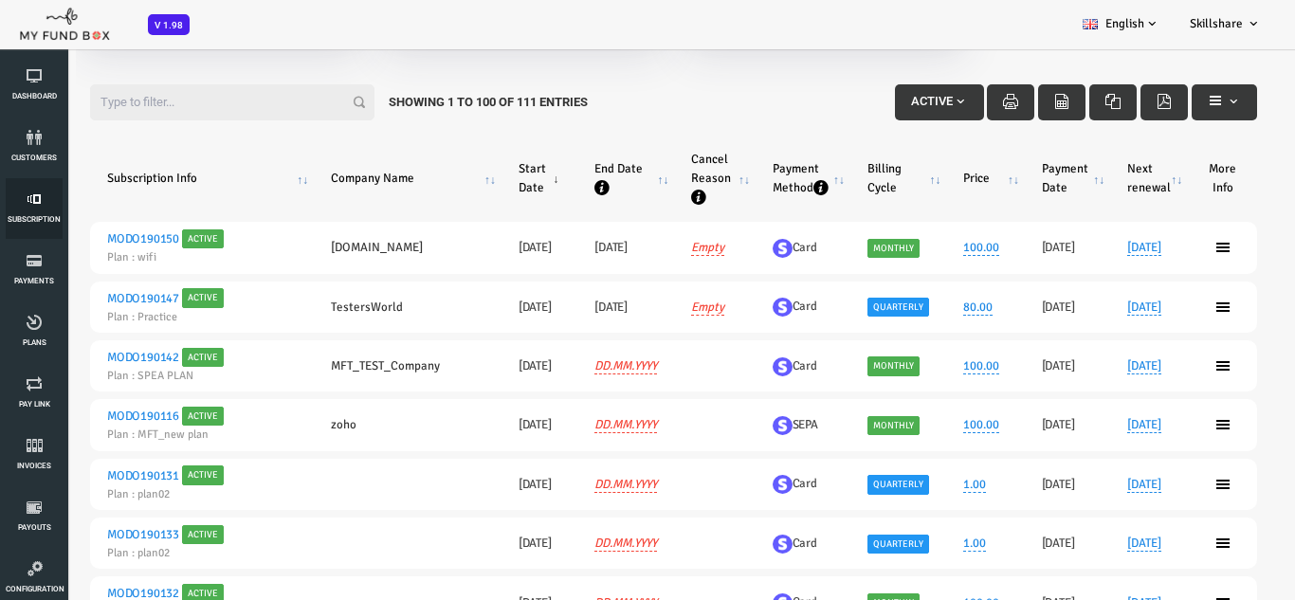
scroll to position [190, 0]
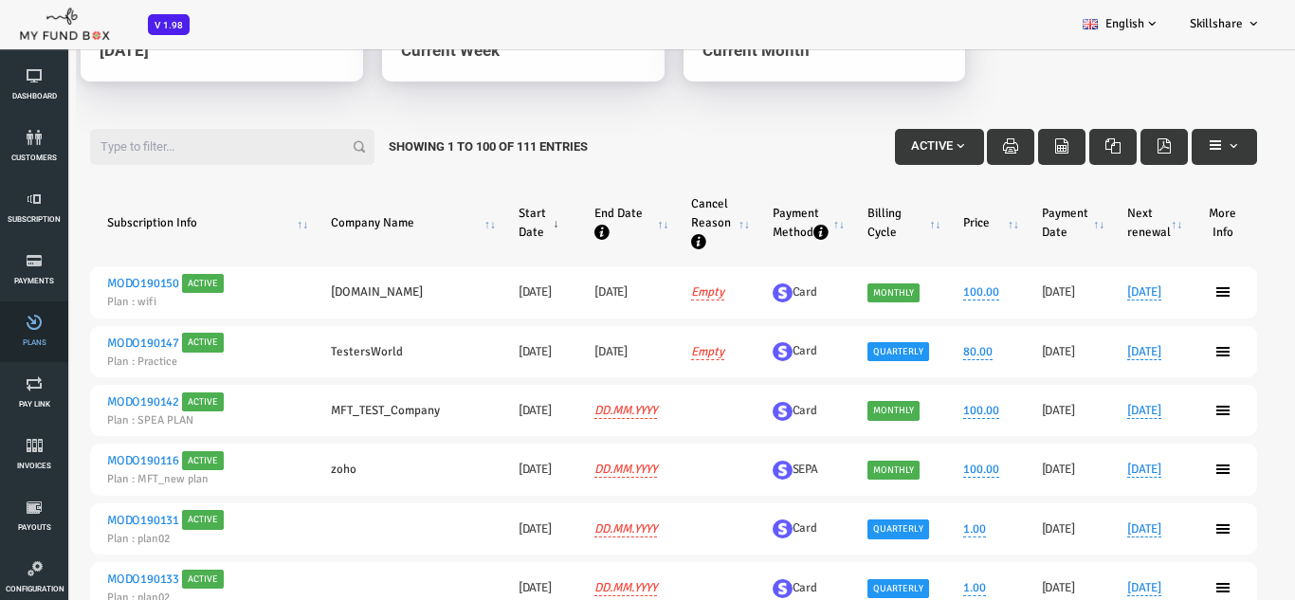
click at [21, 335] on link "Plans" at bounding box center [34, 331] width 57 height 61
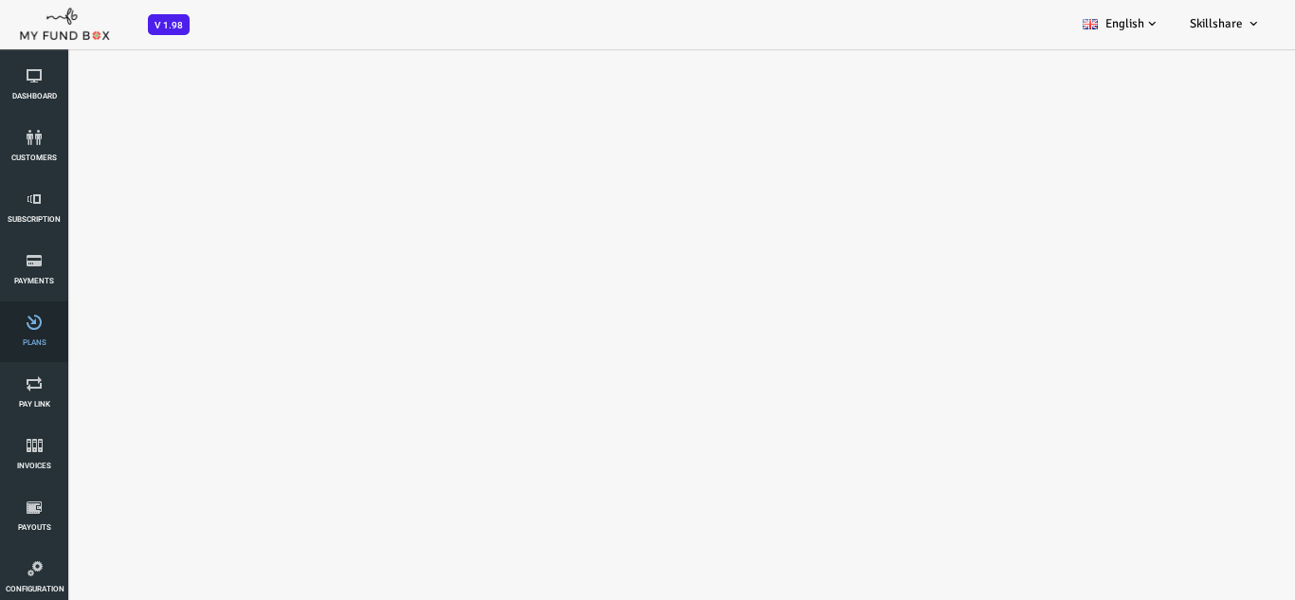
select select "100"
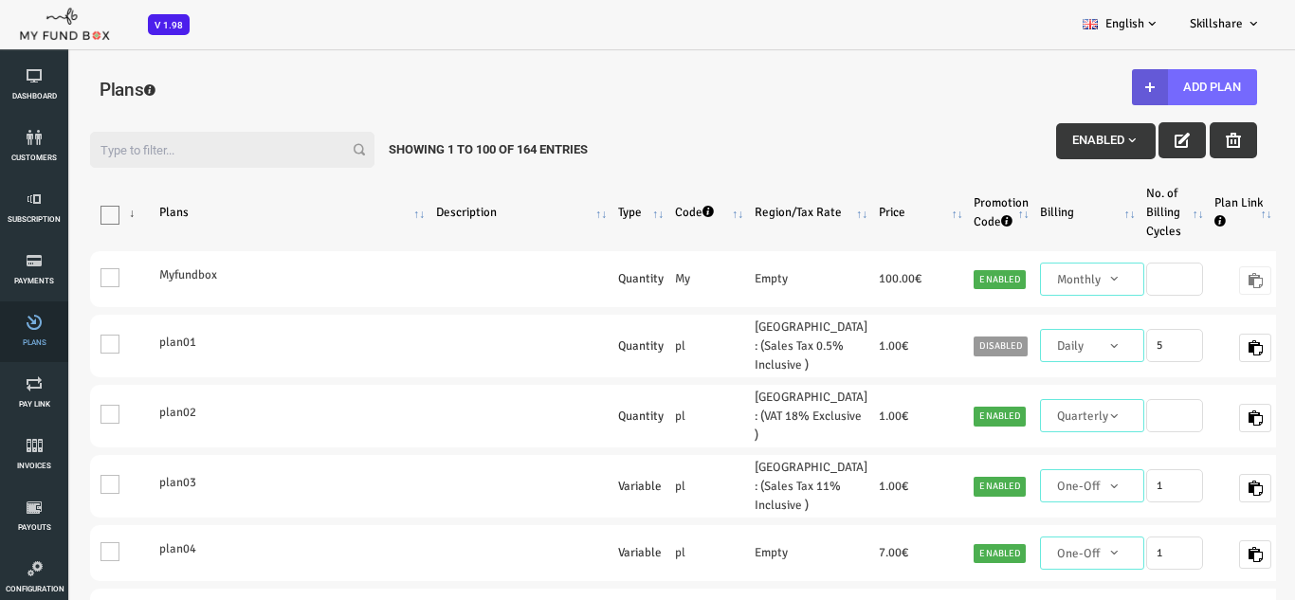
scroll to position [0, 0]
click at [24, 422] on link "Pay Link" at bounding box center [34, 393] width 57 height 61
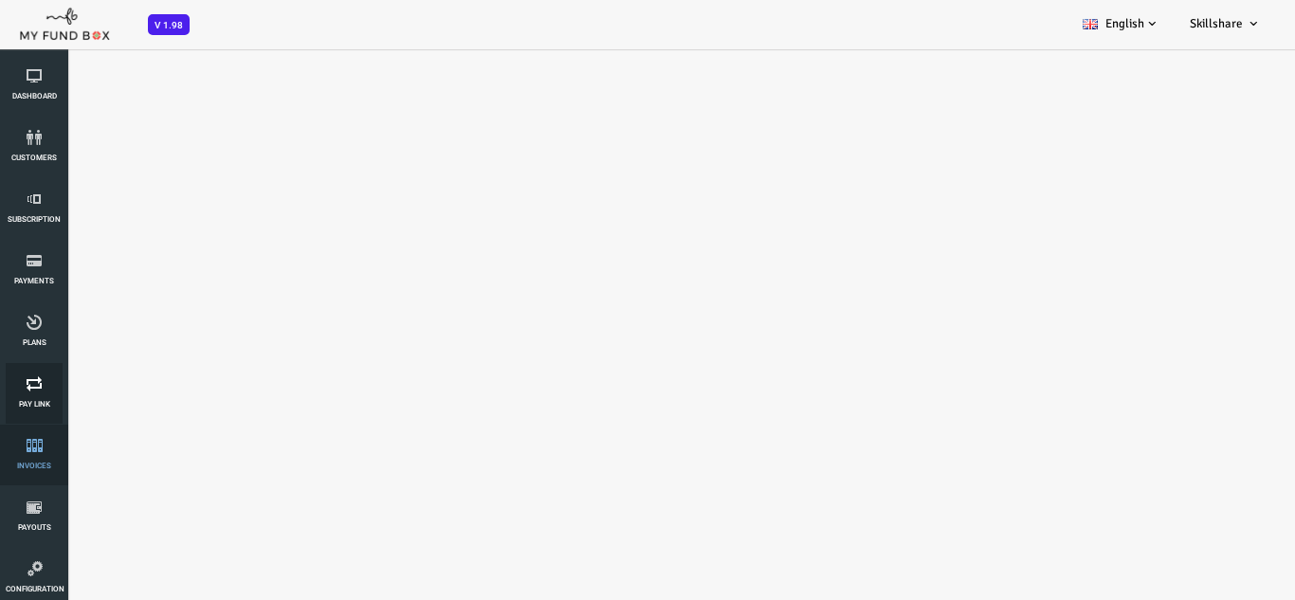
select select "100"
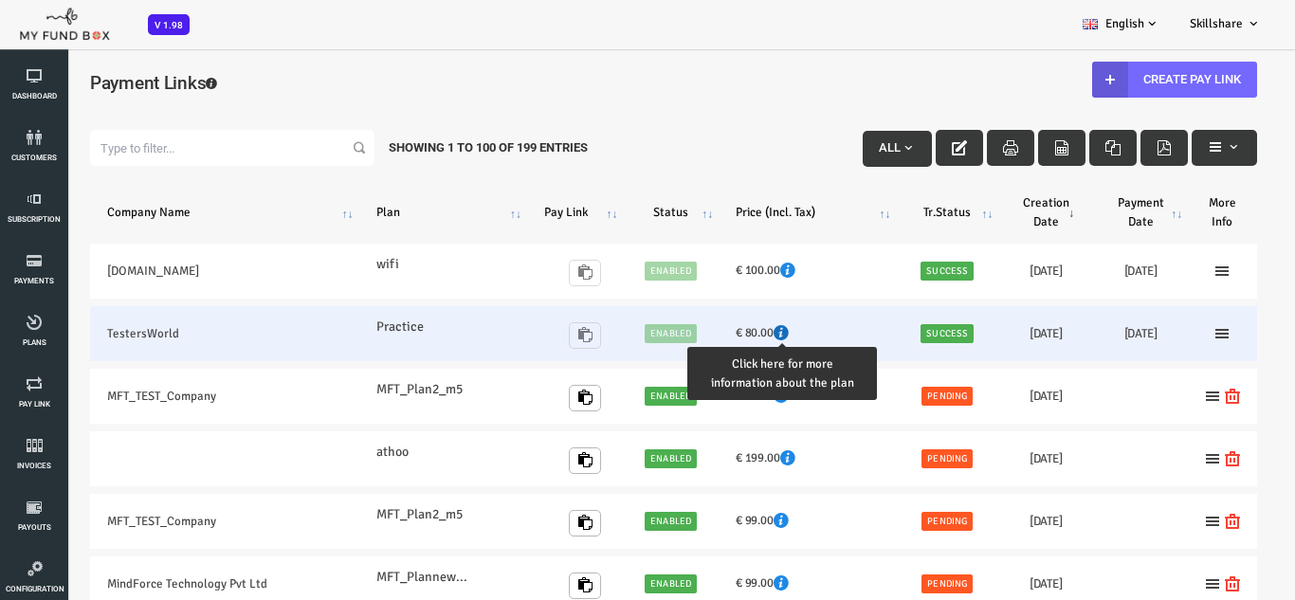
click at [726, 332] on icon at bounding box center [728, 332] width 15 height 15
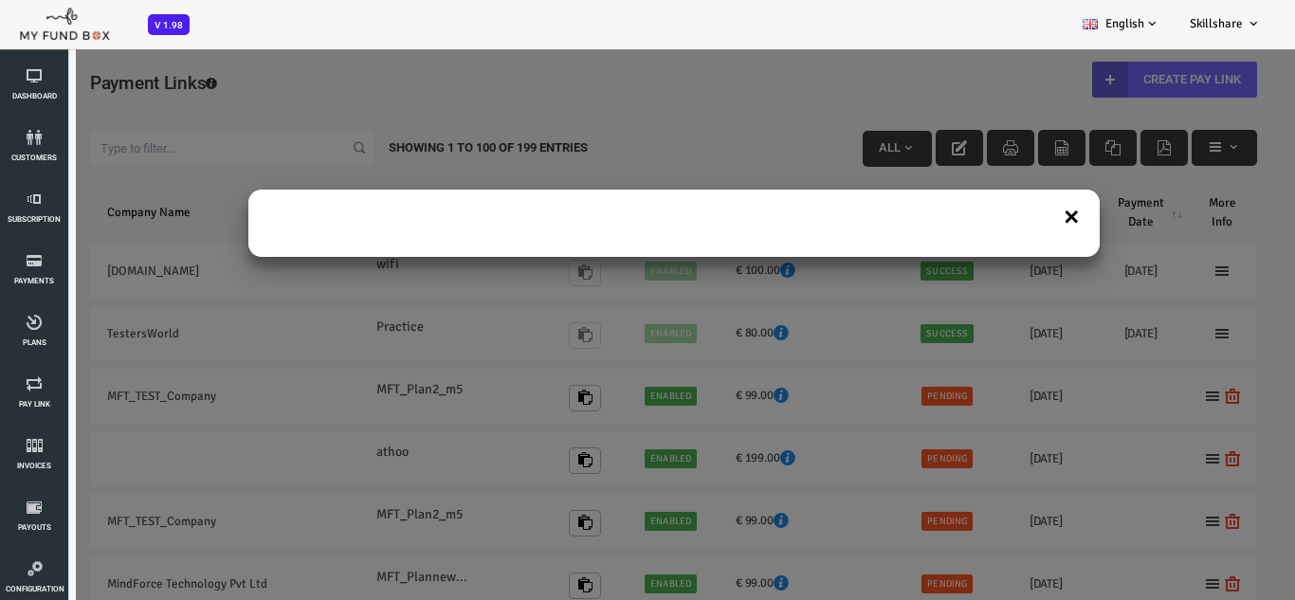
click at [1020, 211] on button "×" at bounding box center [1019, 215] width 18 height 33
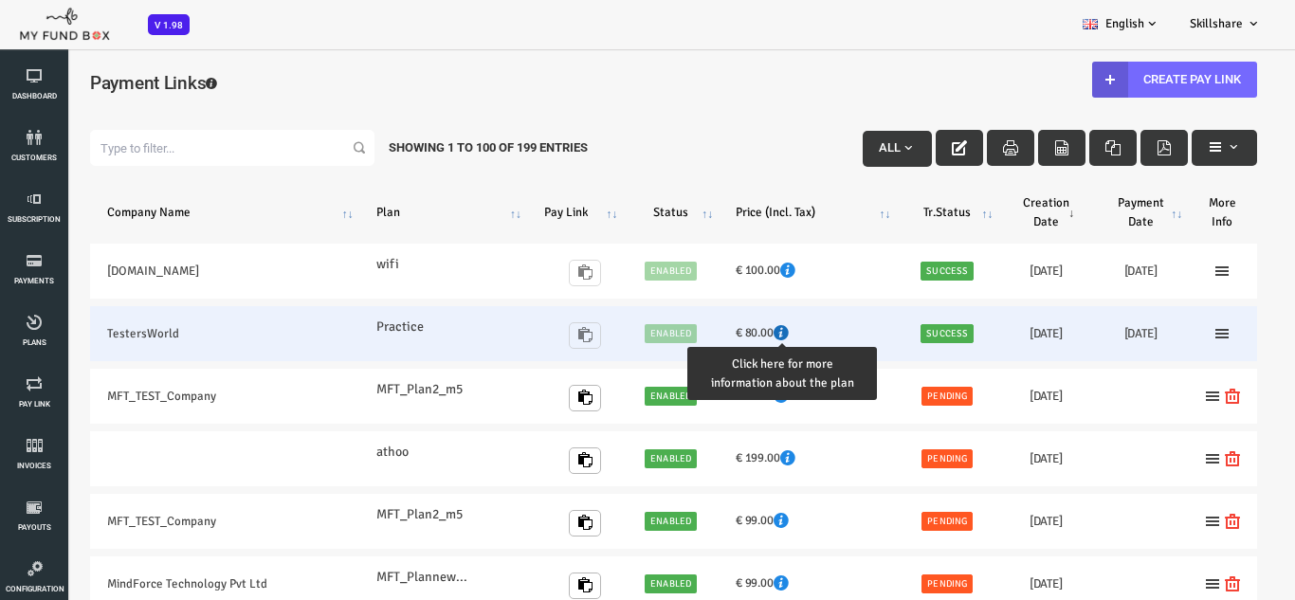
click at [731, 332] on icon at bounding box center [728, 332] width 15 height 15
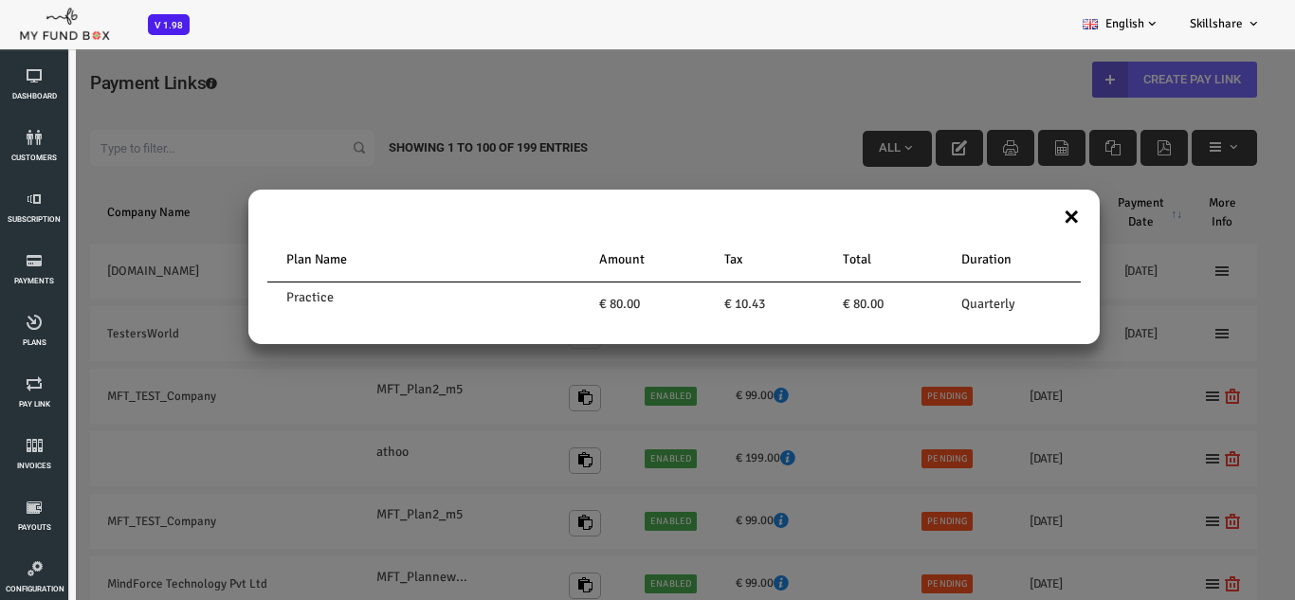
click at [1022, 216] on button "×" at bounding box center [1019, 215] width 18 height 33
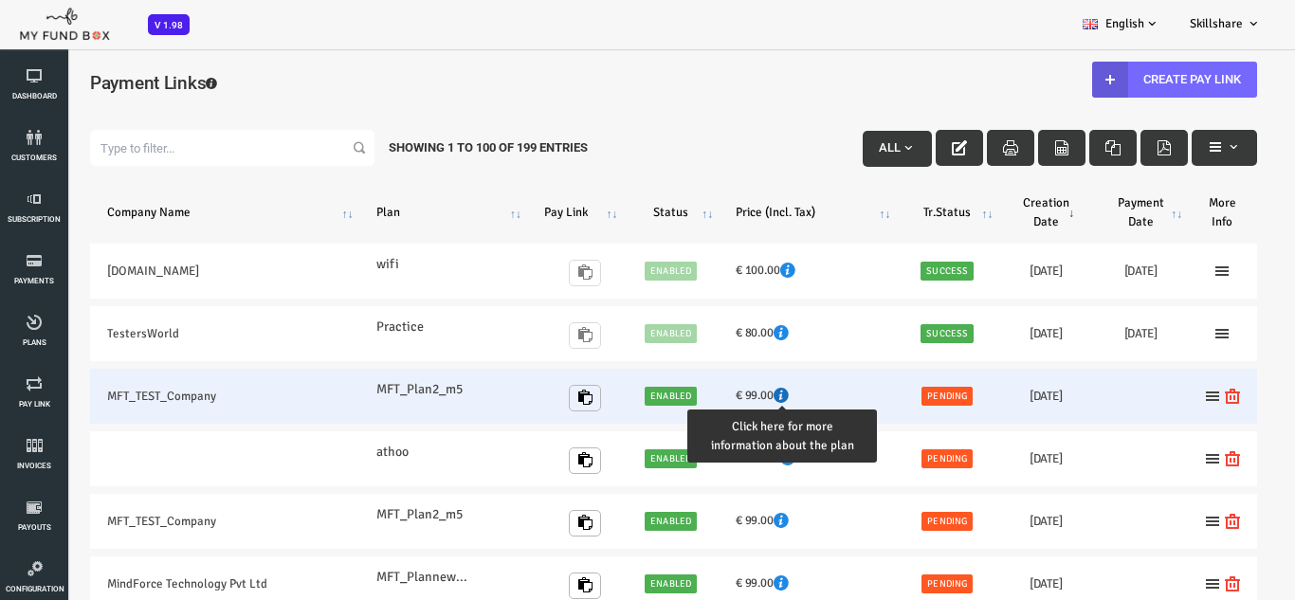
click at [725, 398] on icon at bounding box center [728, 395] width 15 height 15
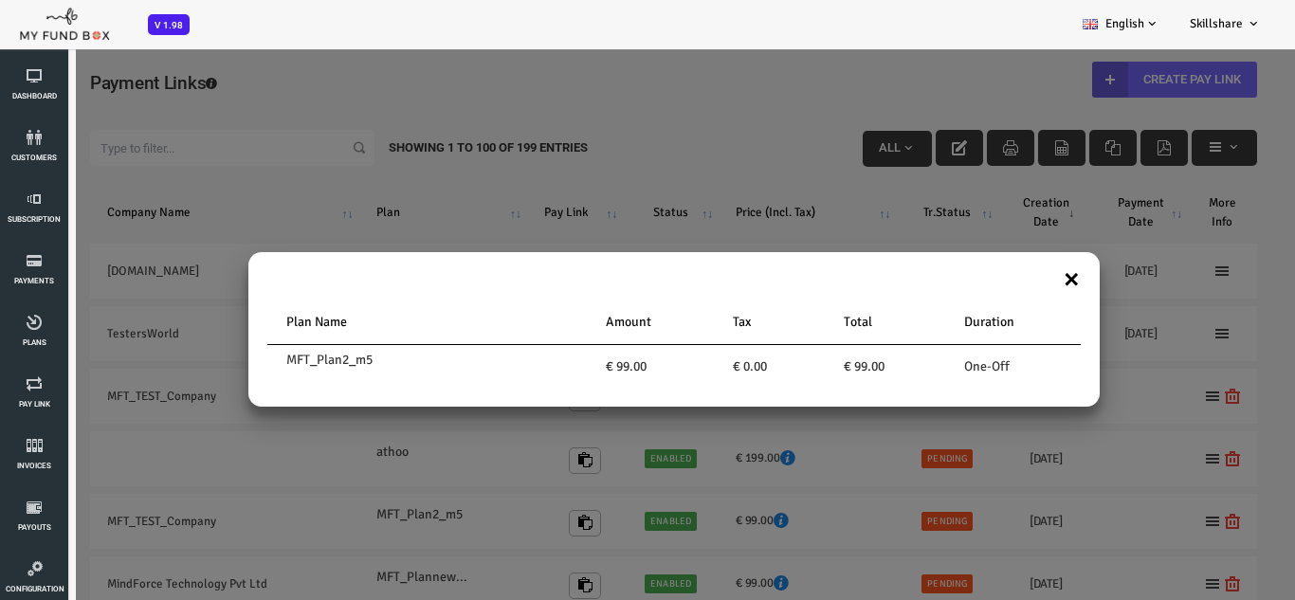
click at [1017, 280] on button "×" at bounding box center [1019, 278] width 18 height 33
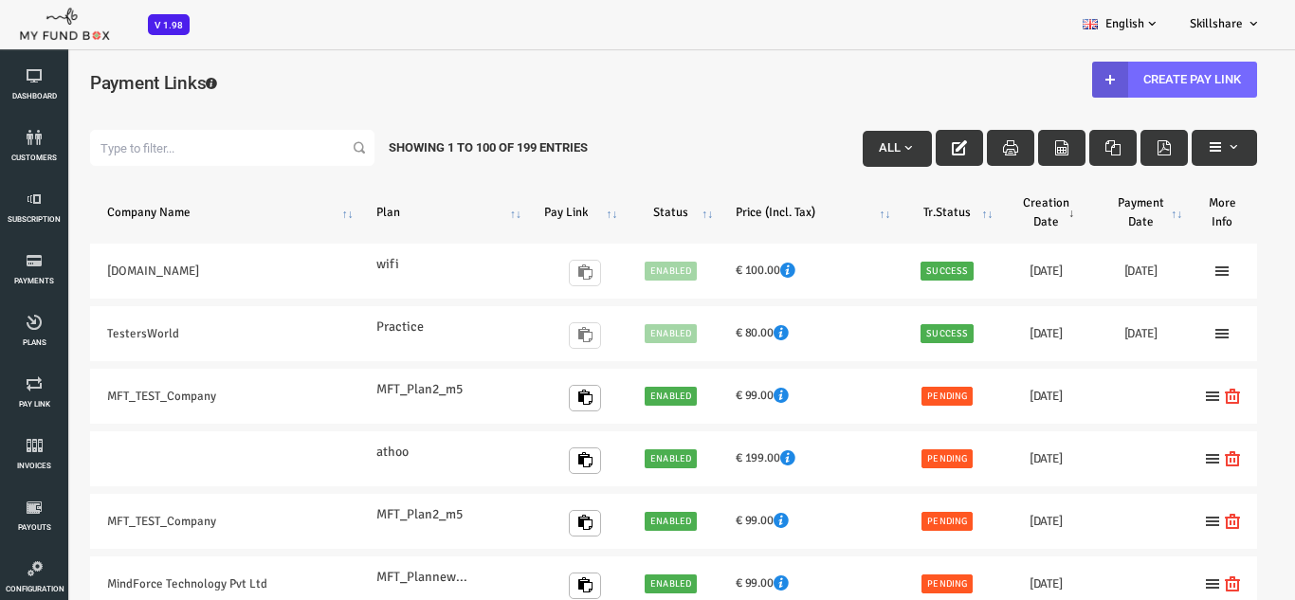
click at [211, 78] on h4 "Payment Links" at bounding box center [621, 82] width 1205 height 27
click at [0, 0] on span "Invoices" at bounding box center [0, 0] width 0 height 0
click at [0, 0] on span "Pay Link" at bounding box center [0, 0] width 0 height 0
click at [34, 320] on icon at bounding box center [34, 322] width 57 height 15
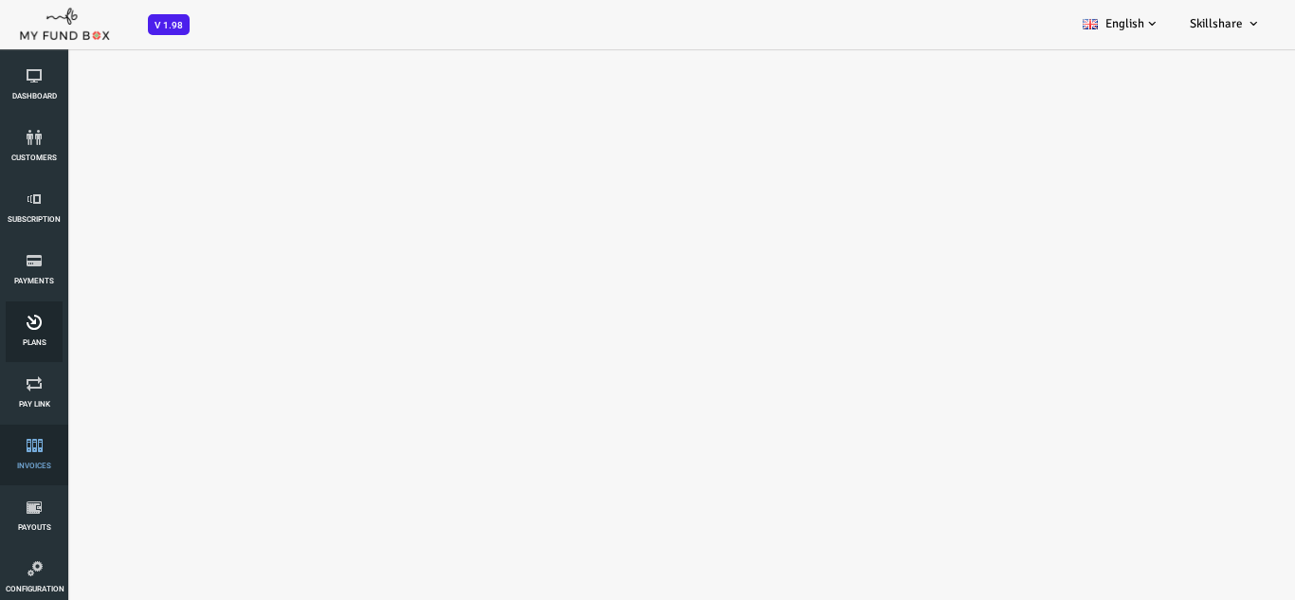
select select "100"
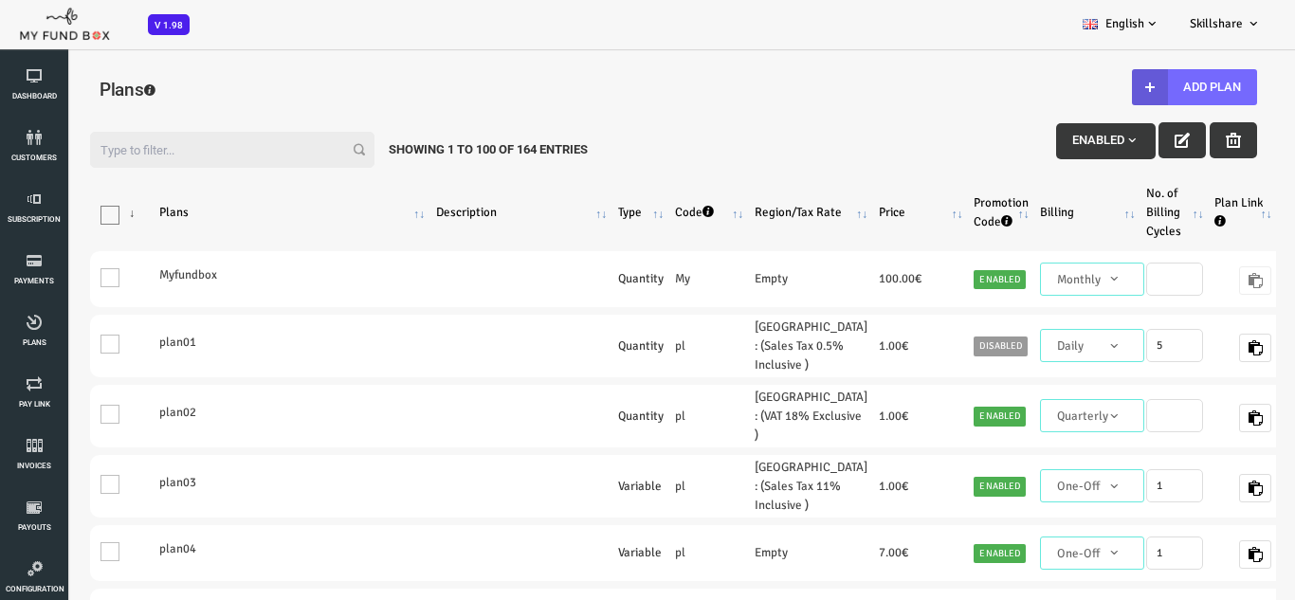
click at [1052, 150] on button "Enabled" at bounding box center [1054, 141] width 100 height 36
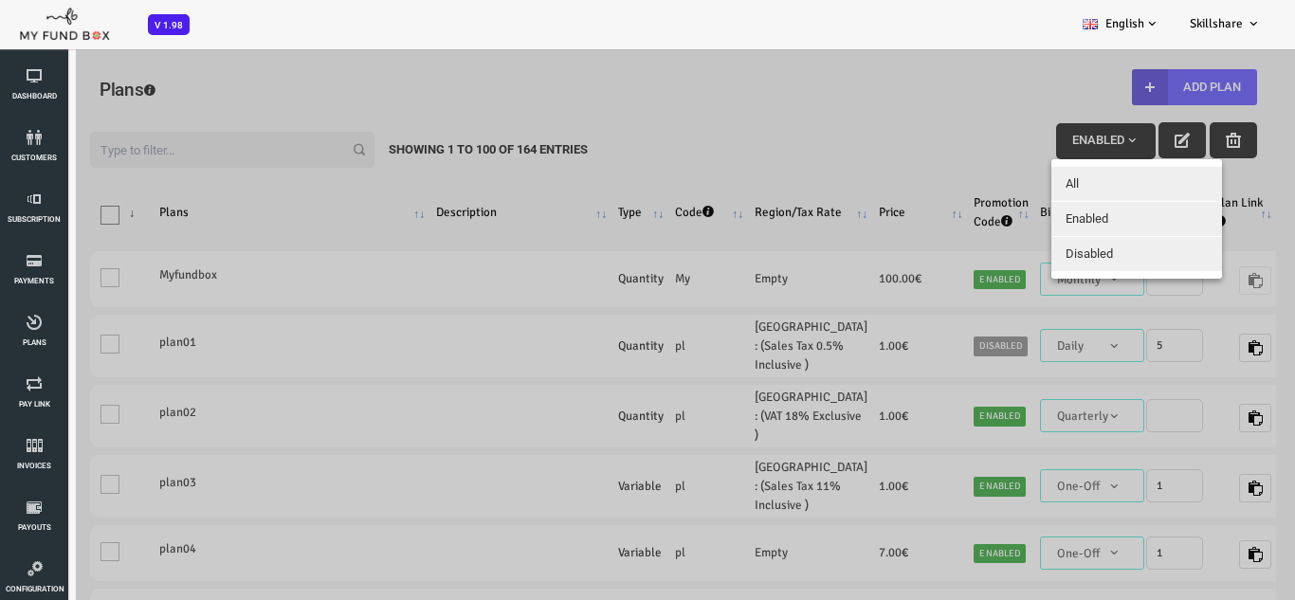
click at [1052, 150] on div at bounding box center [621, 347] width 1242 height 600
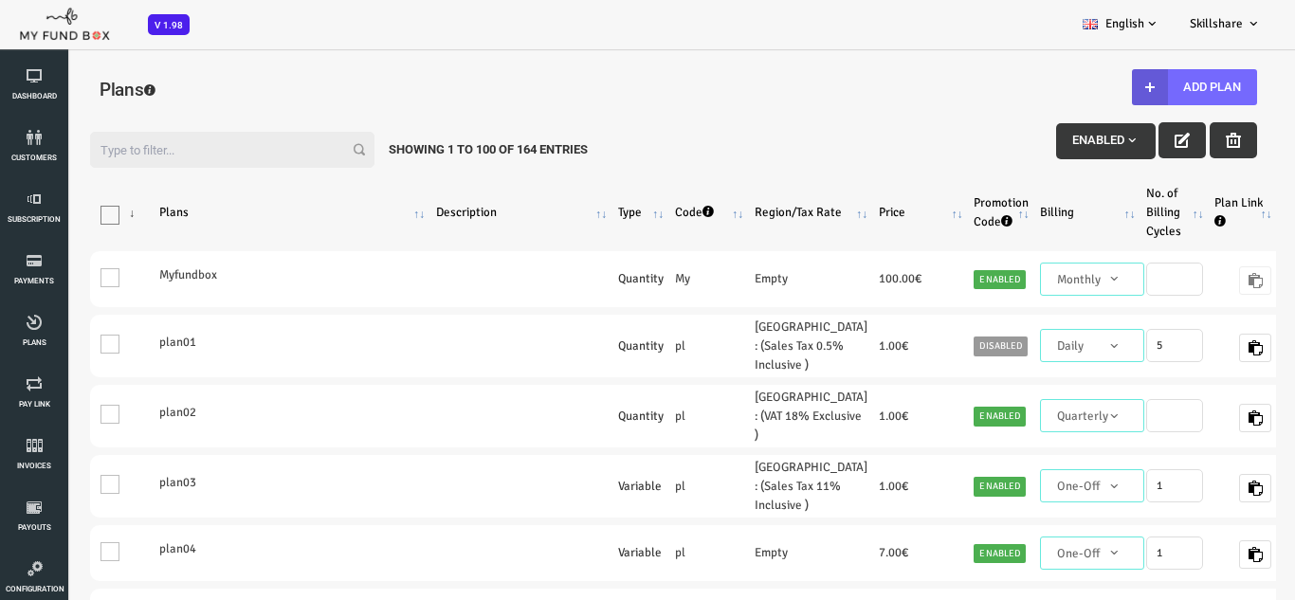
click at [1052, 150] on button "Enabled" at bounding box center [1054, 141] width 100 height 36
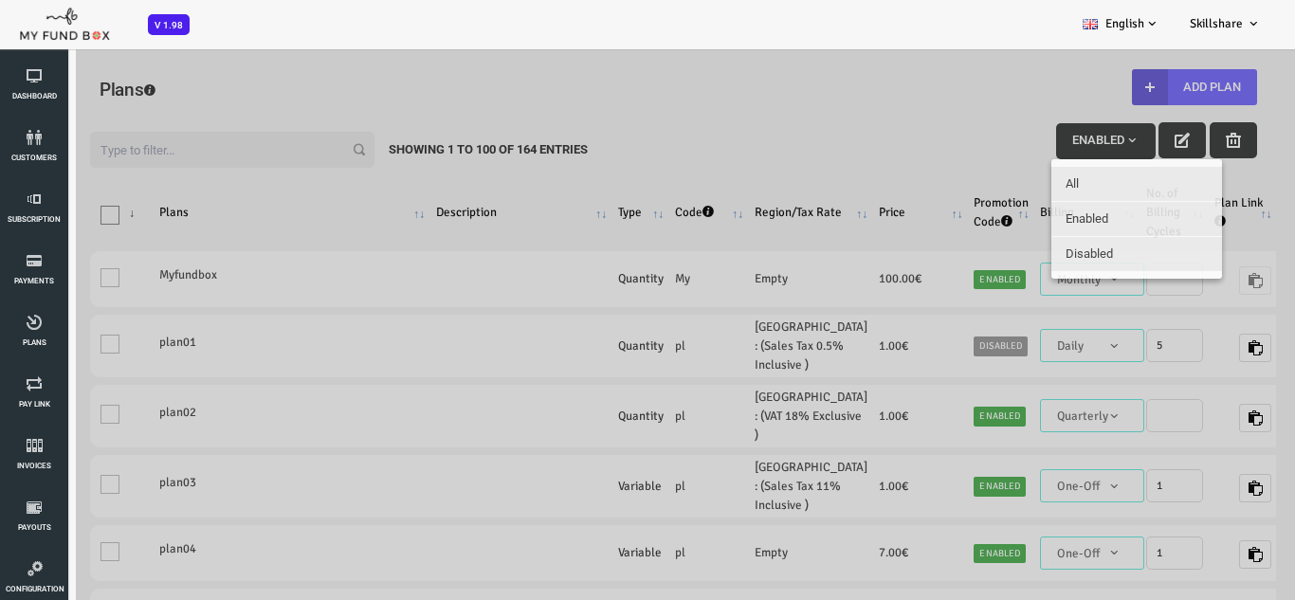
click at [1052, 150] on div at bounding box center [621, 347] width 1242 height 600
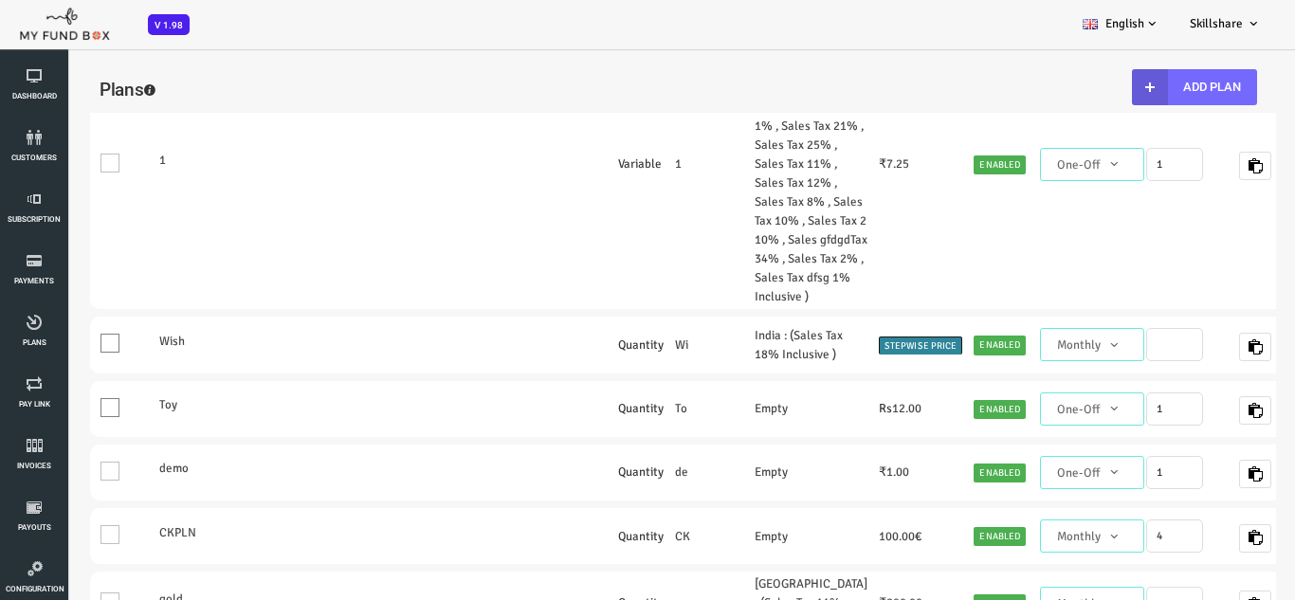
scroll to position [2180, 0]
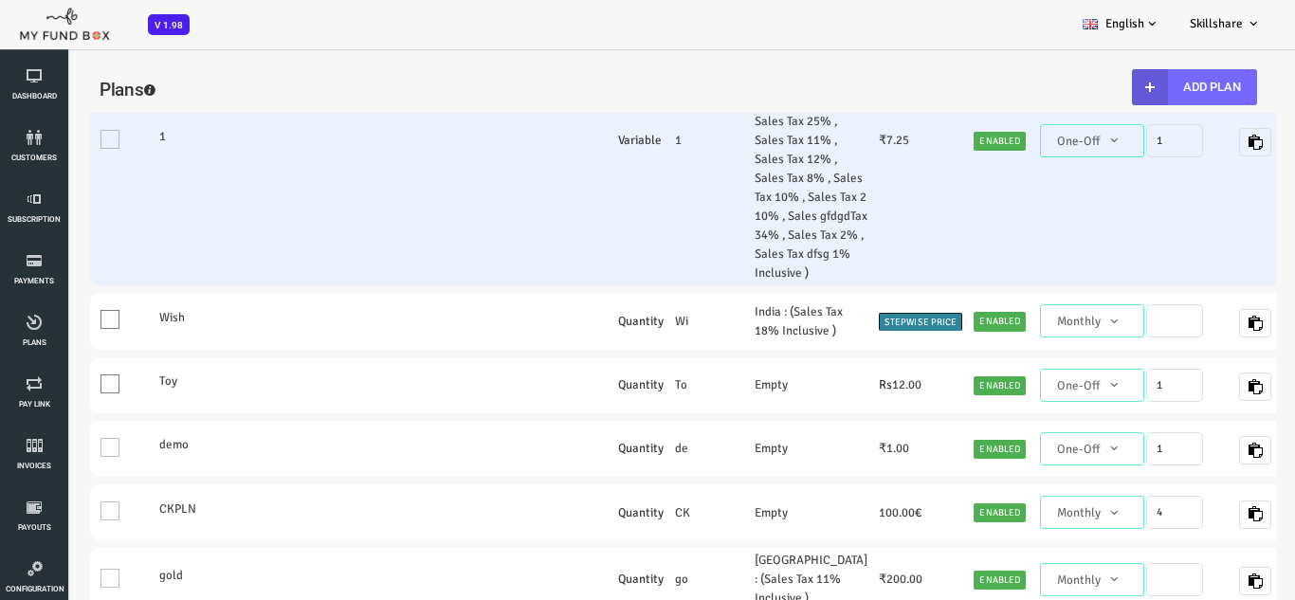
click at [1156, 285] on td "https://subscription.myfundbox.com/OVP.jsf?orgid=1313&projectId=3696&projProdId…" at bounding box center [1190, 140] width 68 height 290
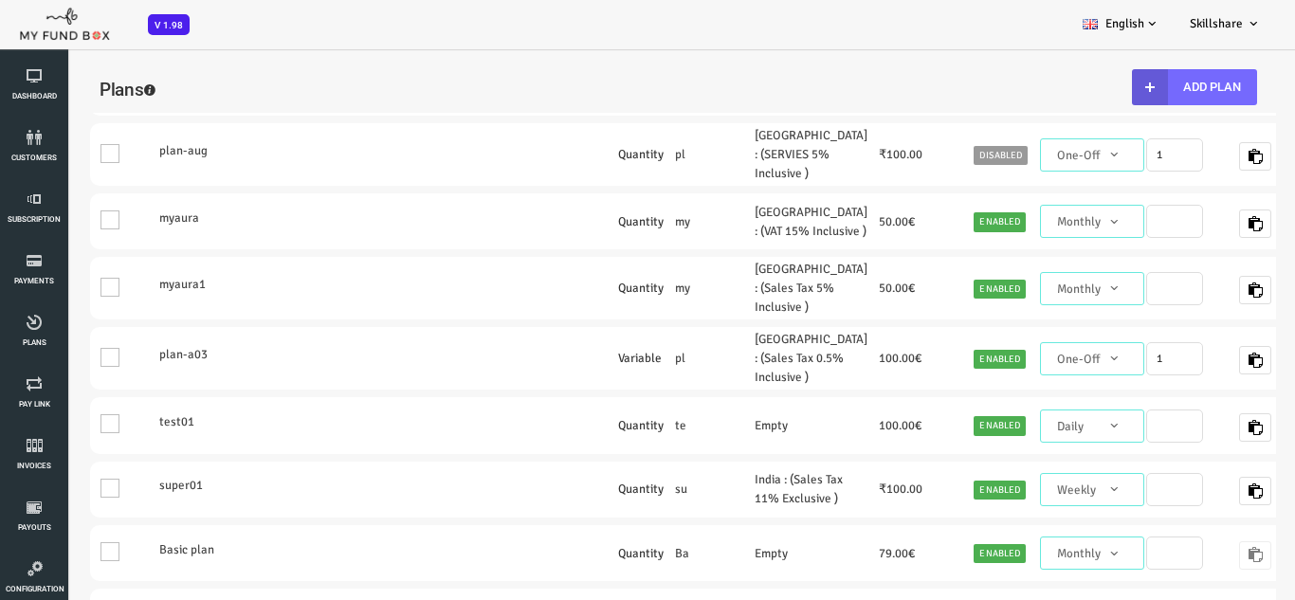
scroll to position [2748, 0]
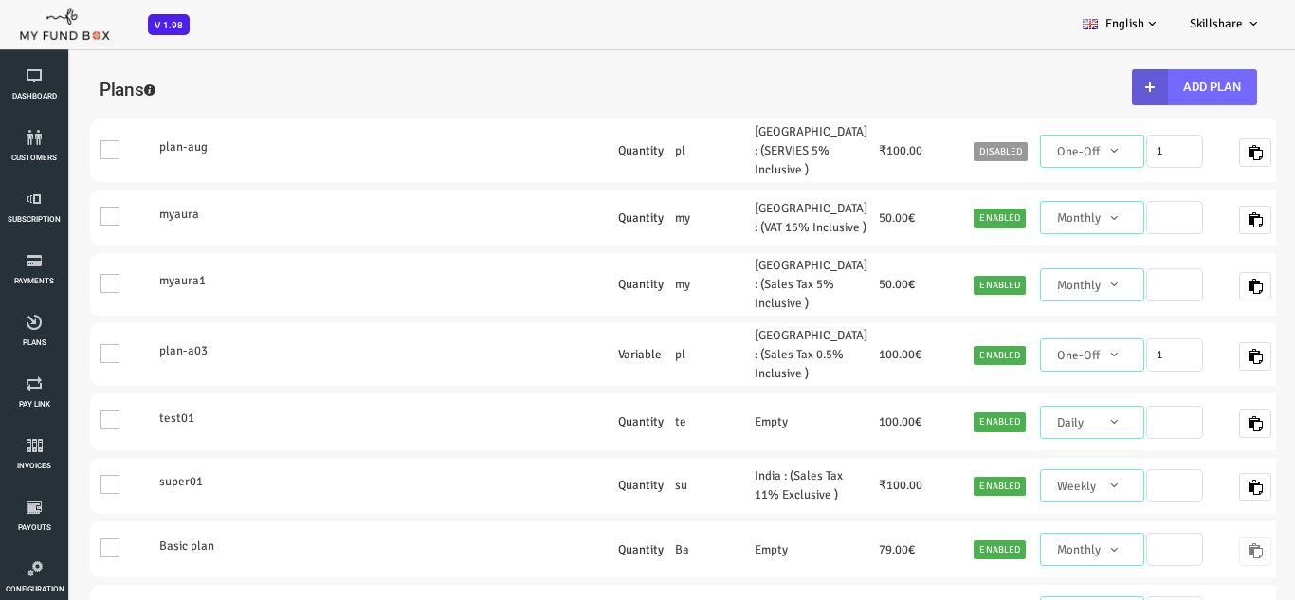
click at [422, 42] on td at bounding box center [469, 10] width 182 height 63
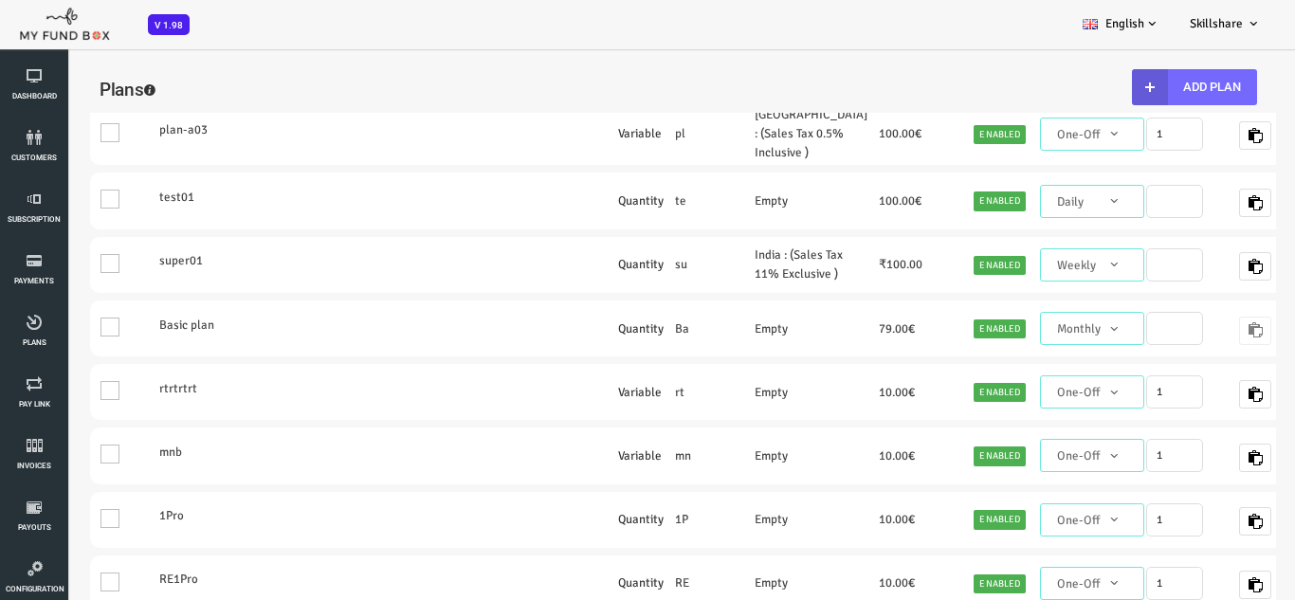
scroll to position [3127, 0]
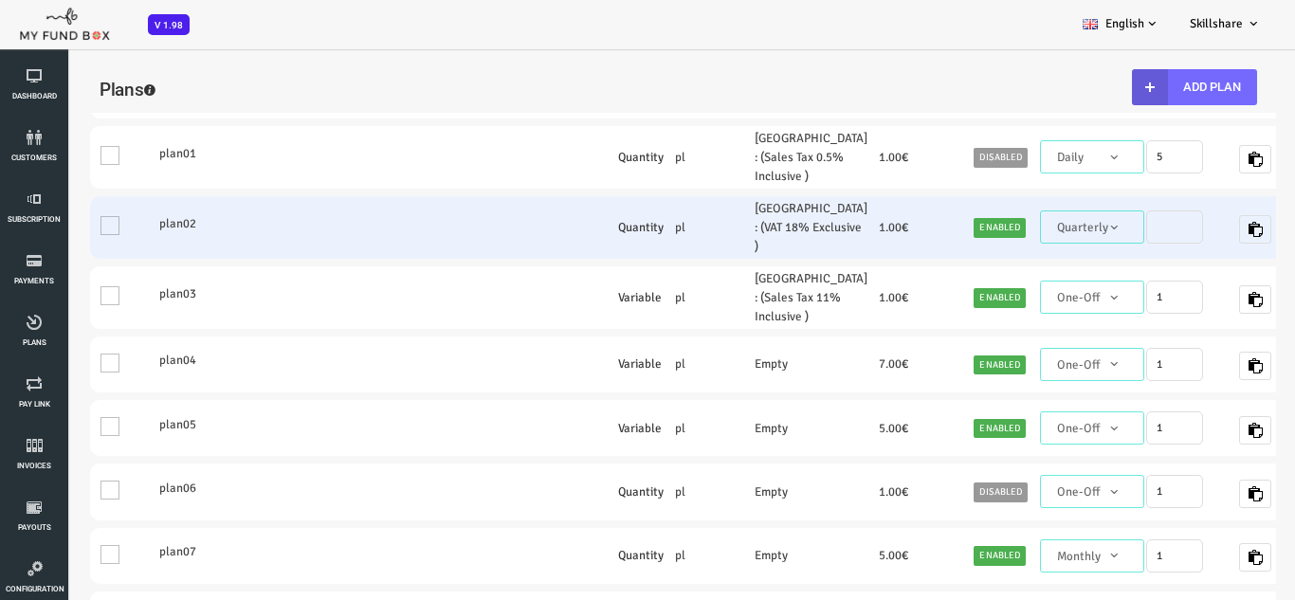
scroll to position [190, 0]
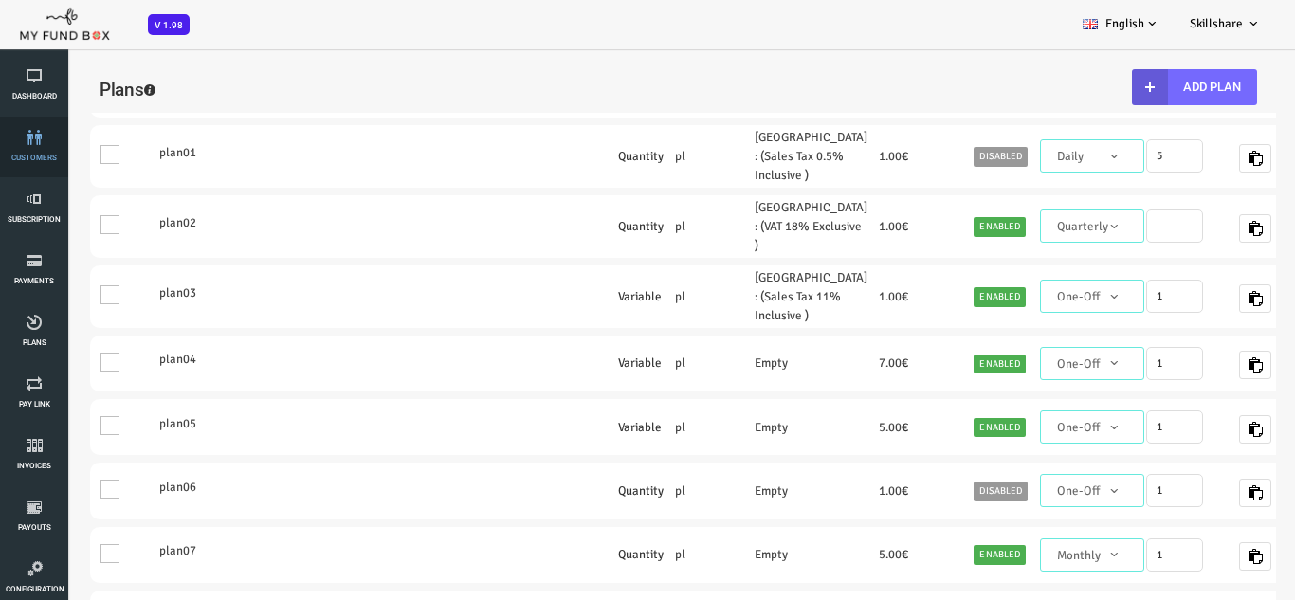
click at [30, 135] on icon at bounding box center [34, 137] width 57 height 15
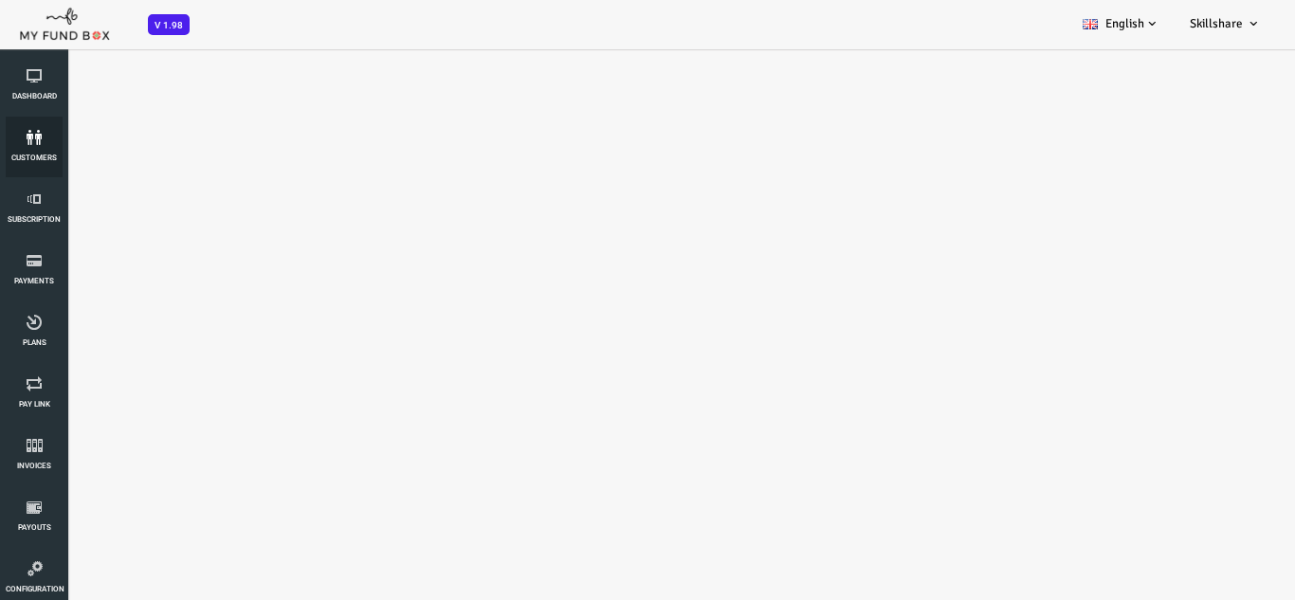
select select "100"
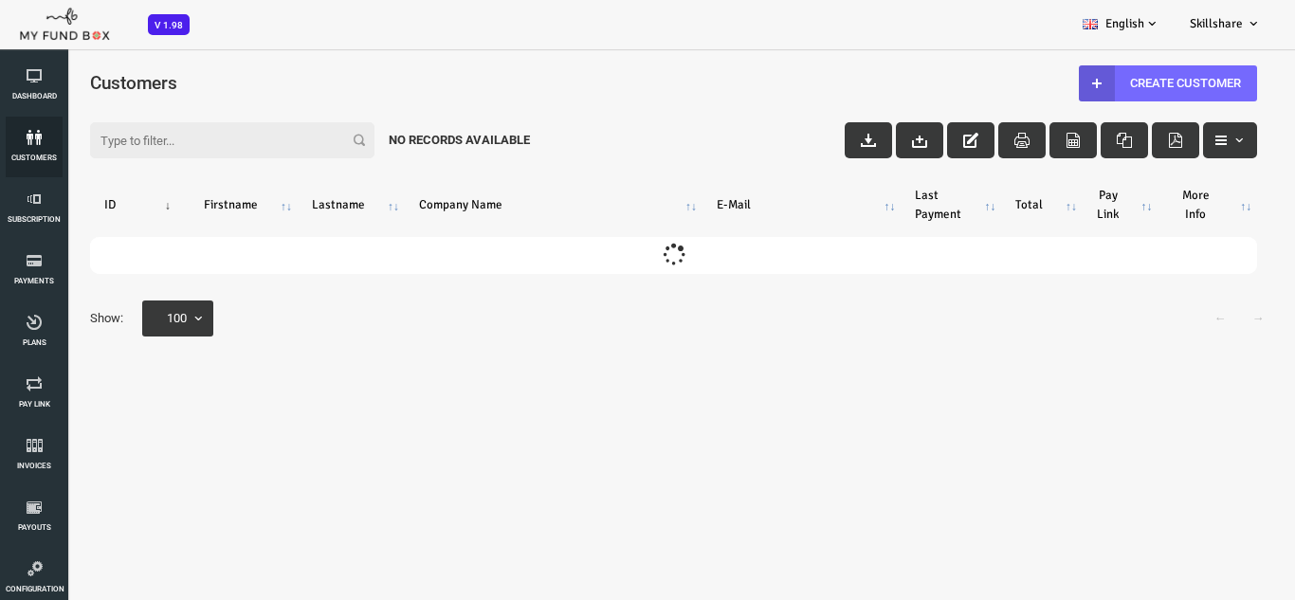
scroll to position [0, 0]
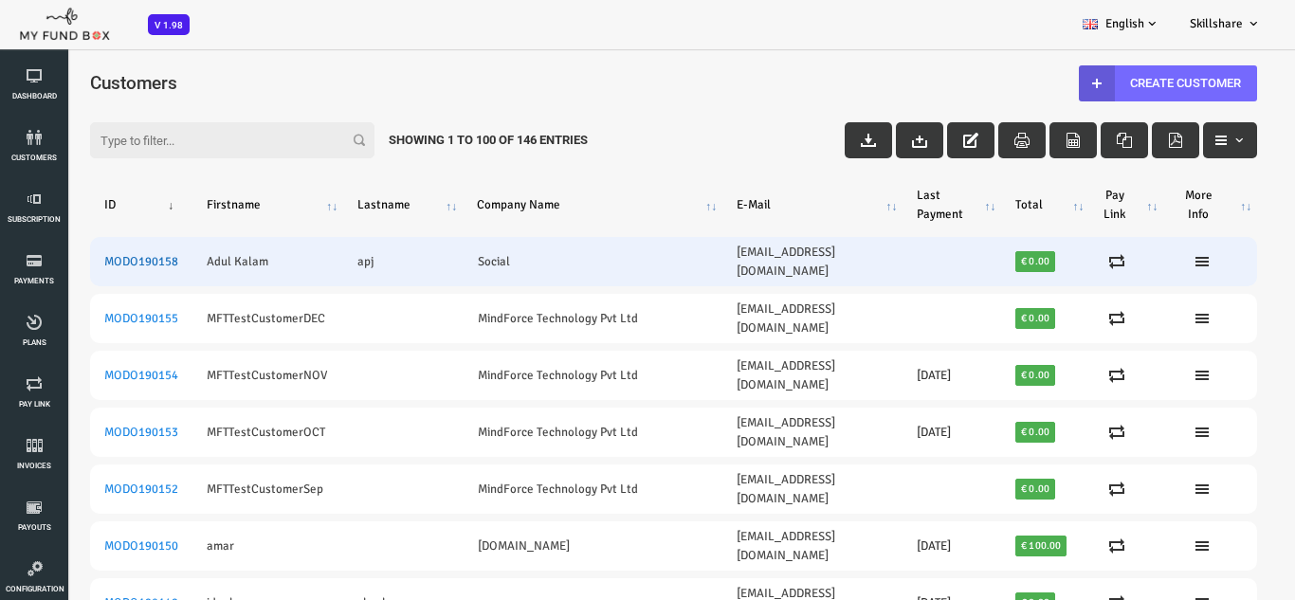
click at [80, 254] on link "MODO190158" at bounding box center [89, 261] width 74 height 15
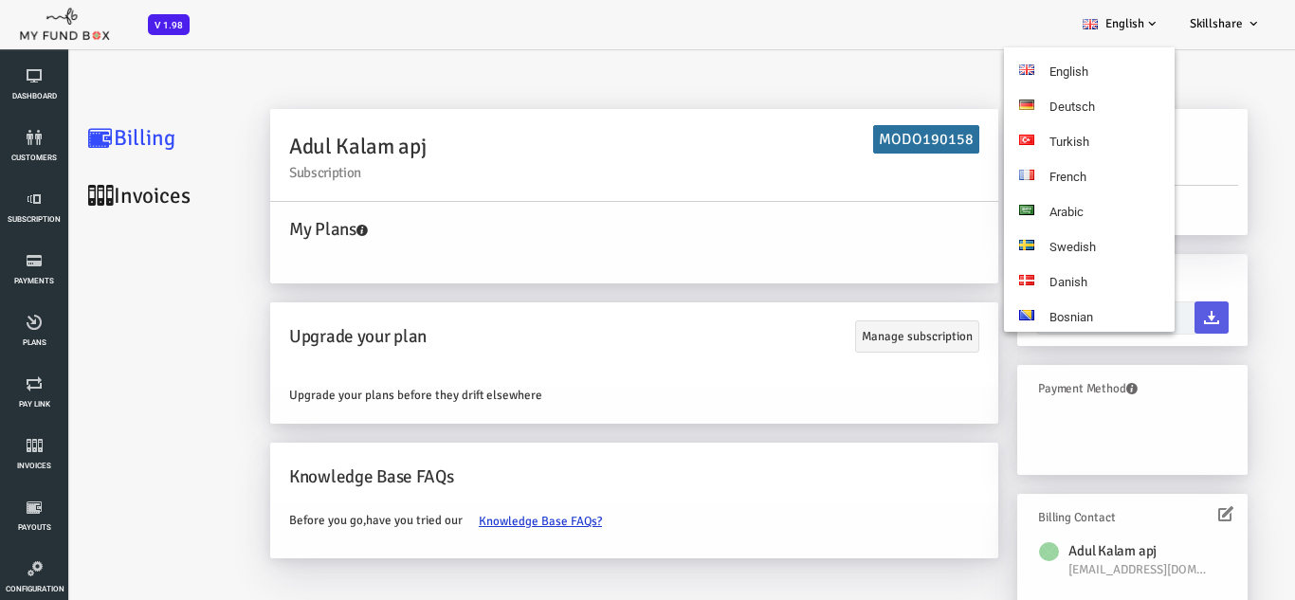
click at [1138, 14] on link "English" at bounding box center [1120, 23] width 107 height 47
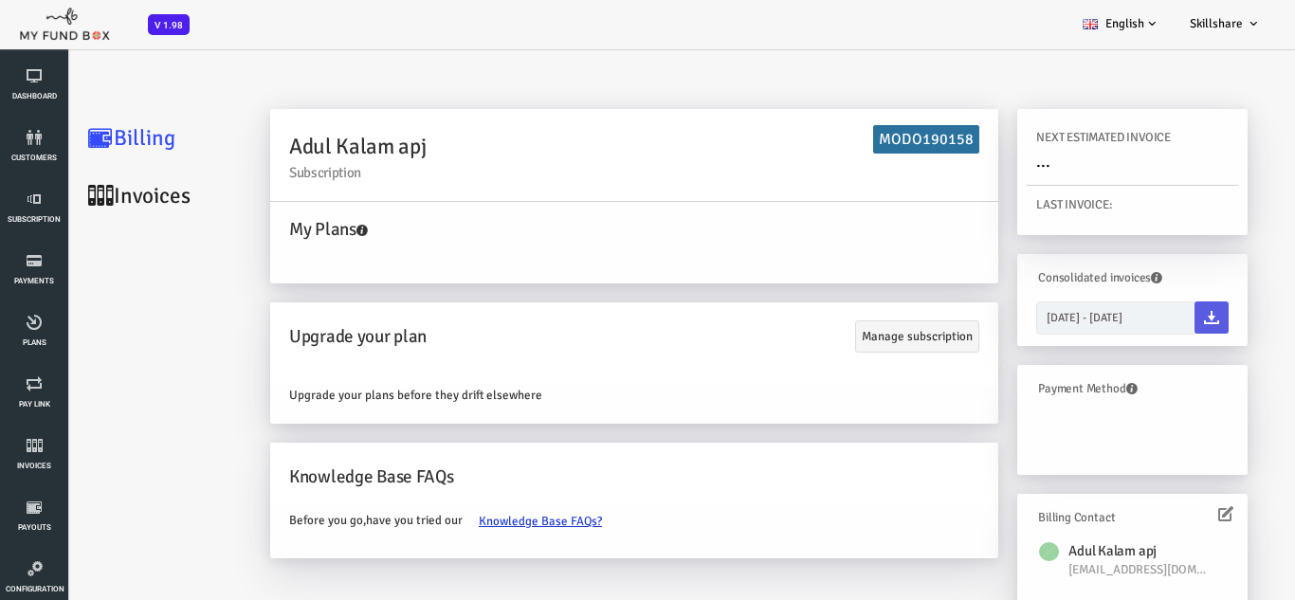
click at [1139, 30] on link "English" at bounding box center [1120, 23] width 107 height 47
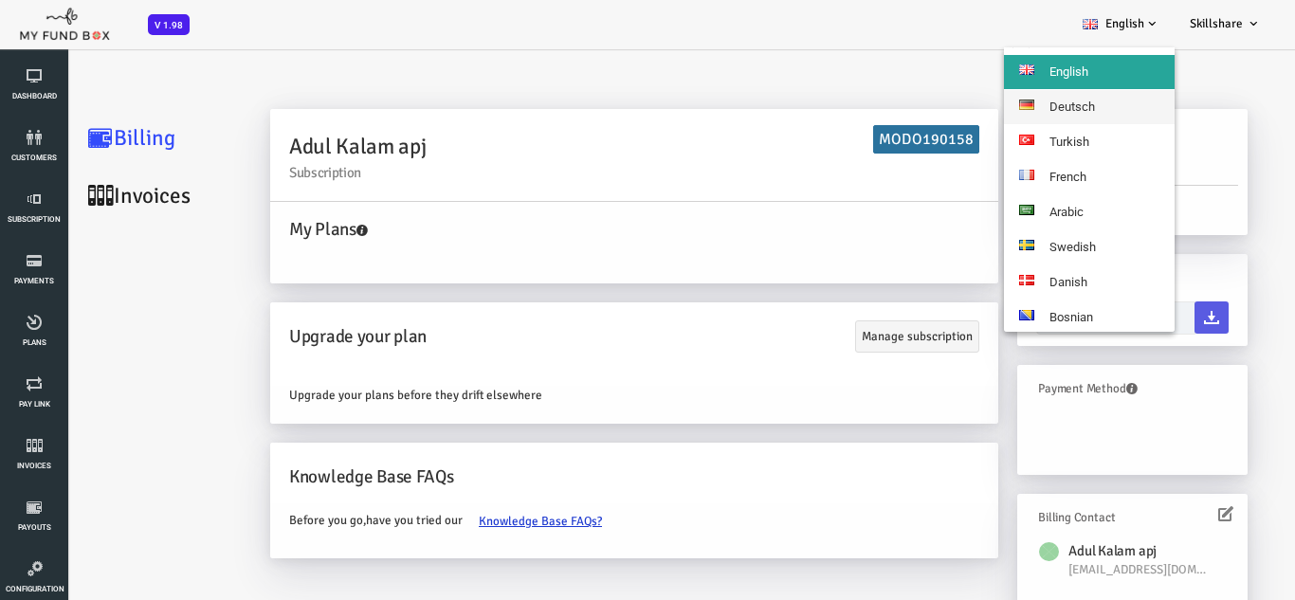
drag, startPoint x: 1109, startPoint y: 98, endPoint x: 1121, endPoint y: 96, distance: 12.5
click at [1108, 98] on link "Deutsch" at bounding box center [1089, 107] width 171 height 34
